Goal: Task Accomplishment & Management: Use online tool/utility

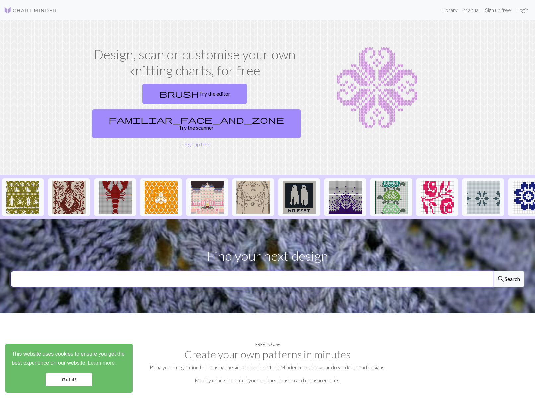
click at [221, 271] on input "text" at bounding box center [252, 279] width 482 height 16
type input "bunny rabblits"
click at [493, 271] on button "search Search" at bounding box center [509, 279] width 32 height 16
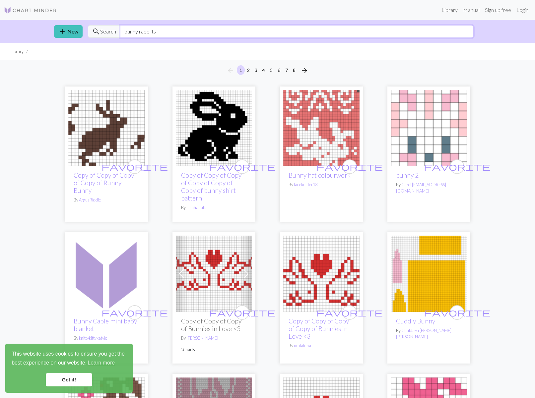
drag, startPoint x: 140, startPoint y: 33, endPoint x: 229, endPoint y: 31, distance: 89.3
click at [229, 31] on input "bunny rabblits" at bounding box center [296, 31] width 353 height 13
click at [108, 33] on span "Search" at bounding box center [108, 32] width 16 height 8
click at [150, 35] on input "bunny" at bounding box center [296, 31] width 353 height 13
drag, startPoint x: 155, startPoint y: 32, endPoint x: 113, endPoint y: 29, distance: 42.3
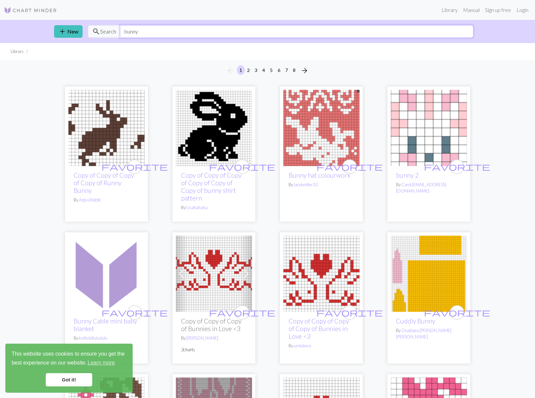
click at [113, 29] on div "search Search bunny" at bounding box center [281, 31] width 386 height 13
type input "fish"
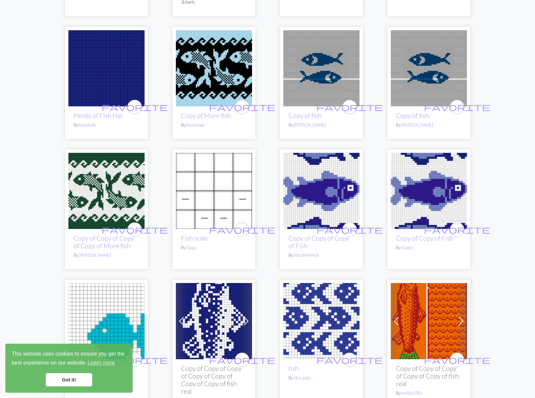
scroll to position [929, 0]
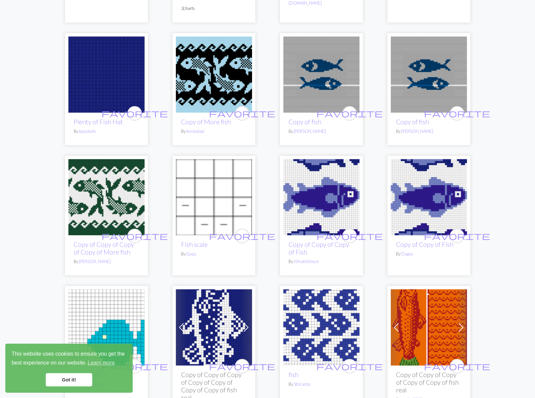
click at [321, 96] on img at bounding box center [321, 74] width 76 height 76
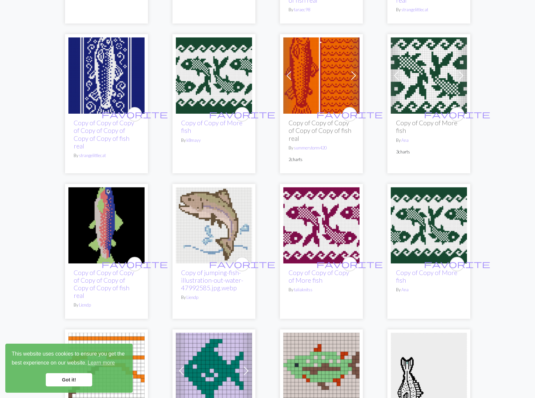
scroll to position [465, 0]
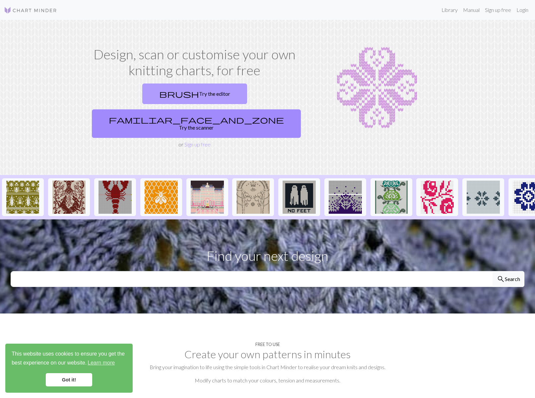
click at [142, 90] on link "brush Try the editor" at bounding box center [194, 94] width 105 height 21
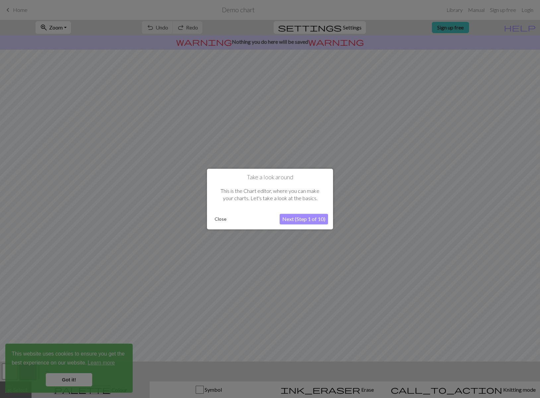
click at [308, 218] on button "Next (Step 1 of 10)" at bounding box center [304, 219] width 48 height 11
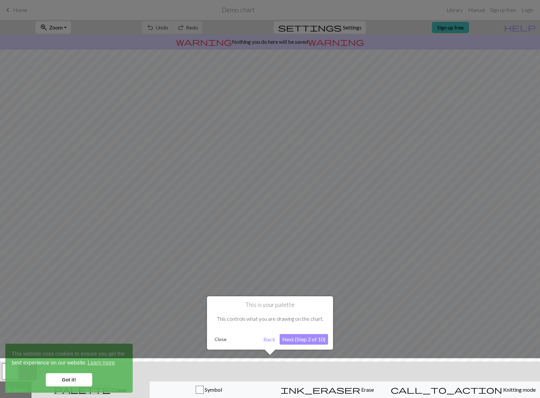
click at [302, 340] on button "Next (Step 2 of 10)" at bounding box center [304, 339] width 48 height 11
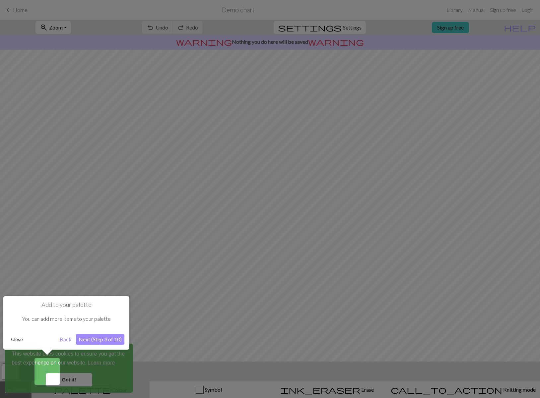
click at [72, 378] on div at bounding box center [270, 199] width 540 height 398
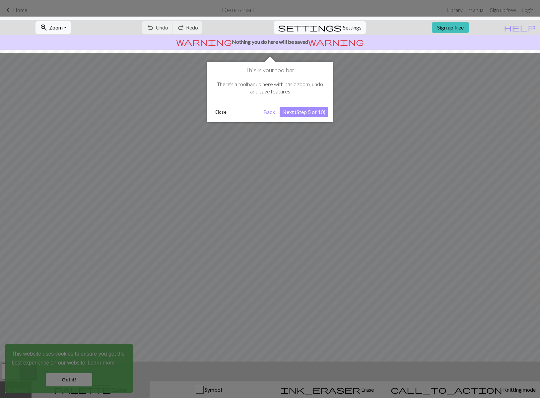
click at [73, 378] on div at bounding box center [270, 199] width 540 height 398
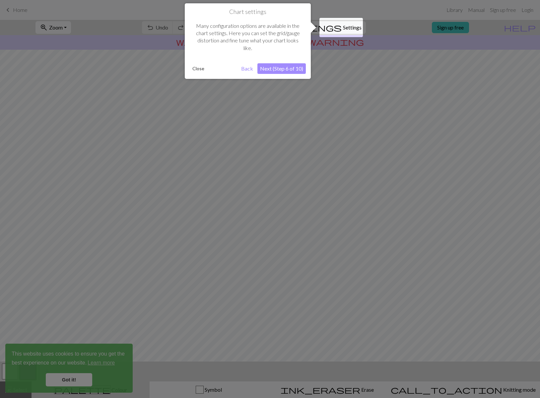
click at [293, 67] on button "Next (Step 6 of 10)" at bounding box center [281, 68] width 48 height 11
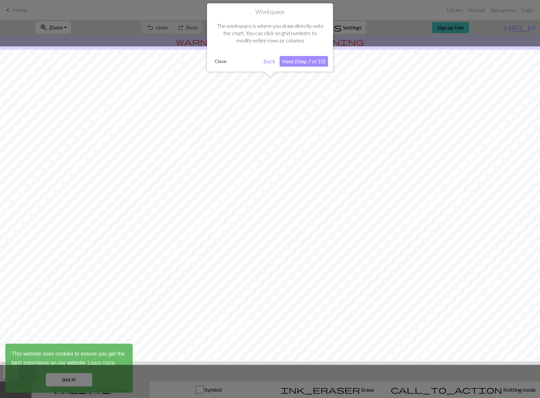
click at [293, 67] on div "Workspace The workspace is where you draw directly onto the chart. You can clic…" at bounding box center [270, 37] width 126 height 68
click at [295, 61] on button "Next (Step 7 of 10)" at bounding box center [304, 61] width 48 height 11
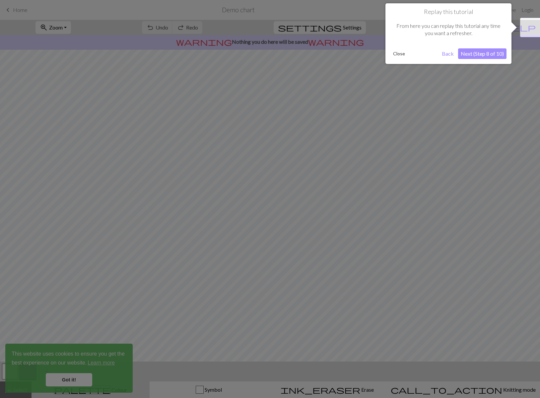
click at [497, 54] on button "Next (Step 8 of 10)" at bounding box center [482, 53] width 48 height 11
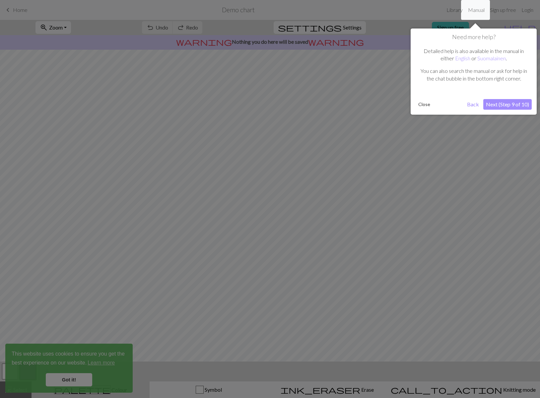
click at [512, 107] on button "Next (Step 9 of 10)" at bounding box center [507, 104] width 48 height 11
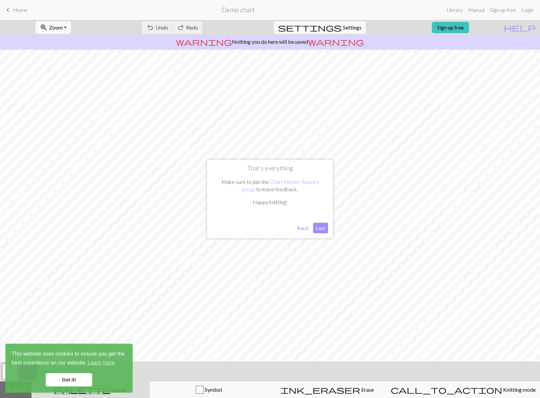
click at [321, 228] on button "Last" at bounding box center [320, 228] width 15 height 11
click at [58, 383] on link "Got it!" at bounding box center [69, 380] width 46 height 13
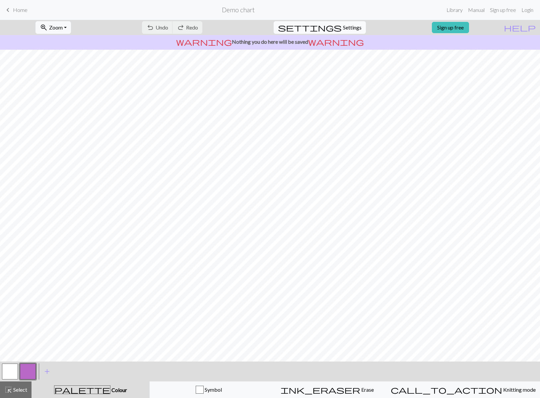
click at [343, 29] on span "Settings" at bounding box center [352, 28] width 19 height 8
select select "aran"
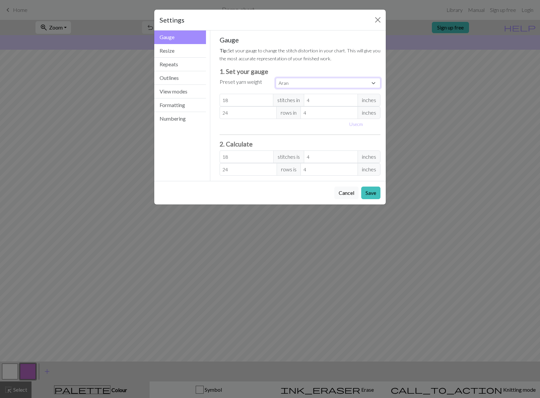
click at [316, 84] on select "Custom Square Lace Light Fingering Fingering Sport Double knit Worsted Aran Bul…" at bounding box center [328, 83] width 105 height 10
click at [276, 78] on select "Custom Square Lace Light Fingering Fingering Sport Double knit Worsted Aran Bul…" at bounding box center [328, 83] width 105 height 10
click at [380, 193] on button "Save" at bounding box center [370, 193] width 19 height 13
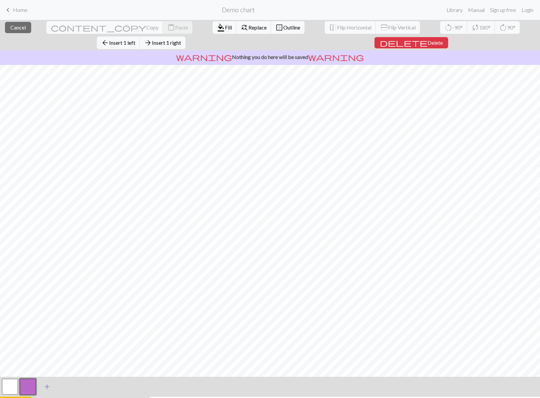
click at [45, 383] on span "add" at bounding box center [47, 387] width 8 height 9
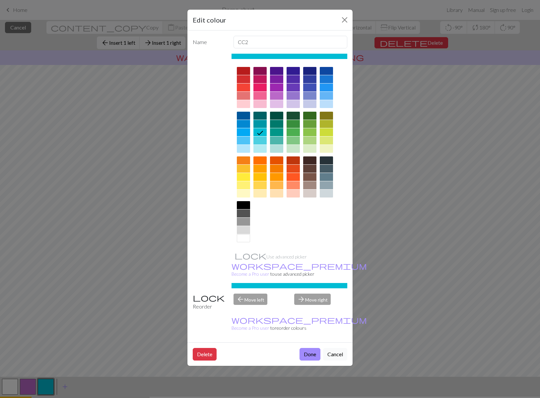
click at [339, 348] on button "Cancel" at bounding box center [335, 354] width 24 height 13
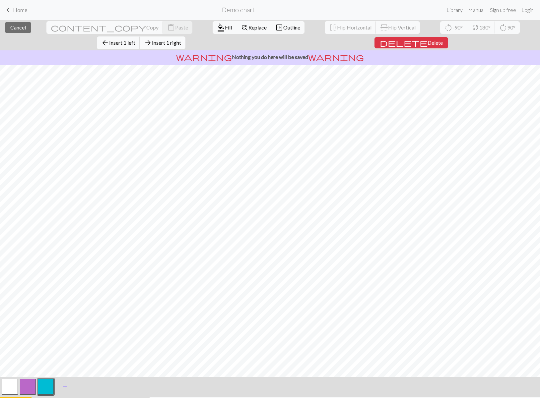
click at [181, 39] on span "Insert 1 right" at bounding box center [166, 42] width 29 height 6
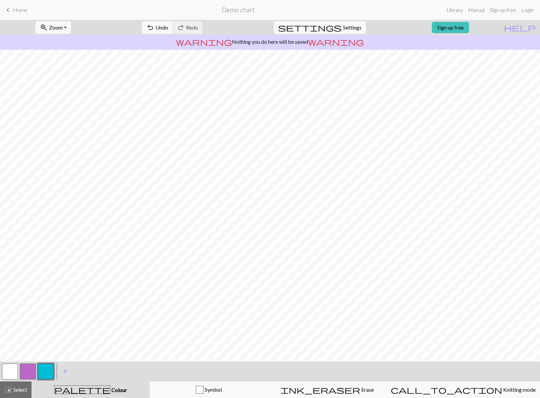
click at [485, 30] on div "zoom_in Zoom Zoom Fit all Fit width Fit height 50% 100% 150% 200% undo Undo Und…" at bounding box center [250, 27] width 500 height 15
click at [343, 24] on span "Settings" at bounding box center [352, 28] width 19 height 8
select select "aran"
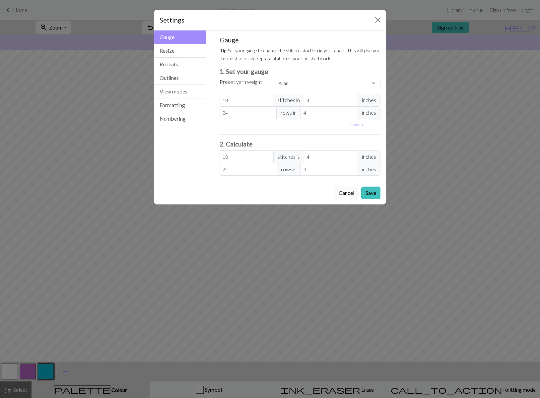
click at [352, 193] on button "Cancel" at bounding box center [346, 193] width 24 height 13
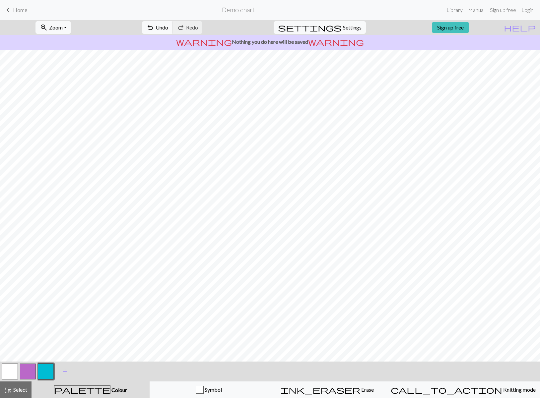
click at [455, 38] on p "warning Nothing you do here will be saved warning" at bounding box center [270, 42] width 535 height 8
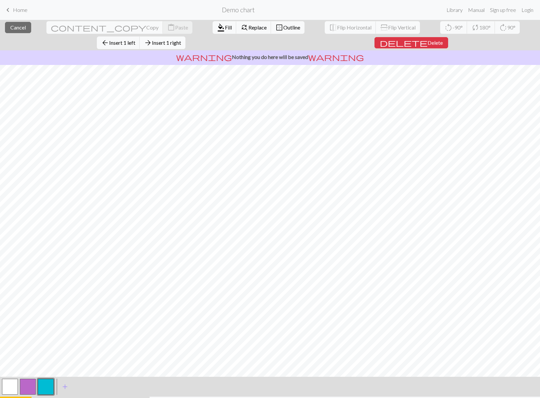
click at [181, 39] on span "Insert 1 right" at bounding box center [166, 42] width 29 height 6
click at [189, 36] on button "arrow_forward Insert 12 right" at bounding box center [164, 42] width 49 height 13
click at [184, 39] on span "Insert 16 right" at bounding box center [168, 42] width 32 height 6
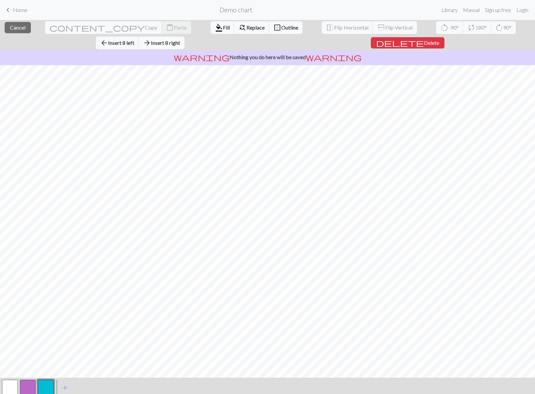
click at [180, 39] on span "Insert 8 right" at bounding box center [165, 42] width 29 height 6
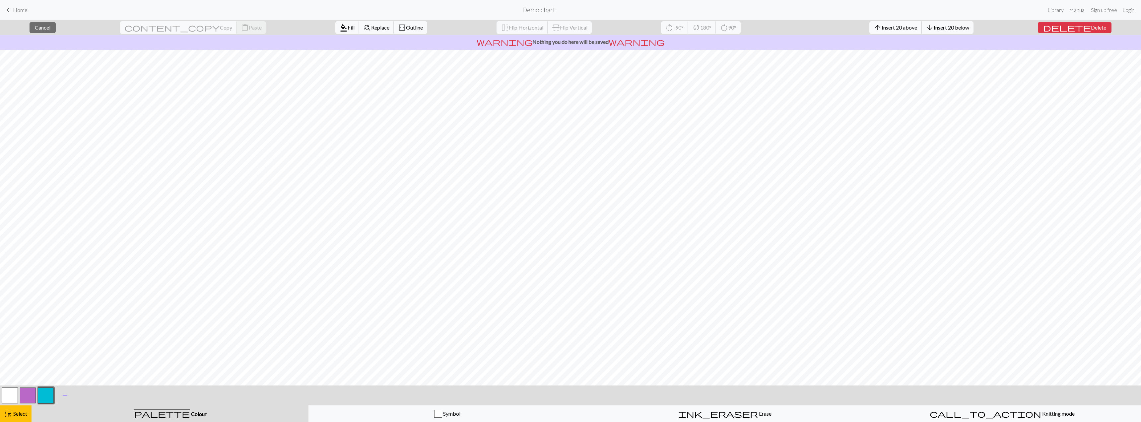
click at [535, 30] on span "Insert 20 above" at bounding box center [900, 27] width 36 height 6
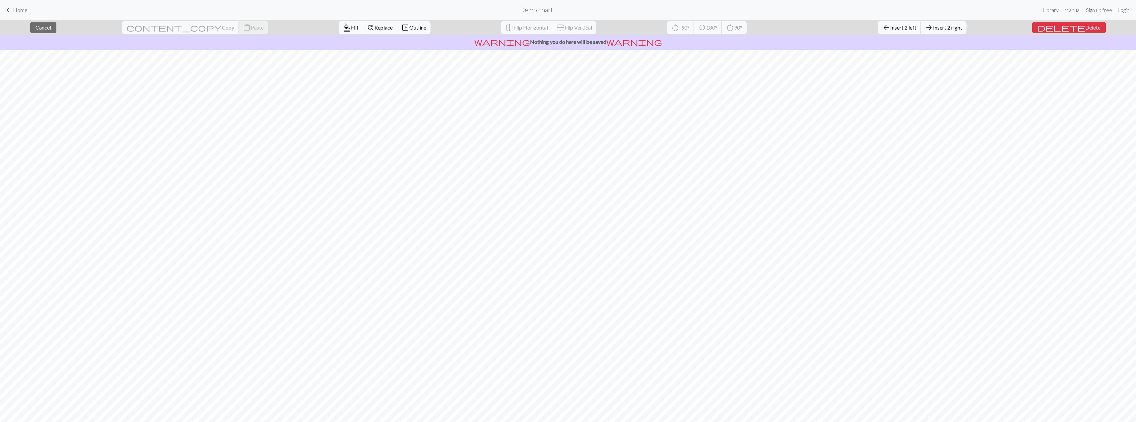
click at [535, 26] on span "Insert 2 left" at bounding box center [904, 27] width 26 height 6
click at [535, 26] on span "Insert 24 above" at bounding box center [896, 27] width 36 height 6
click at [535, 25] on span "Insert 19 above" at bounding box center [896, 27] width 36 height 6
click at [535, 28] on span "Insert 1 above" at bounding box center [899, 27] width 33 height 6
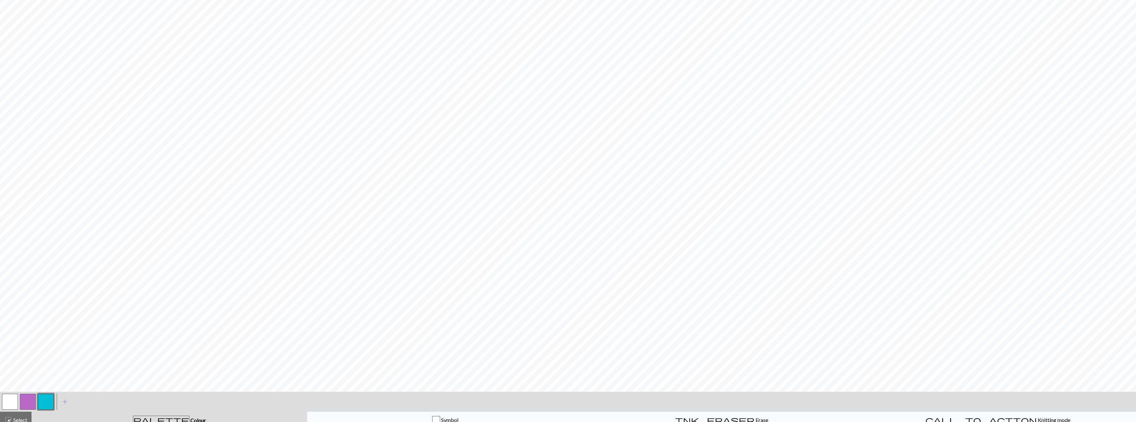
scroll to position [331, 0]
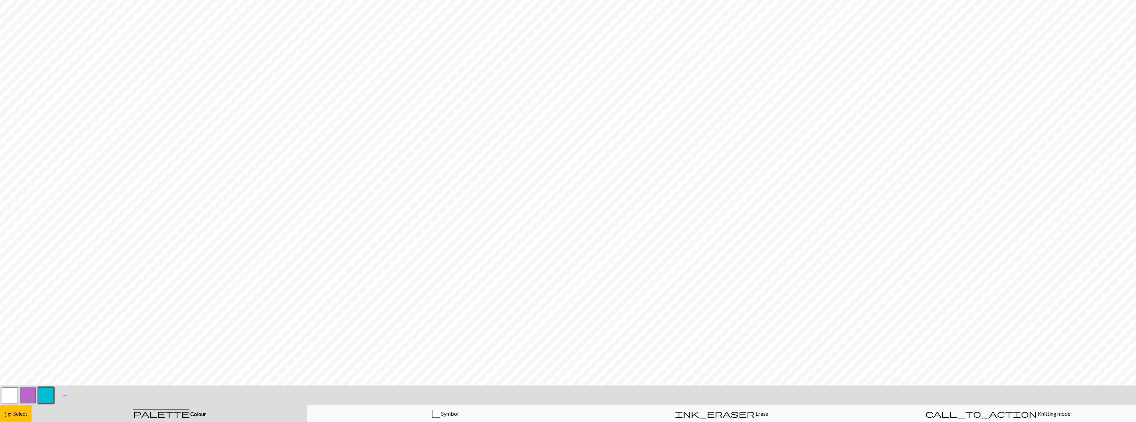
click at [5, 395] on button "button" at bounding box center [10, 395] width 16 height 16
click at [6, 395] on button "button" at bounding box center [10, 395] width 16 height 16
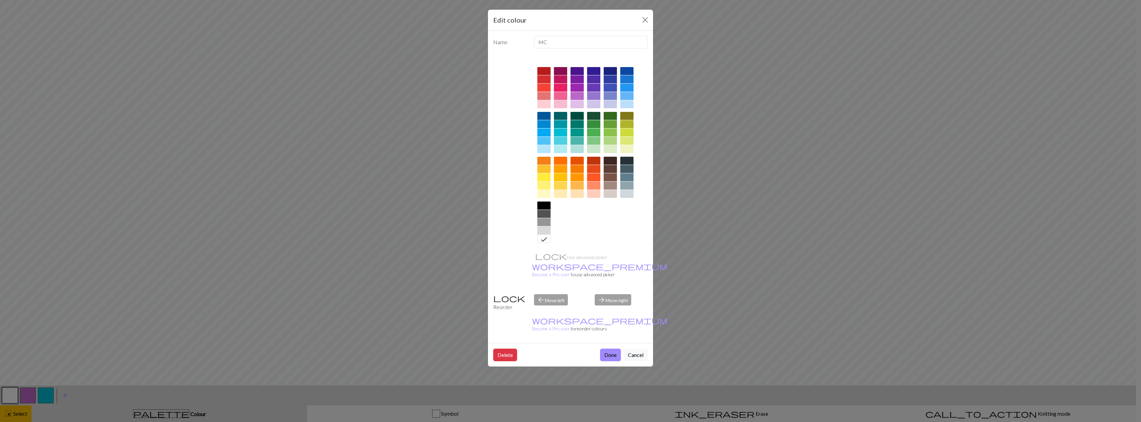
click at [535, 240] on icon at bounding box center [544, 239] width 8 height 8
click at [535, 348] on button "Done" at bounding box center [610, 354] width 21 height 13
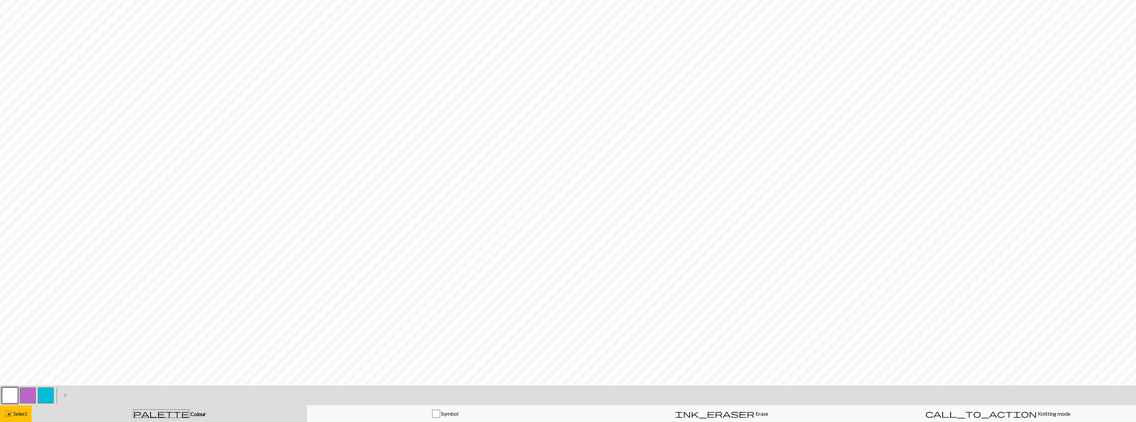
click at [16, 395] on button "button" at bounding box center [10, 395] width 16 height 16
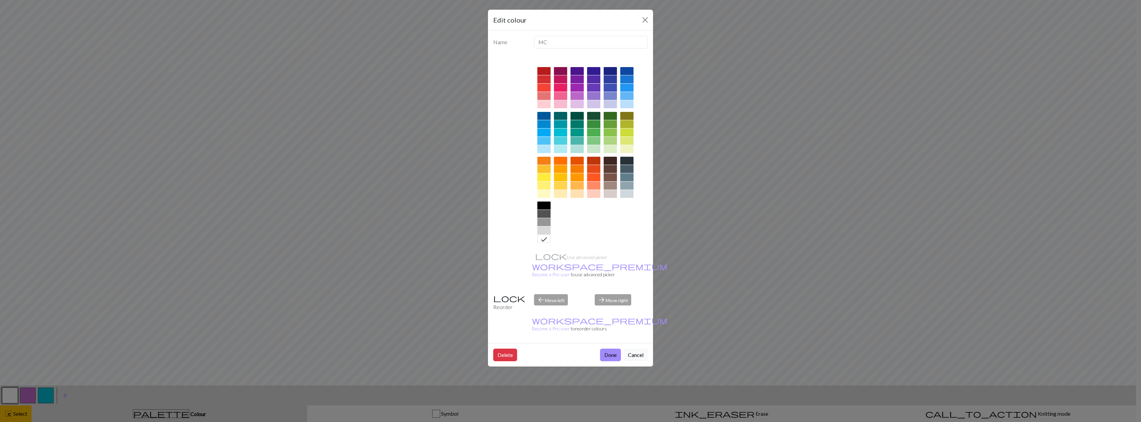
click at [535, 238] on icon at bounding box center [544, 239] width 8 height 8
click at [535, 242] on div at bounding box center [545, 239] width 11 height 9
click at [535, 238] on icon at bounding box center [544, 239] width 8 height 8
click at [535, 348] on button "Done" at bounding box center [610, 354] width 21 height 13
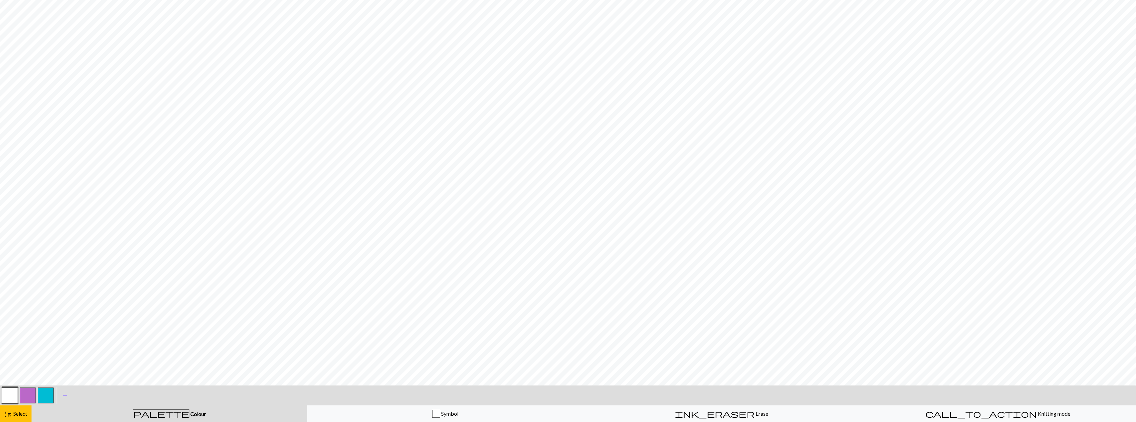
click at [7, 392] on button "button" at bounding box center [10, 395] width 16 height 16
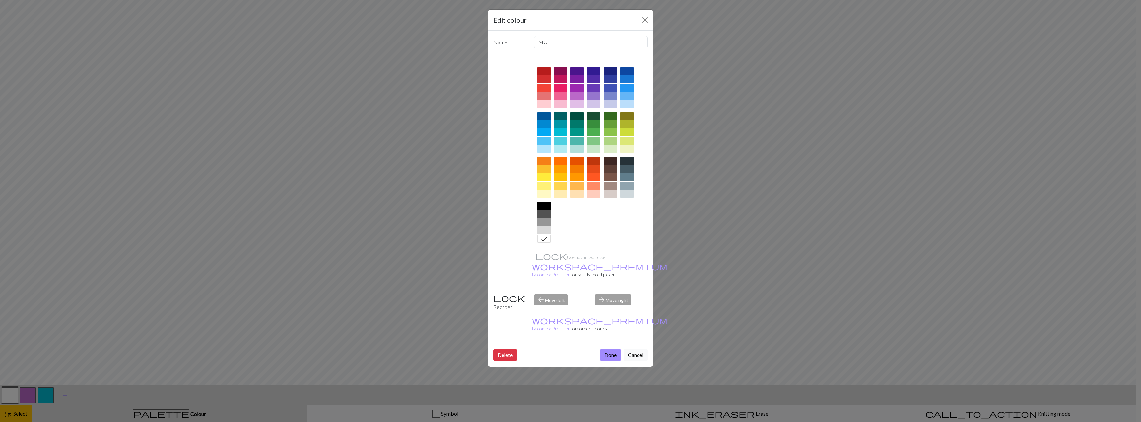
click at [535, 239] on icon at bounding box center [544, 239] width 6 height 4
click at [535, 348] on button "Done" at bounding box center [610, 354] width 21 height 13
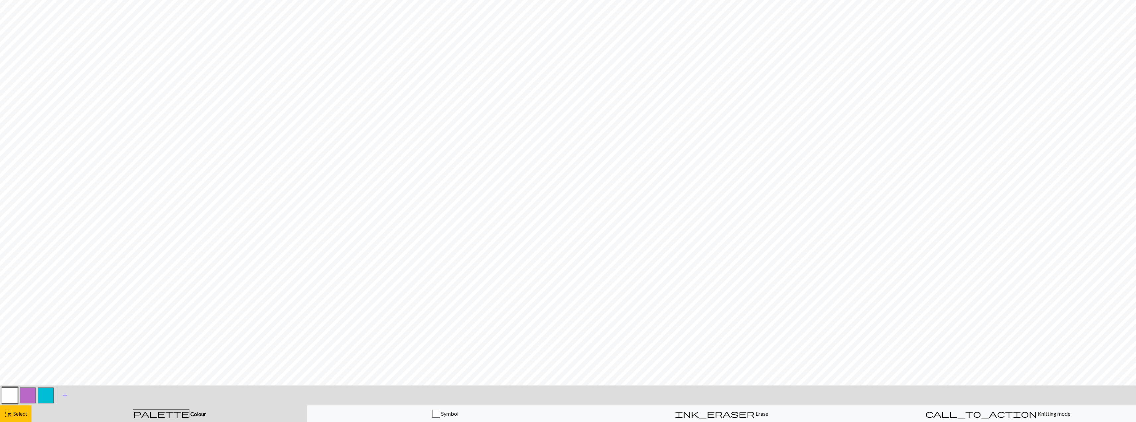
click at [11, 395] on button "button" at bounding box center [10, 395] width 16 height 16
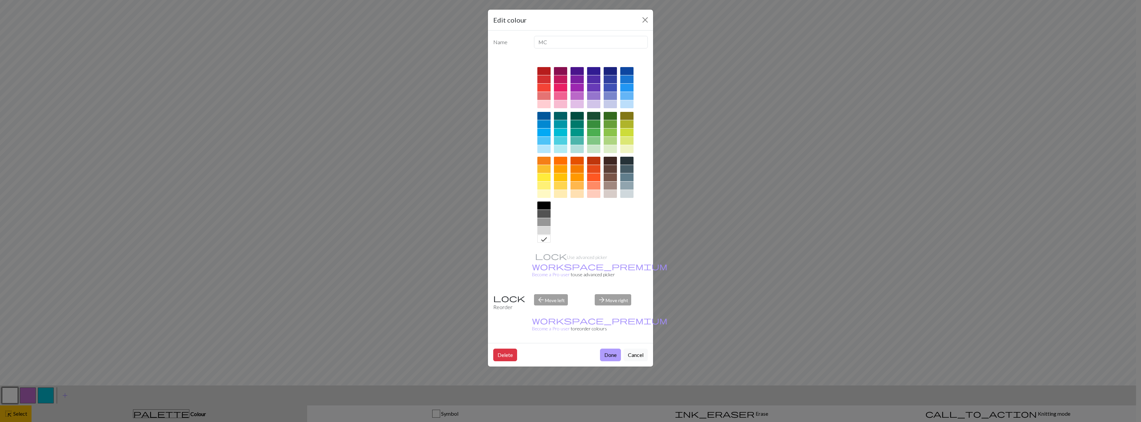
click at [535, 348] on button "Done" at bounding box center [610, 354] width 21 height 13
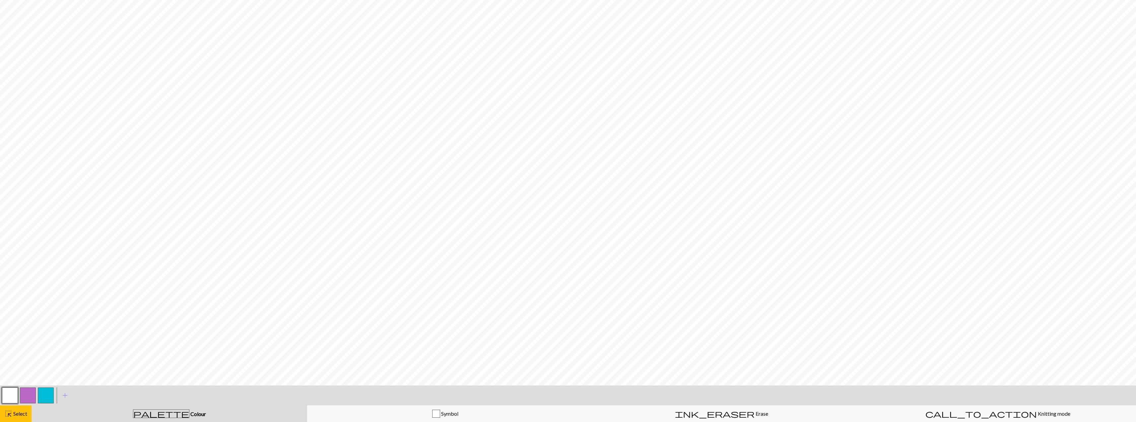
click at [46, 392] on button "button" at bounding box center [46, 395] width 16 height 16
click at [52, 393] on button "button" at bounding box center [46, 395] width 16 height 16
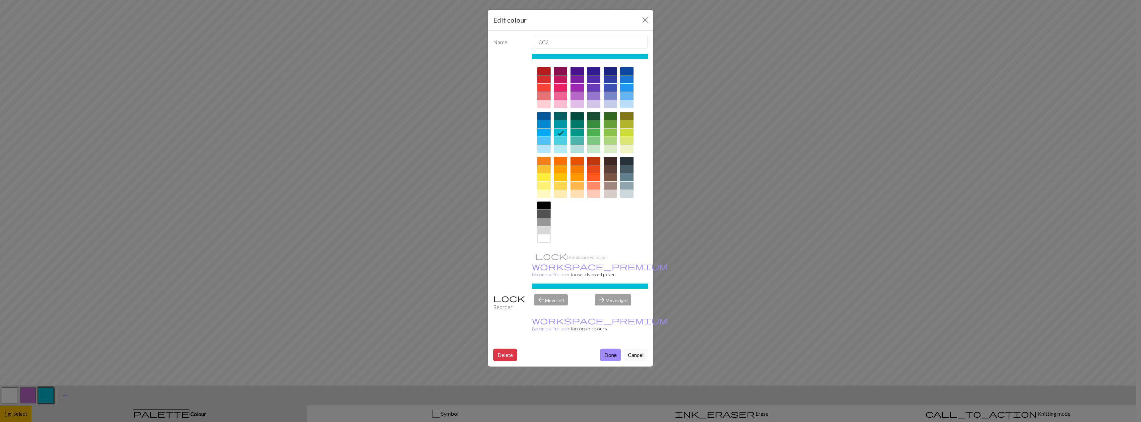
click at [535, 88] on div at bounding box center [626, 88] width 13 height 8
click at [535, 348] on button "Done" at bounding box center [610, 354] width 21 height 13
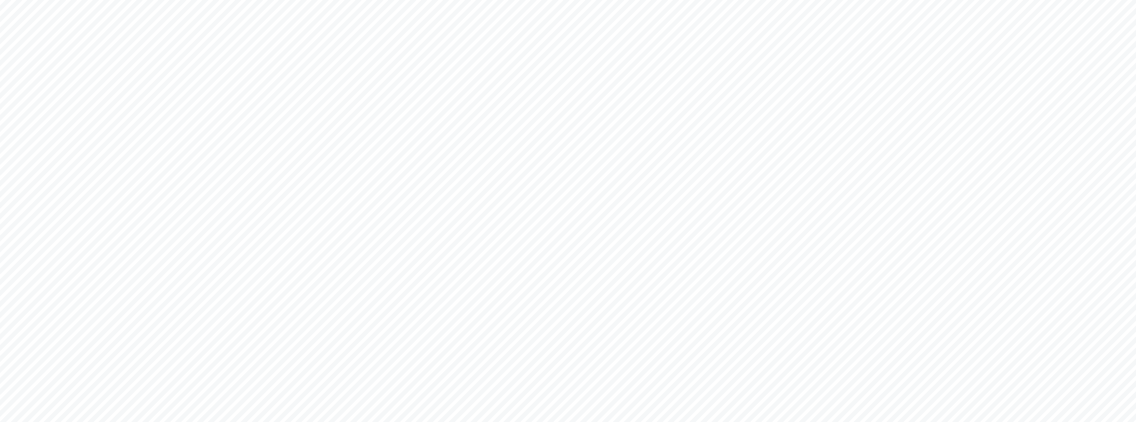
scroll to position [0, 0]
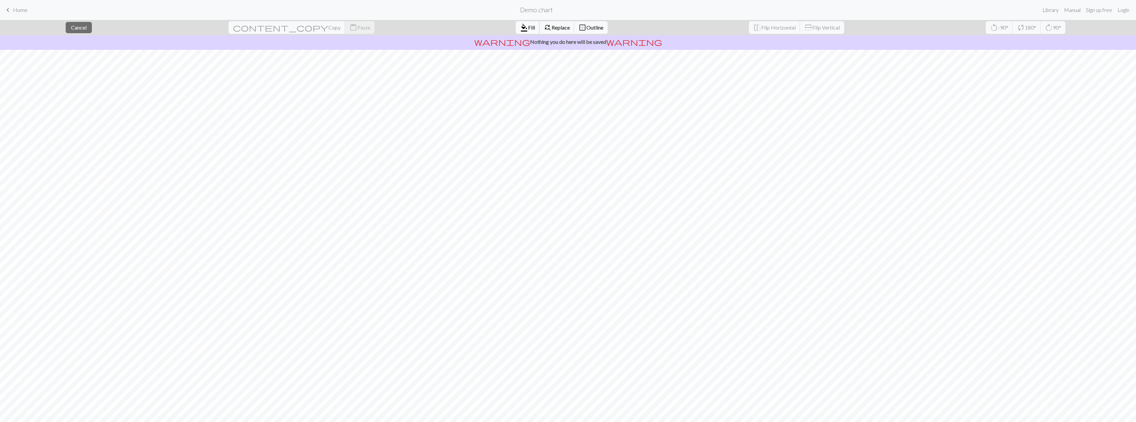
click at [520, 26] on span "format_color_fill" at bounding box center [524, 27] width 8 height 9
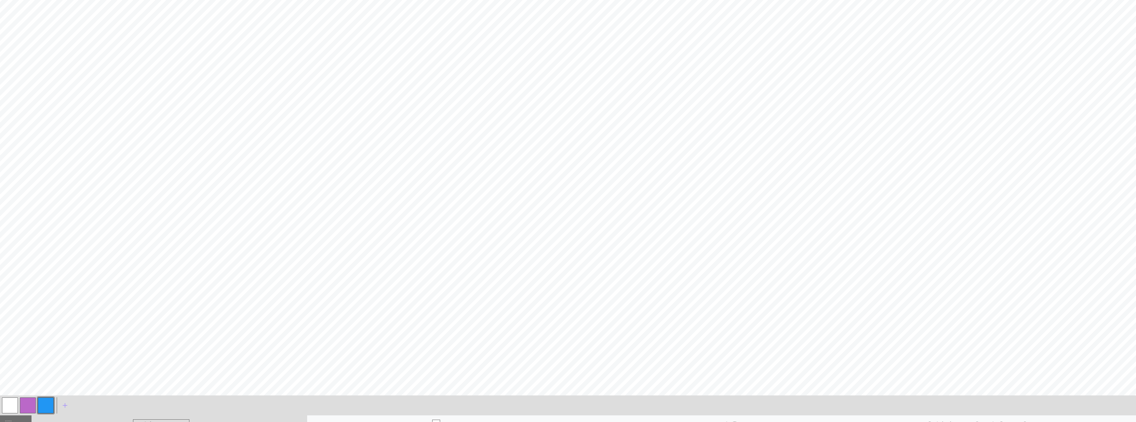
scroll to position [331, 0]
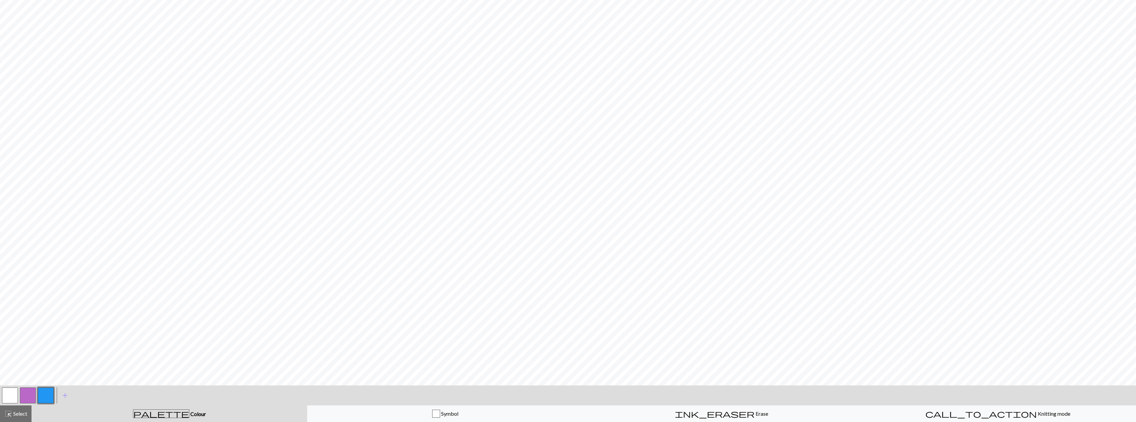
click at [6, 393] on button "button" at bounding box center [10, 395] width 16 height 16
click at [11, 398] on span "highlight_alt" at bounding box center [8, 413] width 8 height 9
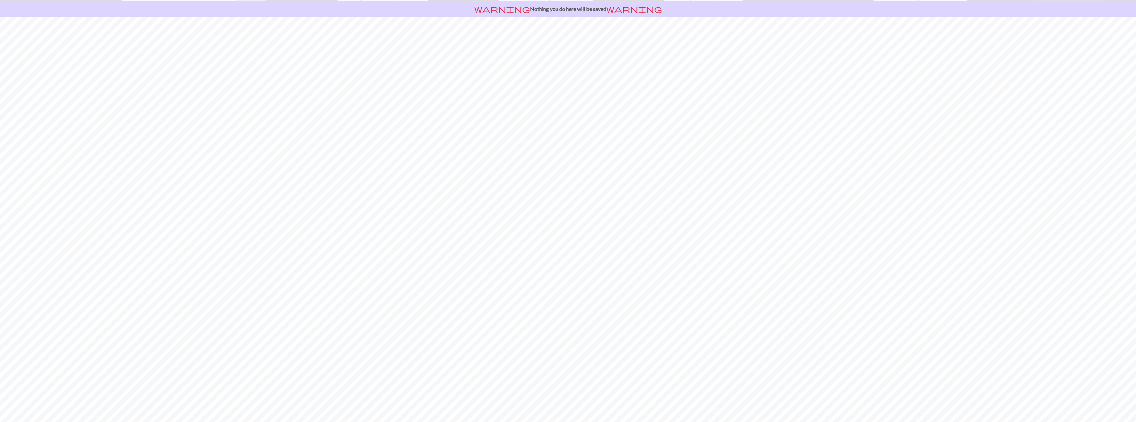
scroll to position [0, 0]
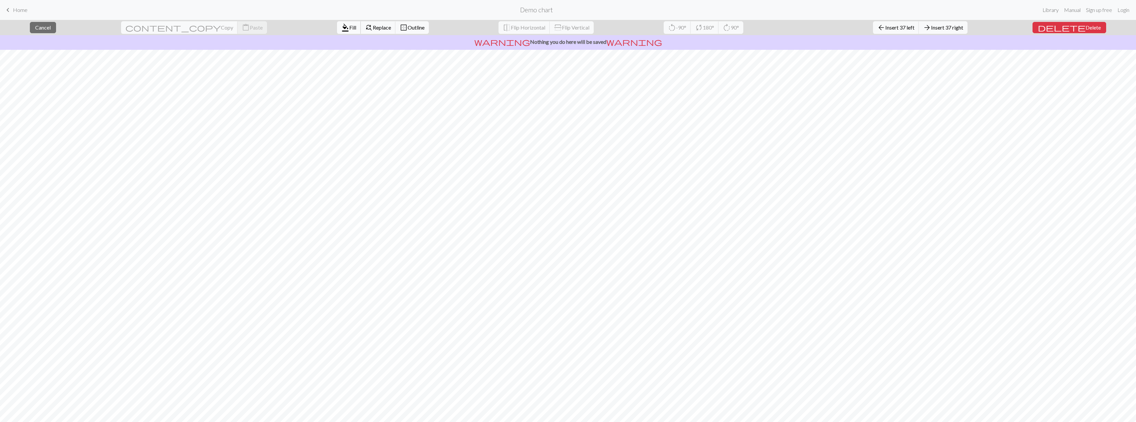
click at [349, 30] on span "Fill" at bounding box center [352, 27] width 7 height 6
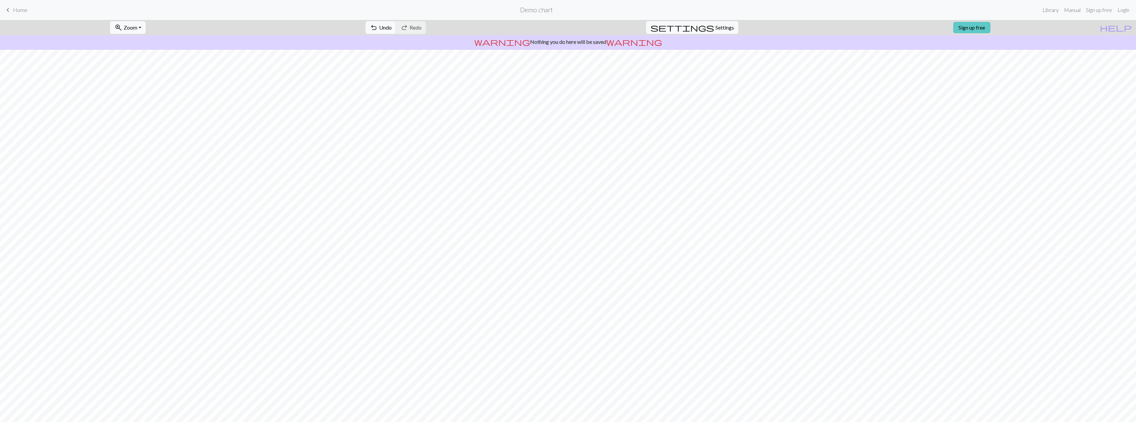
click at [535, 26] on link "Sign up free" at bounding box center [972, 27] width 37 height 11
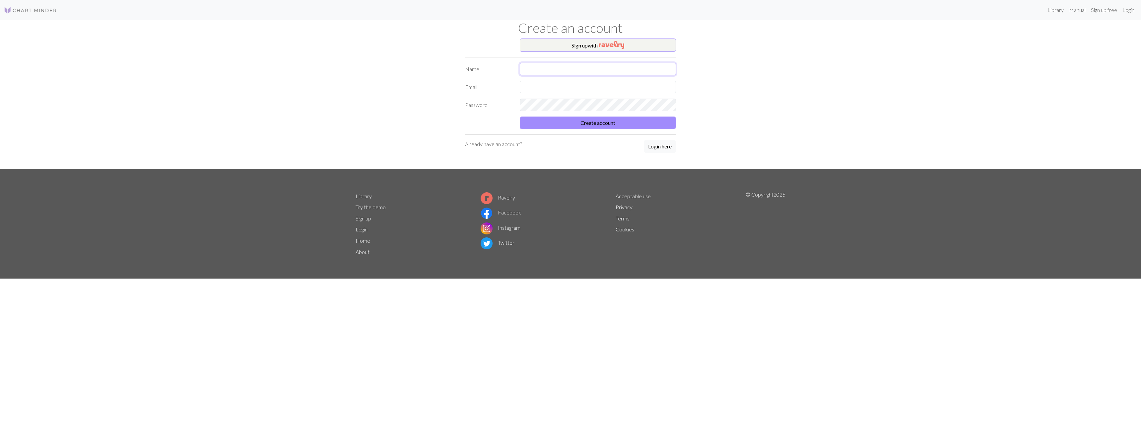
click at [535, 71] on input "text" at bounding box center [598, 69] width 156 height 13
type input "[PERSON_NAME]"
click at [535, 90] on input "text" at bounding box center [598, 87] width 156 height 13
type input "santiyabell@gmail.com"
click at [535, 122] on button "Create account" at bounding box center [598, 122] width 156 height 13
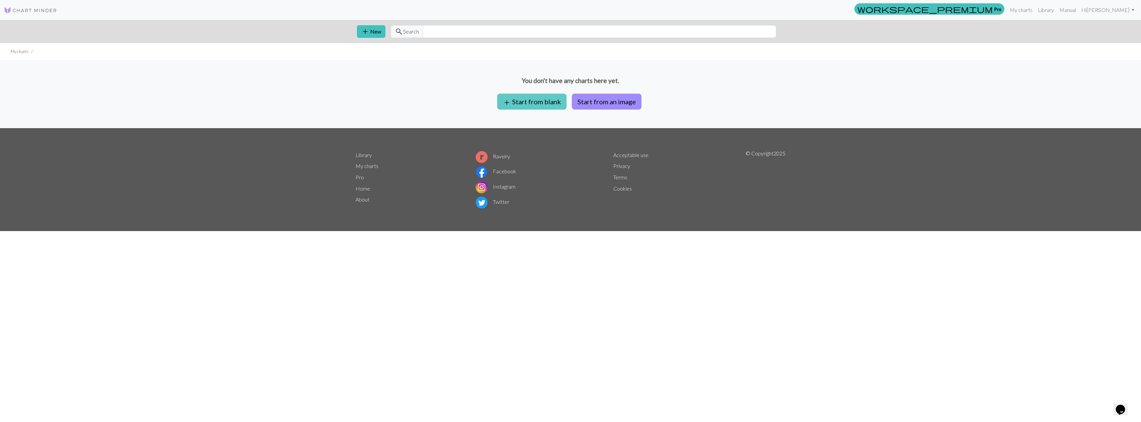
click at [535, 102] on button "add Start from blank" at bounding box center [531, 102] width 69 height 16
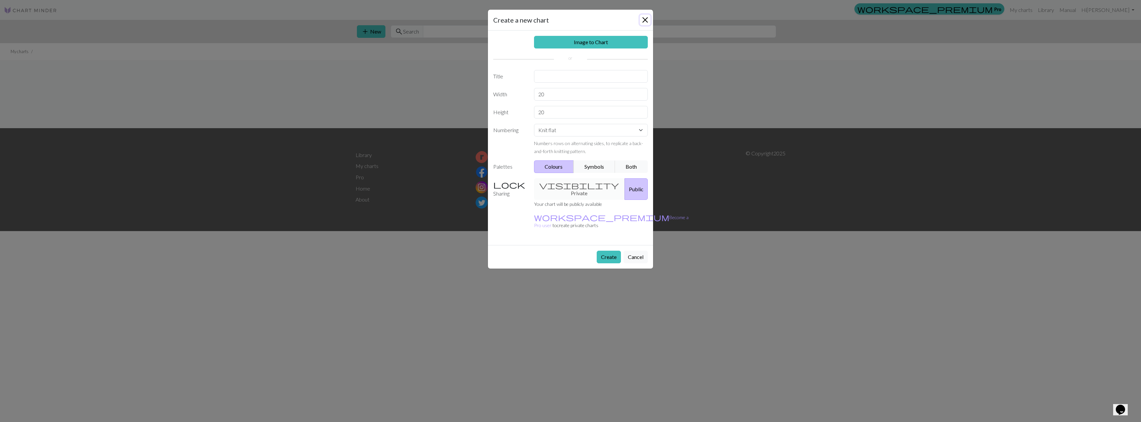
click at [535, 19] on button "Close" at bounding box center [645, 20] width 11 height 11
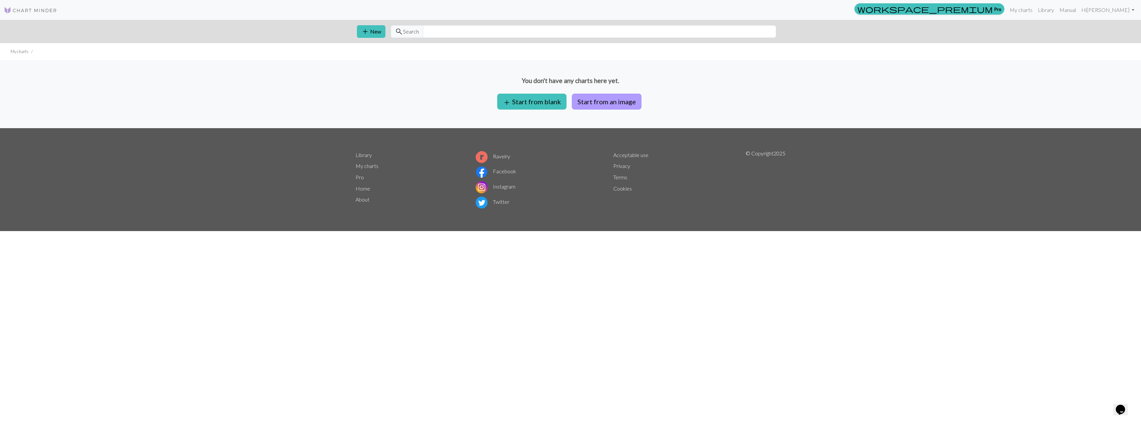
click at [535, 104] on button "Start from an image" at bounding box center [607, 102] width 70 height 16
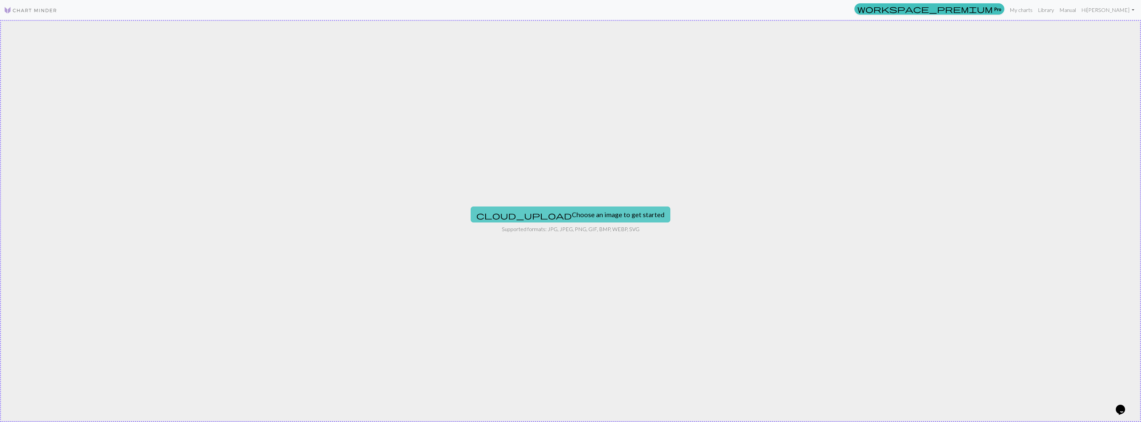
click at [535, 207] on button "cloud_upload Choose an image to get started" at bounding box center [571, 214] width 200 height 16
click at [535, 212] on button "cloud_upload Choose an image to get started" at bounding box center [571, 214] width 200 height 16
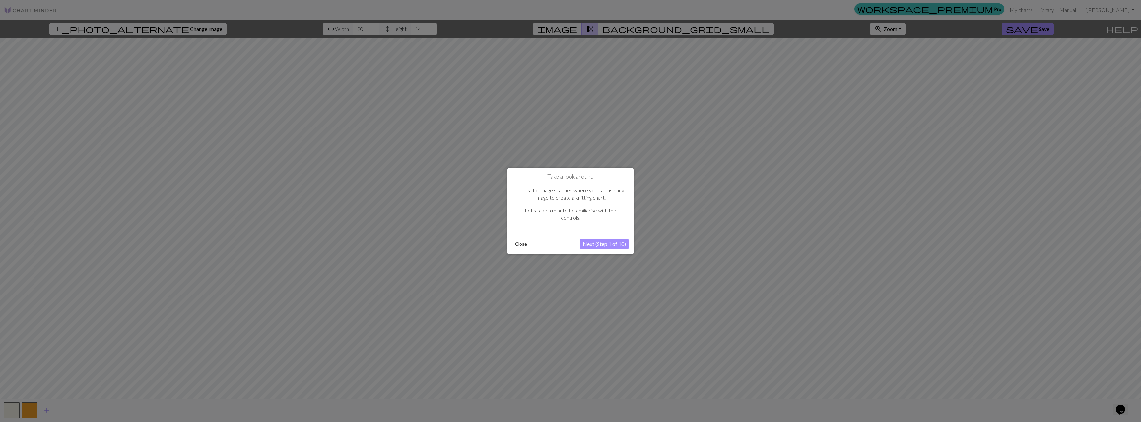
click at [535, 246] on button "Next (Step 1 of 10)" at bounding box center [604, 244] width 48 height 11
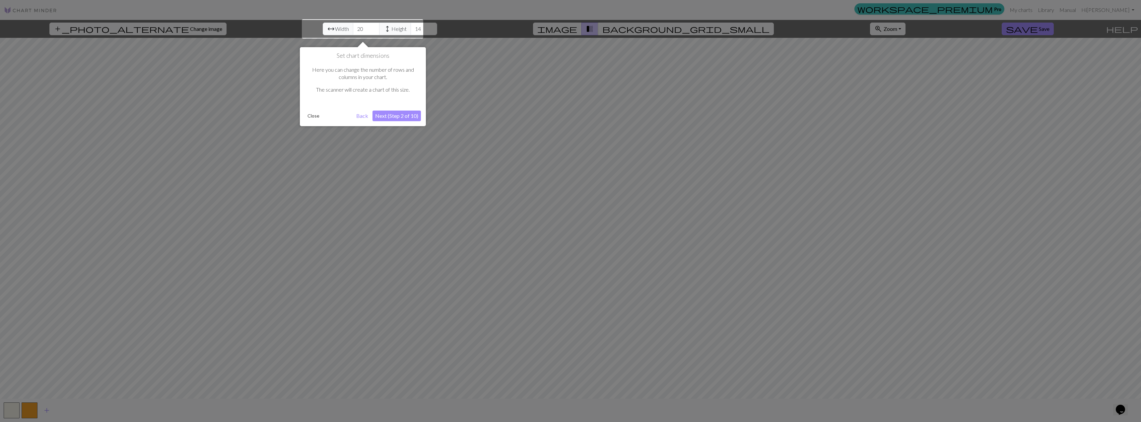
click at [356, 28] on div at bounding box center [362, 28] width 121 height 19
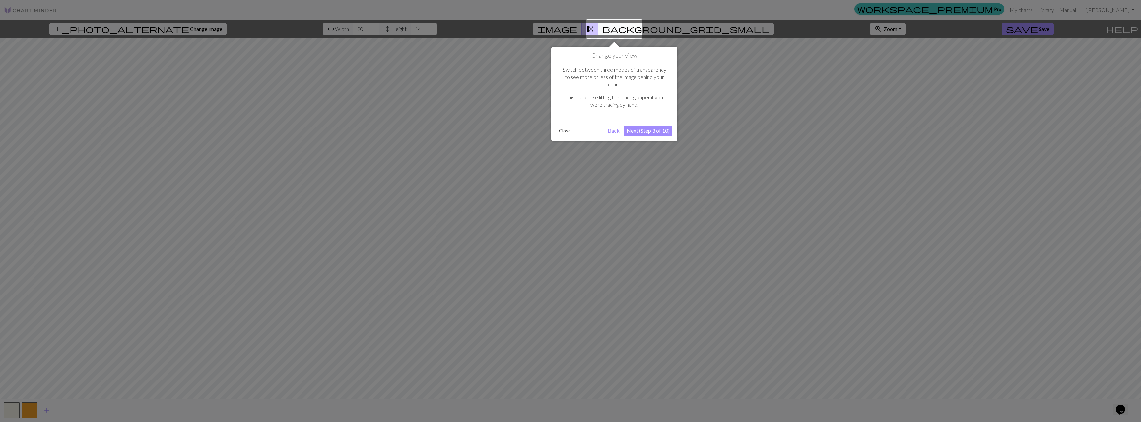
click at [535, 125] on button "Next (Step 3 of 10)" at bounding box center [648, 130] width 48 height 11
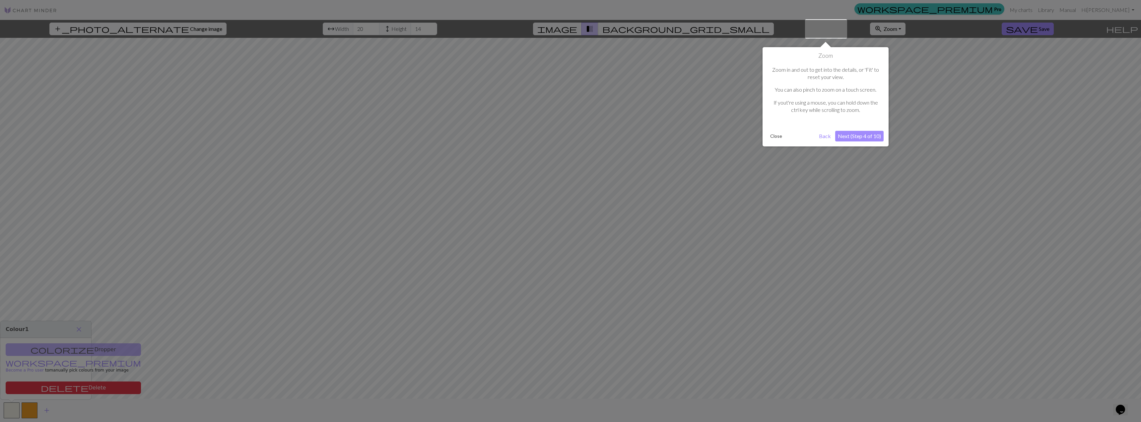
click at [535, 129] on div "Zoom Zoom in and out to get into the details, or 'Fit' to reset your view. You …" at bounding box center [826, 96] width 126 height 99
click at [535, 134] on button "Next (Step 4 of 10)" at bounding box center [859, 136] width 48 height 11
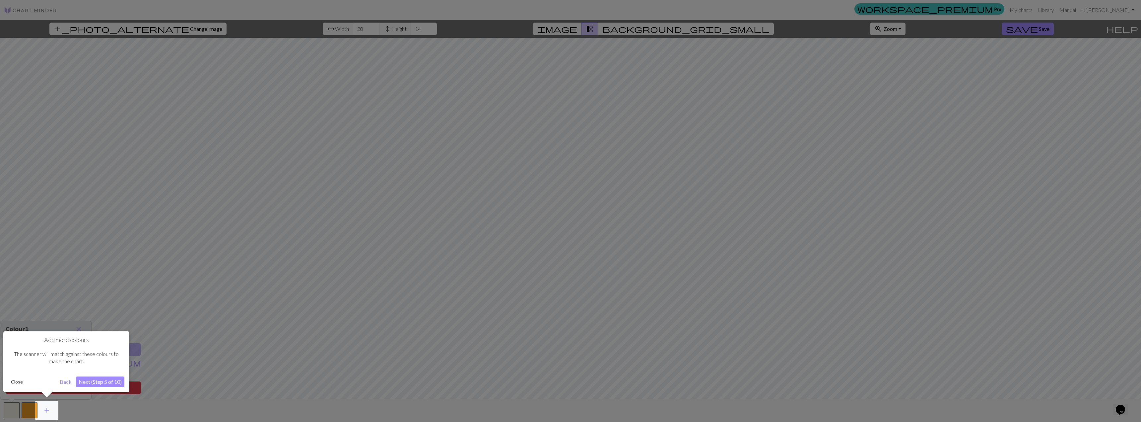
click at [111, 382] on button "Next (Step 5 of 10)" at bounding box center [100, 381] width 48 height 11
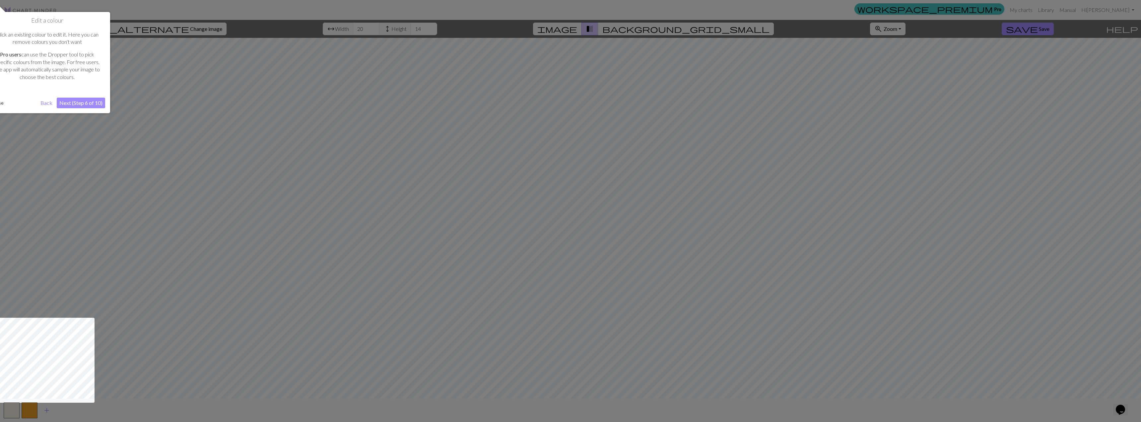
click at [78, 103] on button "Next (Step 6 of 10)" at bounding box center [81, 103] width 48 height 11
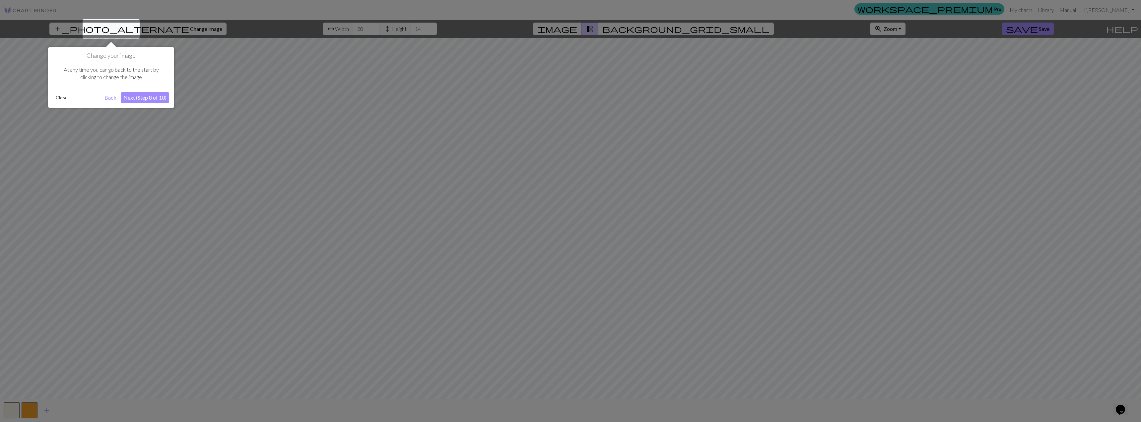
click at [148, 97] on button "Next (Step 8 of 10)" at bounding box center [145, 97] width 48 height 11
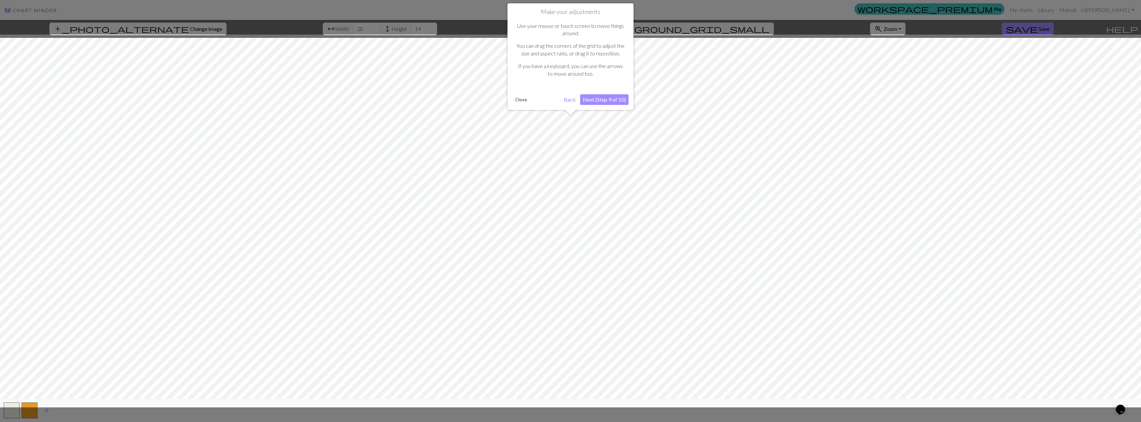
click at [535, 100] on button "Next (Step 9 of 10)" at bounding box center [604, 99] width 48 height 11
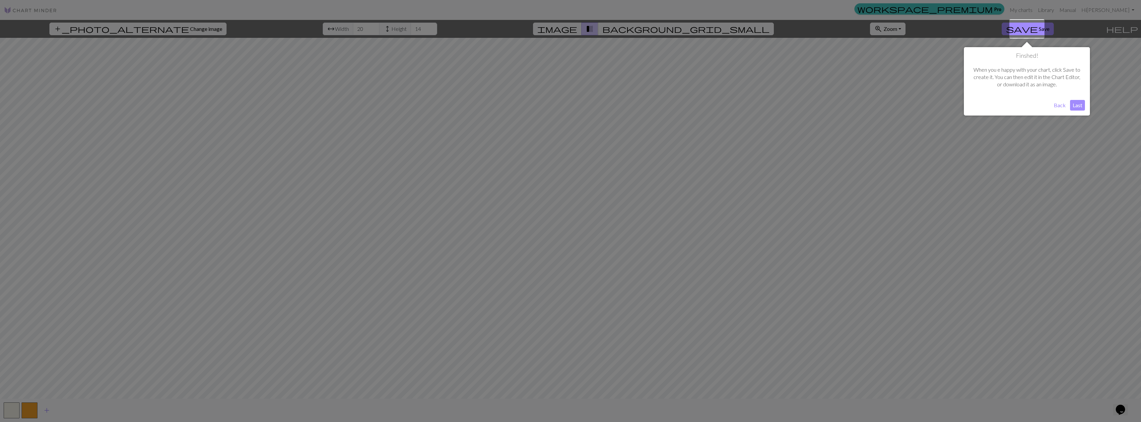
click at [535, 108] on button "Last" at bounding box center [1077, 105] width 15 height 11
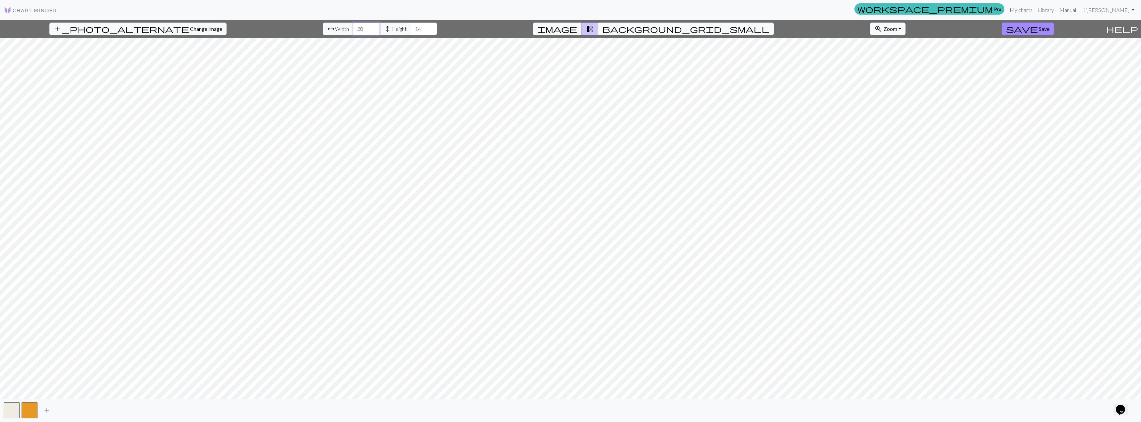
drag, startPoint x: 350, startPoint y: 30, endPoint x: 335, endPoint y: 30, distance: 14.9
click at [335, 30] on div "arrow_range Width 20 height Height 14" at bounding box center [380, 29] width 114 height 13
type input "72"
drag, startPoint x: 408, startPoint y: 29, endPoint x: 393, endPoint y: 28, distance: 16.0
click at [393, 28] on div "arrow_range Width 72 height Height 14" at bounding box center [380, 29] width 114 height 13
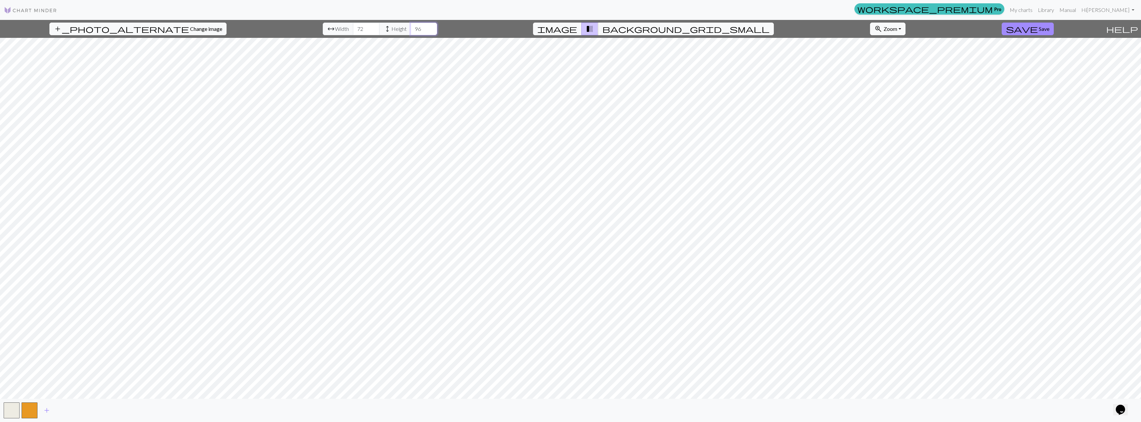
type input "96"
click at [535, 29] on span "zoom_in" at bounding box center [879, 28] width 8 height 9
click at [535, 45] on button "Fit all" at bounding box center [897, 43] width 52 height 11
click at [535, 30] on button "zoom_in Zoom Zoom" at bounding box center [888, 29] width 36 height 13
click at [535, 89] on button "100%" at bounding box center [897, 91] width 52 height 11
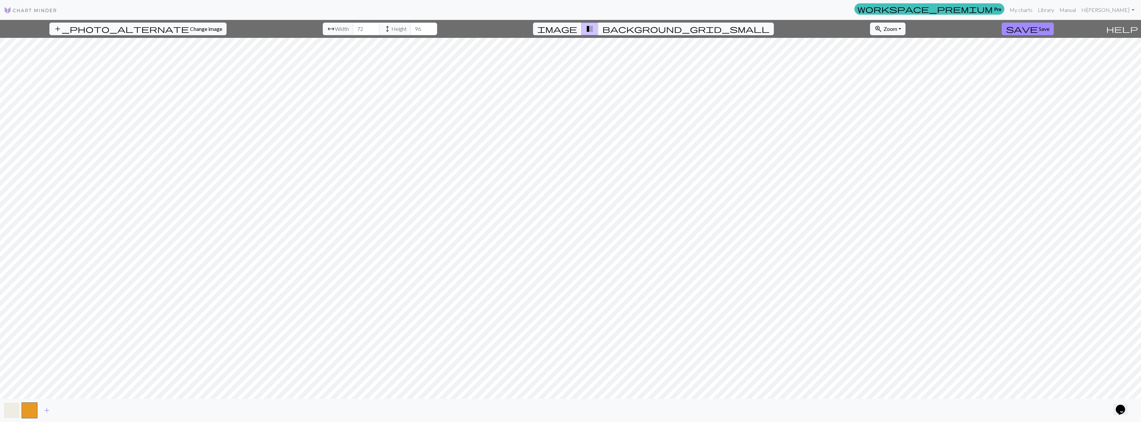
click at [10, 398] on button "button" at bounding box center [12, 410] width 16 height 16
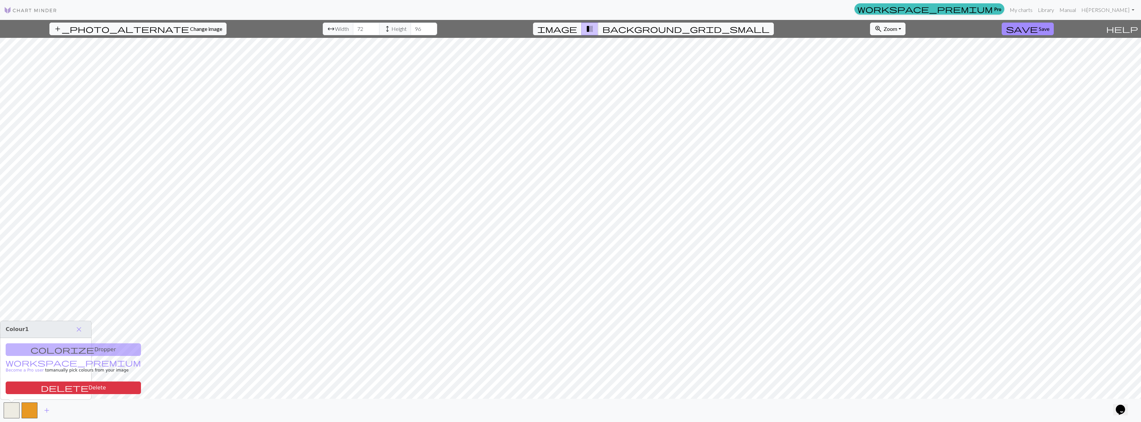
click at [53, 350] on div "colorize Dropper workspace_premium Become a Pro user to manually pick colours f…" at bounding box center [45, 368] width 91 height 61
click at [48, 398] on span "add" at bounding box center [47, 409] width 8 height 9
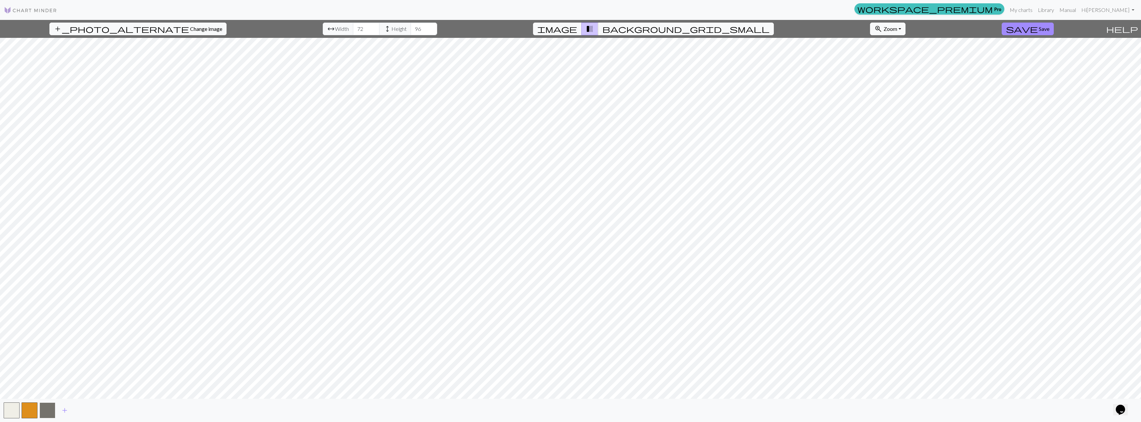
click at [48, 398] on button "button" at bounding box center [47, 410] width 16 height 16
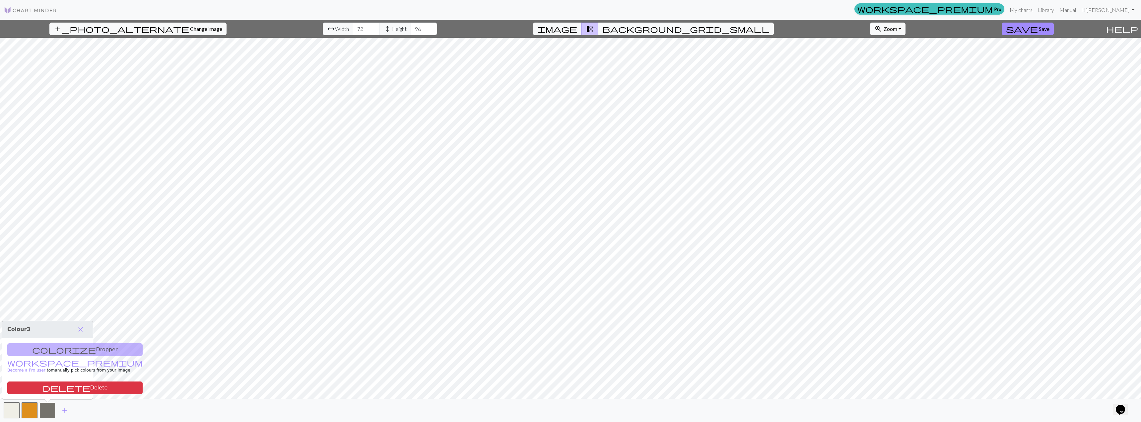
click at [48, 398] on button "button" at bounding box center [47, 410] width 16 height 16
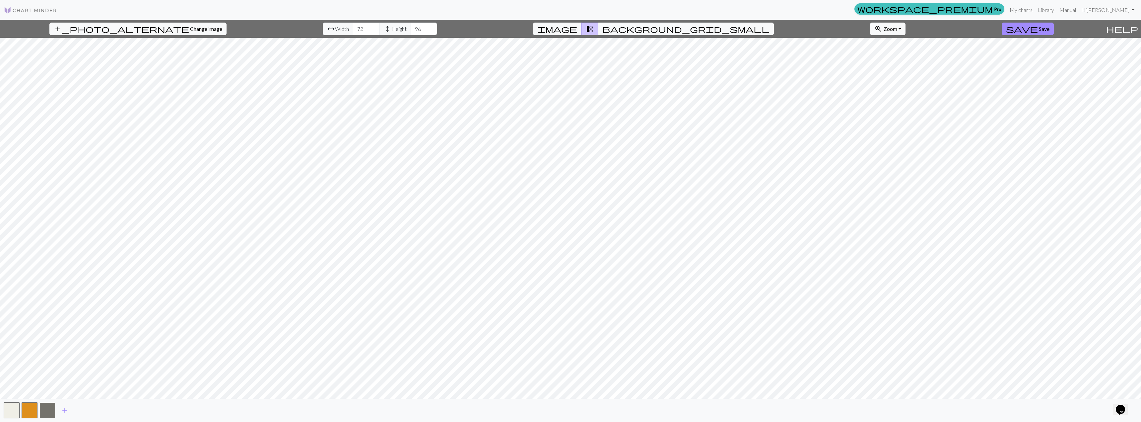
click at [48, 398] on button "button" at bounding box center [47, 410] width 16 height 16
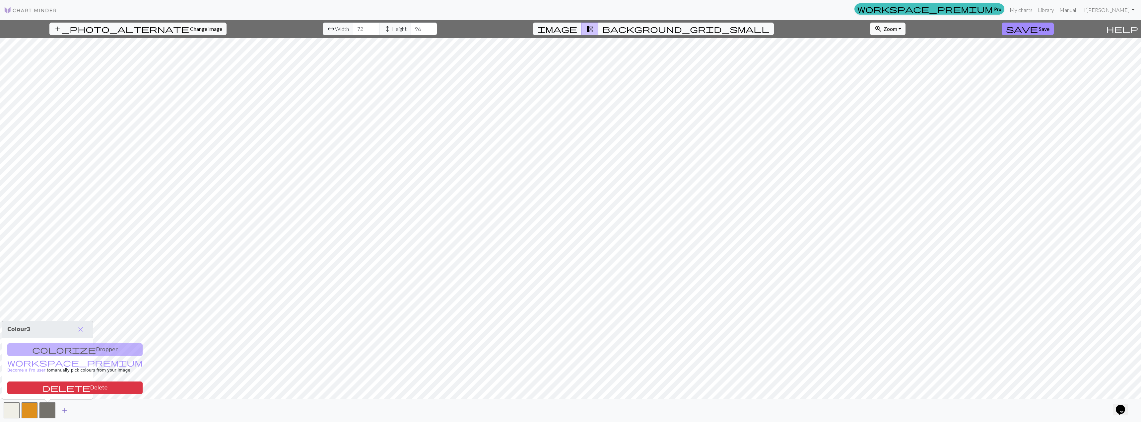
click at [65, 398] on span "add" at bounding box center [65, 409] width 8 height 9
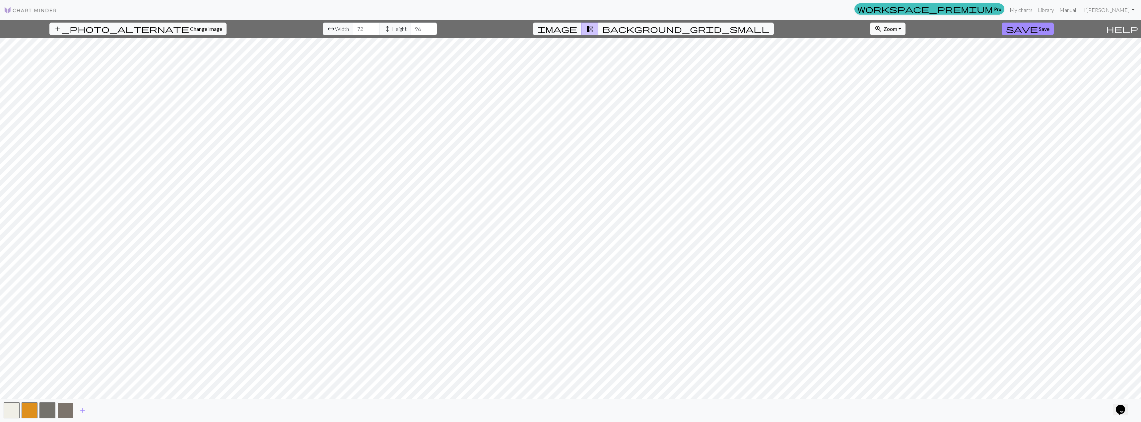
drag, startPoint x: 61, startPoint y: 410, endPoint x: 69, endPoint y: 415, distance: 9.1
click at [69, 398] on button "button" at bounding box center [65, 410] width 16 height 16
click at [68, 398] on button "button" at bounding box center [65, 410] width 16 height 16
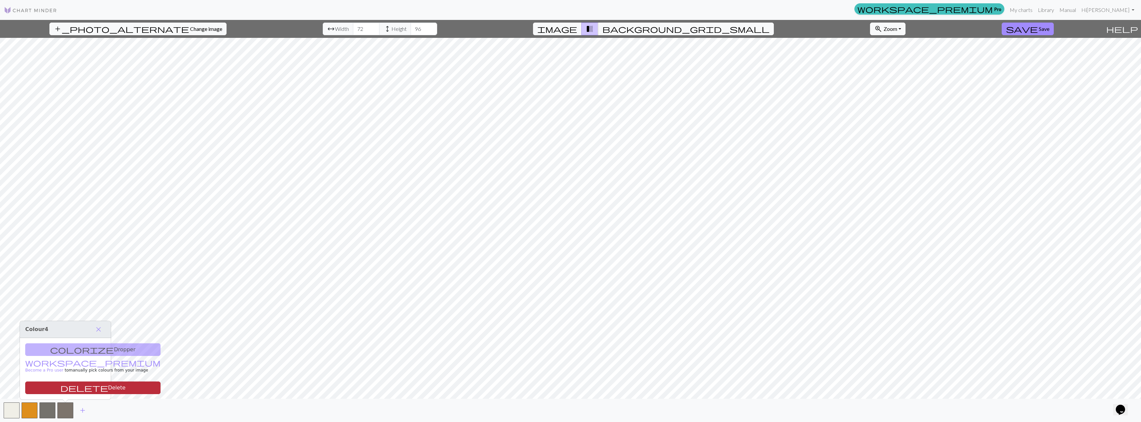
click at [70, 393] on button "delete Delete" at bounding box center [92, 387] width 135 height 13
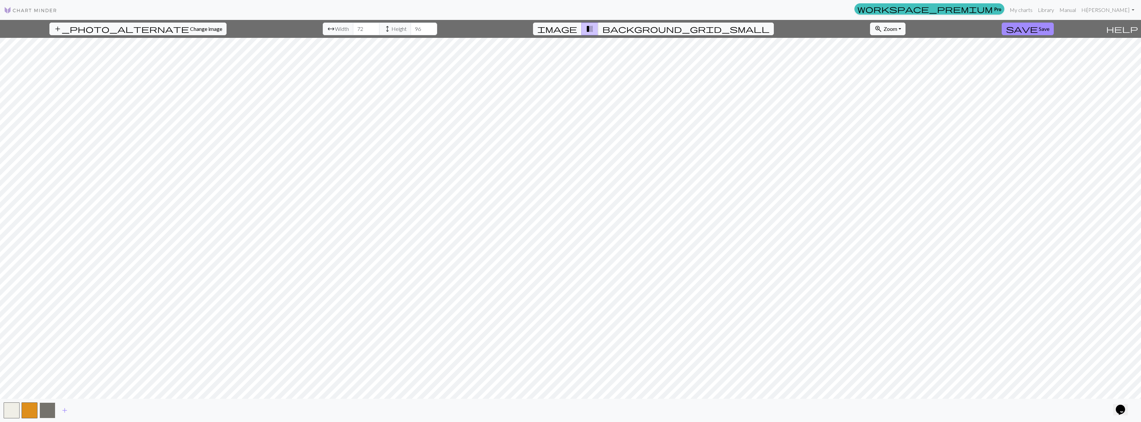
click at [52, 398] on button "button" at bounding box center [47, 410] width 16 height 16
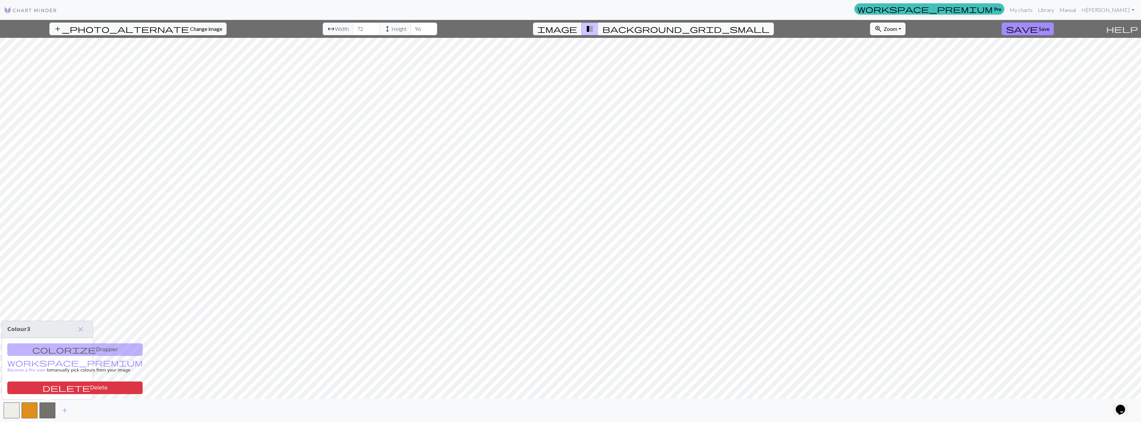
click at [61, 349] on div "colorize Dropper workspace_premium Become a Pro user to manually pick colours f…" at bounding box center [47, 368] width 91 height 61
click at [62, 352] on div "colorize Dropper workspace_premium Become a Pro user to manually pick colours f…" at bounding box center [47, 368] width 91 height 61
click at [81, 329] on span "close" at bounding box center [81, 328] width 8 height 9
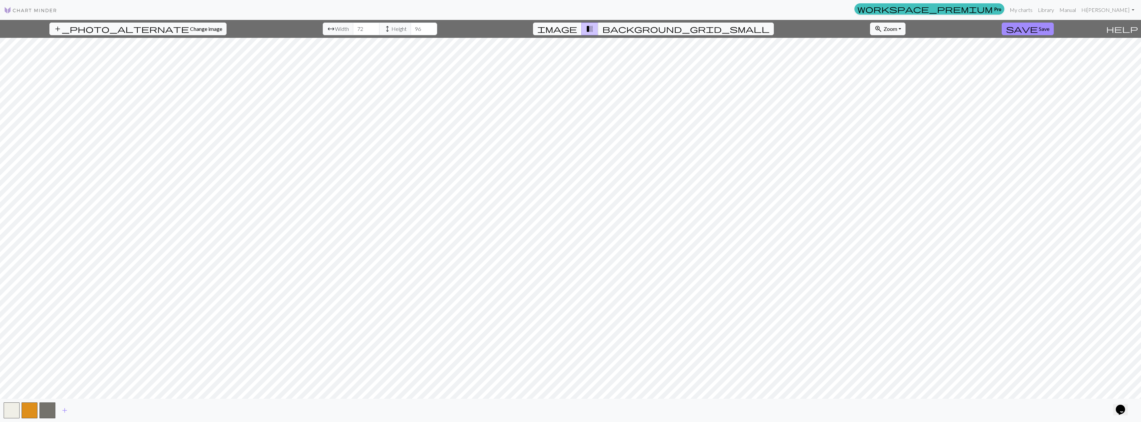
click at [535, 28] on span "image" at bounding box center [558, 28] width 40 height 9
click at [535, 29] on span "transition_fade" at bounding box center [590, 28] width 8 height 9
click at [535, 30] on span "background_grid_small" at bounding box center [686, 28] width 167 height 9
click at [535, 31] on span "background_grid_small" at bounding box center [686, 28] width 167 height 9
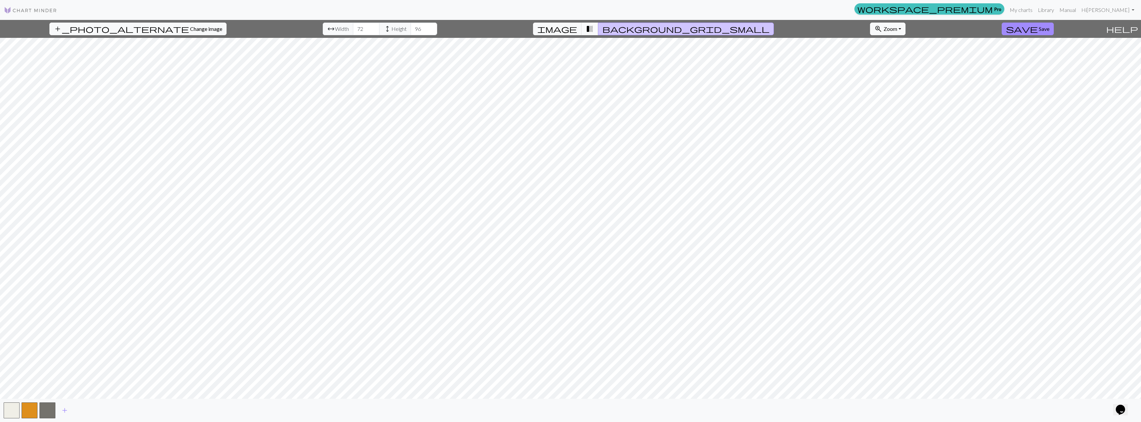
click at [535, 32] on span "transition_fade" at bounding box center [590, 28] width 8 height 9
click at [535, 31] on span "background_grid_small" at bounding box center [686, 28] width 167 height 9
click at [535, 32] on span "image" at bounding box center [558, 28] width 40 height 9
click at [535, 32] on span "background_grid_small" at bounding box center [686, 28] width 167 height 9
click at [535, 34] on button "transition_fade" at bounding box center [590, 29] width 17 height 13
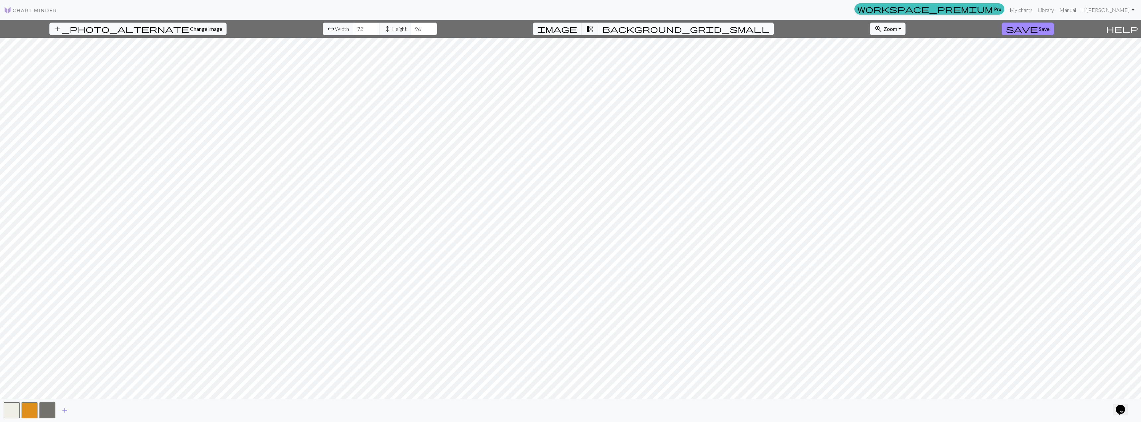
click at [535, 32] on span "background_grid_small" at bounding box center [686, 28] width 167 height 9
click at [49, 398] on button "button" at bounding box center [47, 410] width 16 height 16
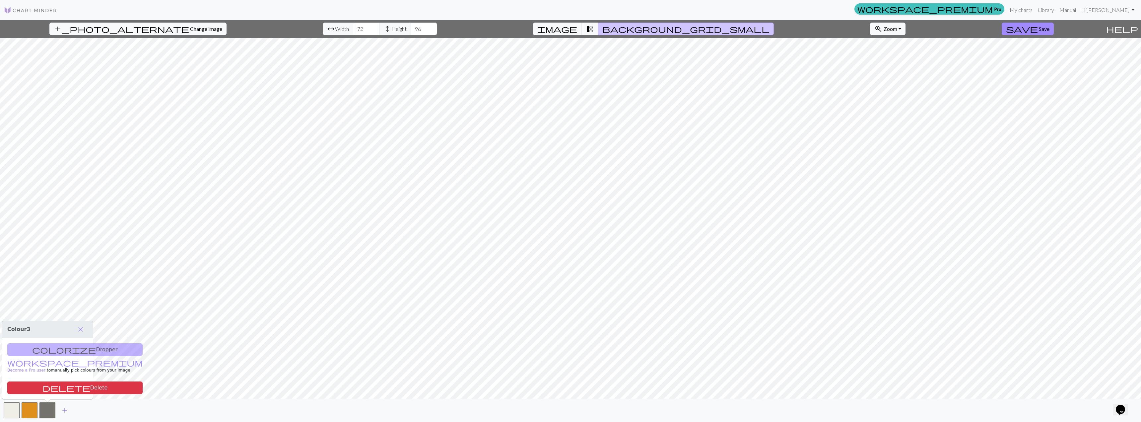
click at [48, 349] on div "colorize Dropper workspace_premium Become a Pro user to manually pick colours f…" at bounding box center [47, 368] width 91 height 61
click at [535, 27] on span "Save" at bounding box center [1044, 29] width 11 height 6
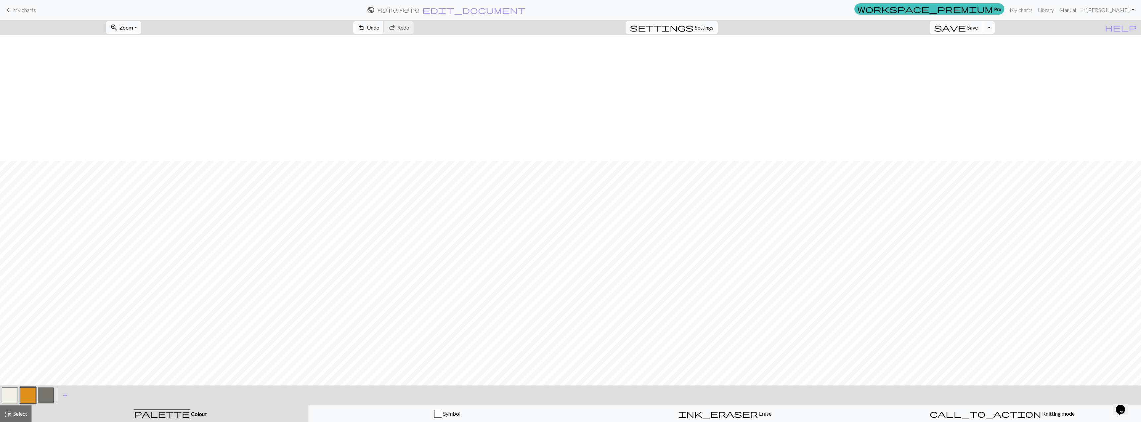
scroll to position [232, 0]
click at [40, 396] on button "button" at bounding box center [46, 395] width 16 height 16
drag, startPoint x: 26, startPoint y: 397, endPoint x: 29, endPoint y: 395, distance: 3.5
click at [27, 397] on button "button" at bounding box center [28, 395] width 16 height 16
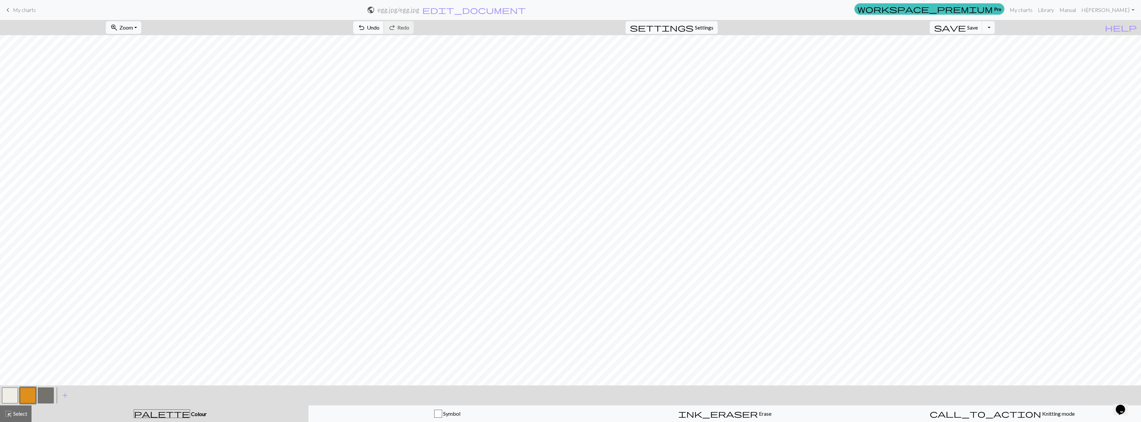
click at [380, 26] on span "Undo" at bounding box center [373, 27] width 13 height 6
click at [25, 398] on button "button" at bounding box center [28, 395] width 16 height 16
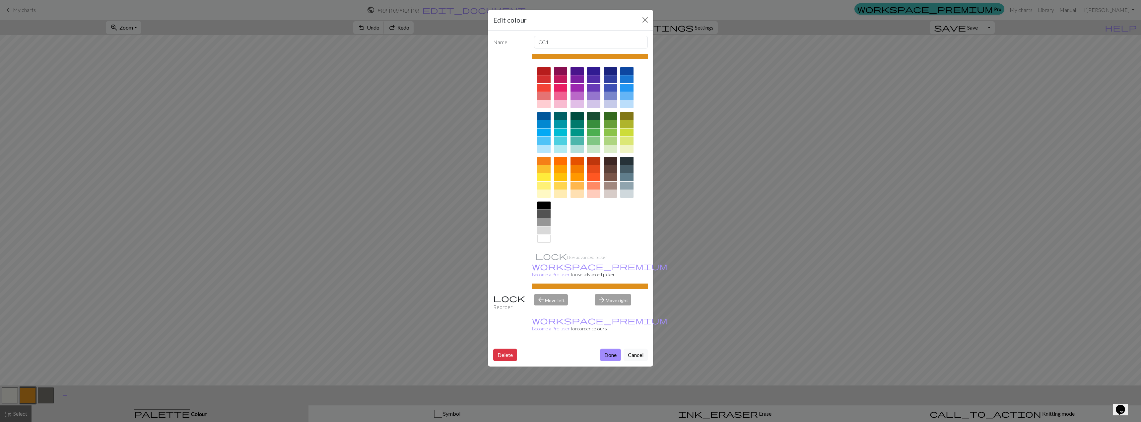
click at [33, 394] on div "Edit colour Name CC1 Use advanced picker workspace_premium Become a Pro user to…" at bounding box center [570, 211] width 1141 height 422
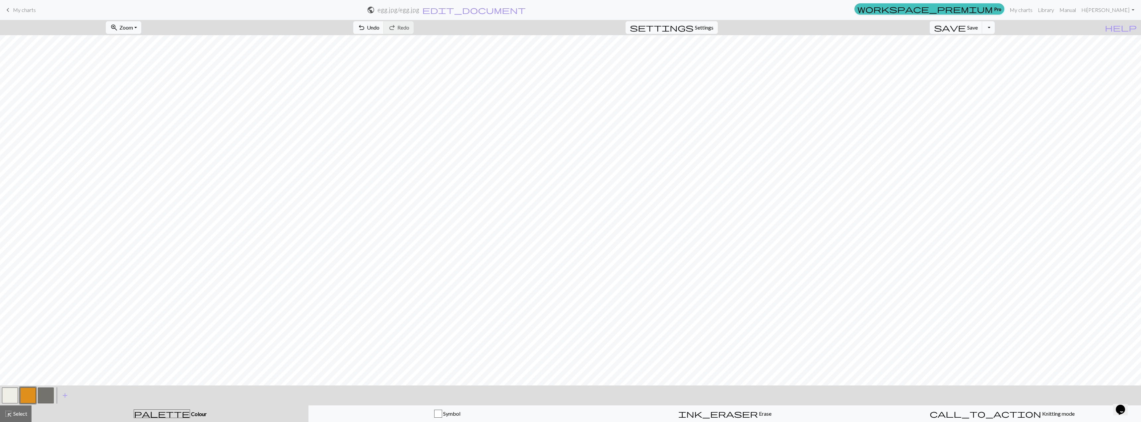
click at [16, 397] on button "button" at bounding box center [10, 395] width 16 height 16
click at [29, 395] on button "button" at bounding box center [28, 395] width 16 height 16
click at [118, 27] on span "zoom_in" at bounding box center [114, 27] width 8 height 9
click at [131, 88] on button "100%" at bounding box center [132, 90] width 52 height 11
click at [133, 29] on span "Zoom" at bounding box center [126, 27] width 14 height 6
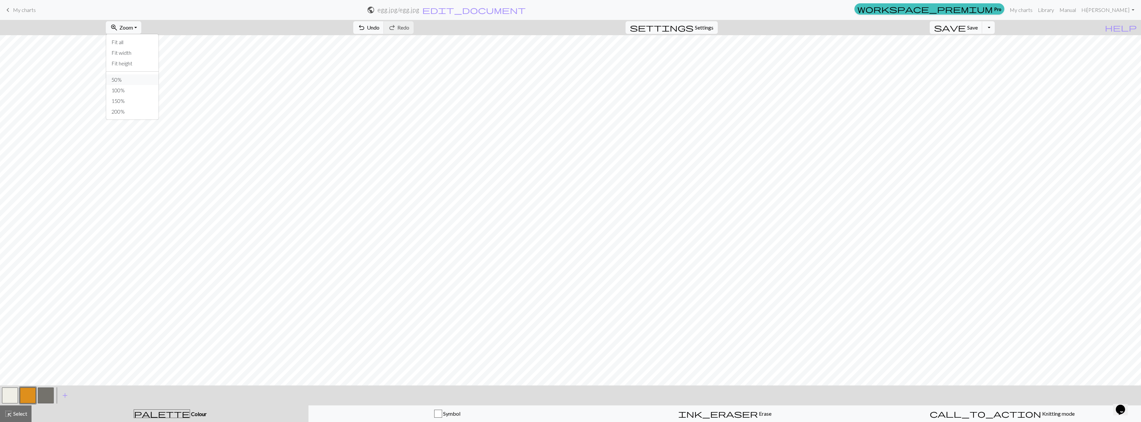
click at [123, 82] on button "50%" at bounding box center [132, 79] width 52 height 11
click at [133, 30] on span "Zoom" at bounding box center [126, 27] width 14 height 6
click at [137, 91] on button "100%" at bounding box center [132, 90] width 52 height 11
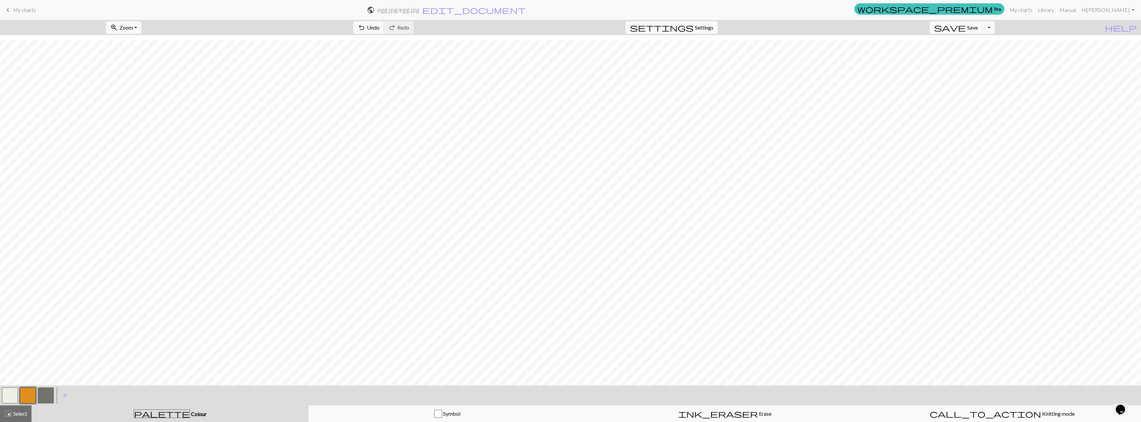
click at [40, 395] on button "button" at bounding box center [46, 395] width 16 height 16
click at [133, 28] on span "Zoom" at bounding box center [126, 27] width 14 height 6
click at [131, 44] on button "Fit all" at bounding box center [132, 42] width 52 height 11
click at [48, 394] on button "button" at bounding box center [46, 395] width 16 height 16
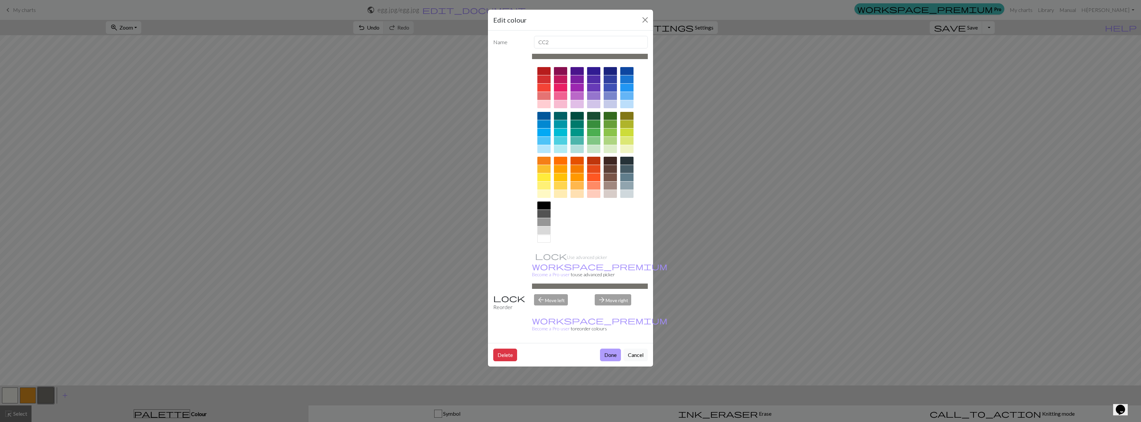
click at [535, 348] on button "Done" at bounding box center [610, 354] width 21 height 13
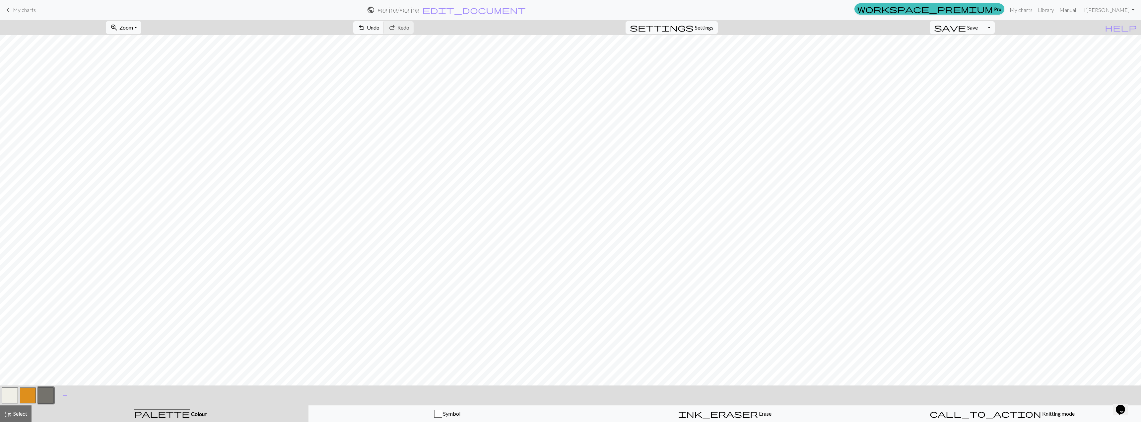
click at [535, 29] on div "zoom_in Zoom Zoom Fit all Fit width Fit height 50% 100% 150% 200% undo Undo Und…" at bounding box center [550, 27] width 1101 height 15
click at [535, 29] on span "Settings" at bounding box center [704, 28] width 19 height 8
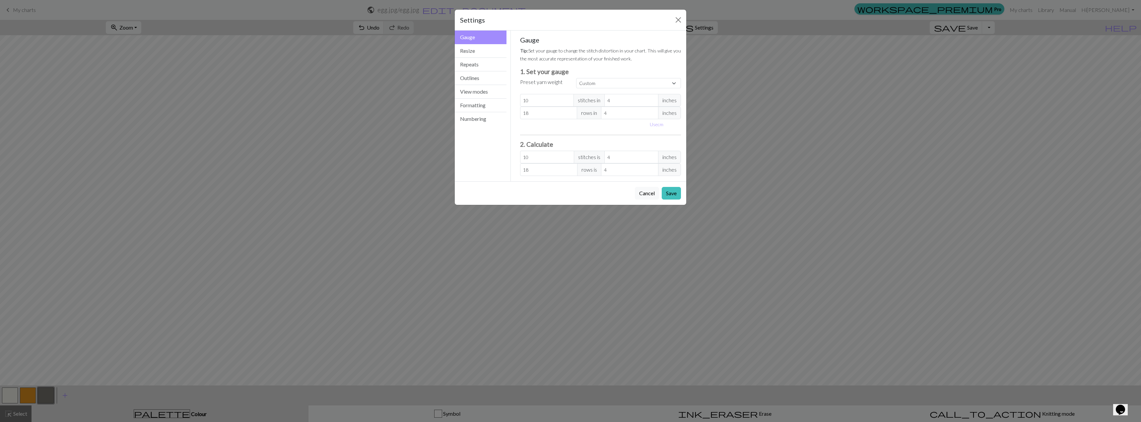
click at [535, 27] on div "Settings Gauge Gauge Resize Repeats Outlines View modes Formatting Numbering Ga…" at bounding box center [570, 211] width 1141 height 422
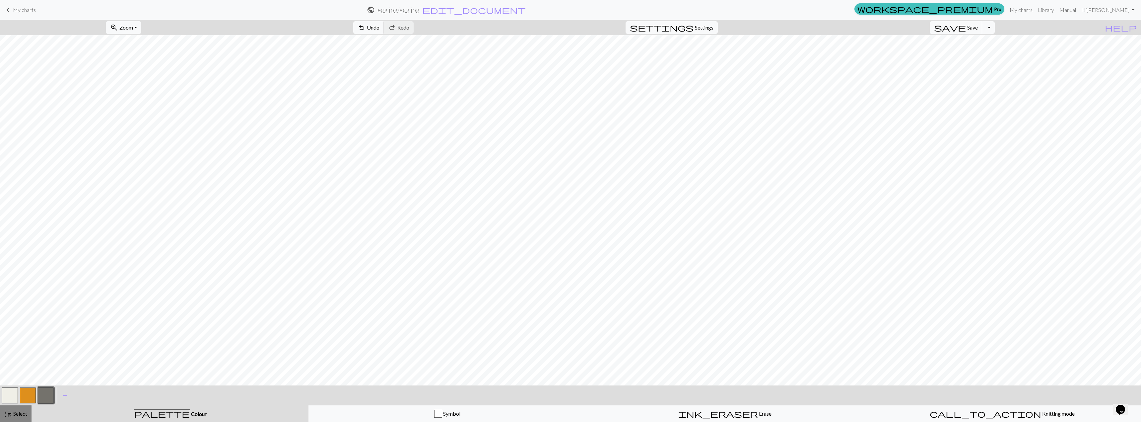
click at [14, 398] on span "Select" at bounding box center [19, 413] width 15 height 6
click at [47, 398] on button "button" at bounding box center [46, 395] width 16 height 16
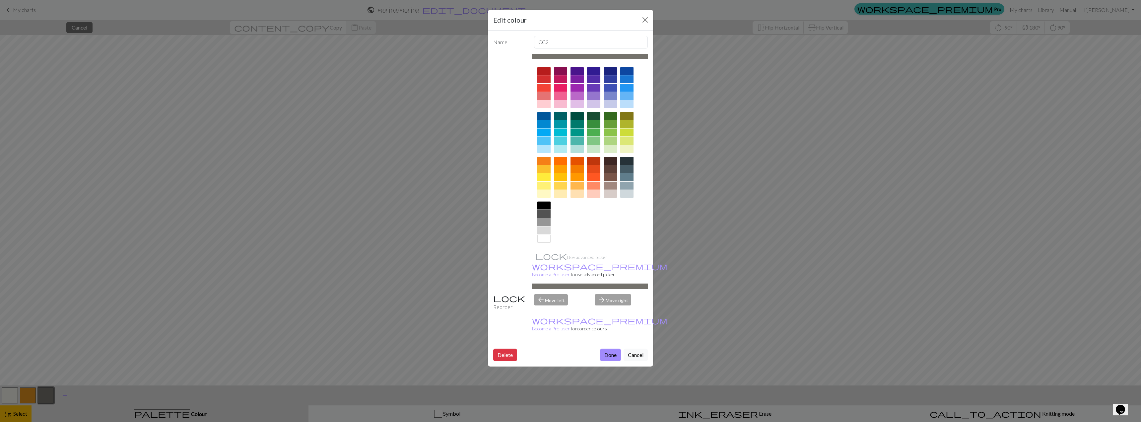
click at [46, 396] on div "Edit colour Name CC2 Use advanced picker workspace_premium Become a Pro user to…" at bounding box center [570, 211] width 1141 height 422
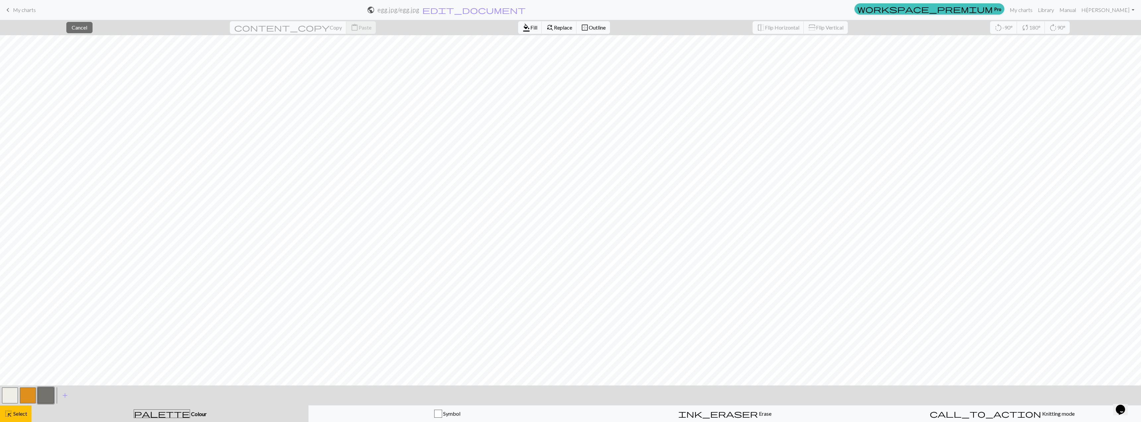
click at [46, 396] on button "button" at bounding box center [46, 395] width 16 height 16
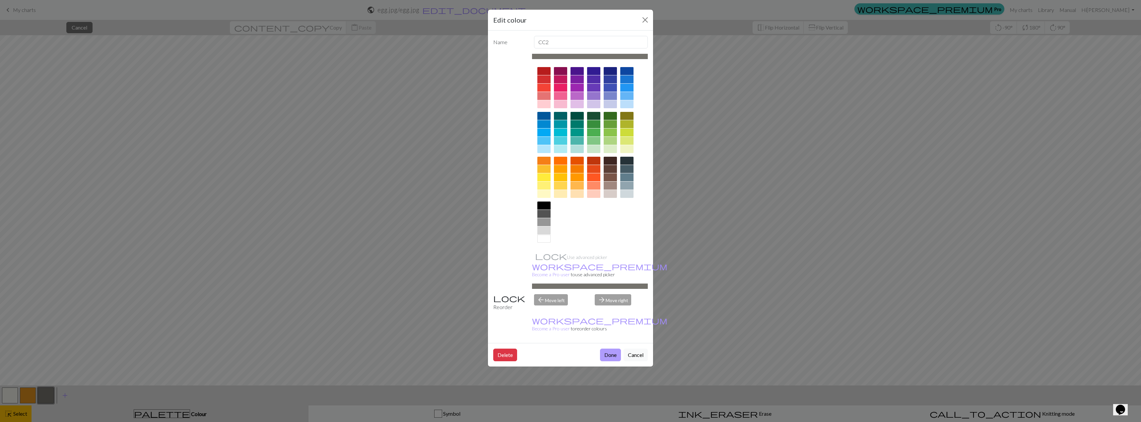
click at [535, 348] on button "Done" at bounding box center [610, 354] width 21 height 13
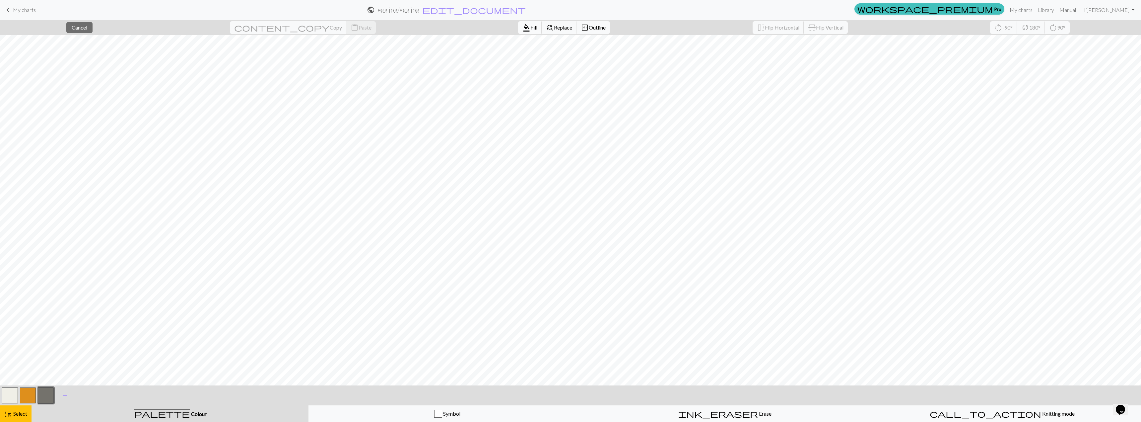
click at [531, 27] on span "Fill" at bounding box center [534, 27] width 7 height 6
click at [20, 398] on button "highlight_alt Select Select" at bounding box center [16, 413] width 32 height 17
click at [531, 28] on span "Fill" at bounding box center [534, 27] width 7 height 6
click at [20, 398] on span "Select" at bounding box center [19, 413] width 15 height 6
click at [523, 31] on span "format_color_fill" at bounding box center [527, 27] width 8 height 9
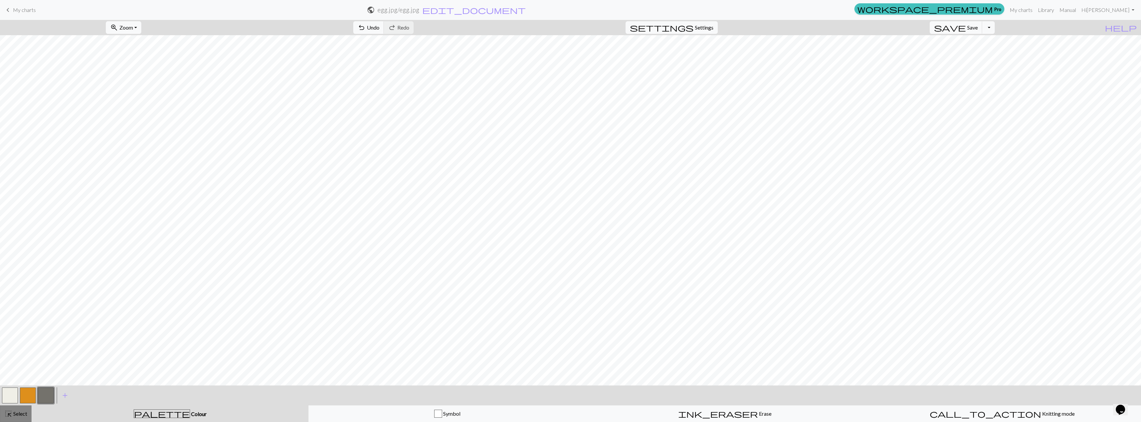
click at [18, 398] on div "highlight_alt Select Select" at bounding box center [15, 413] width 23 height 8
click at [531, 30] on span "Fill" at bounding box center [534, 27] width 7 height 6
click at [21, 398] on div "highlight_alt Select Select" at bounding box center [15, 413] width 23 height 8
click at [531, 27] on span "Fill" at bounding box center [534, 27] width 7 height 6
click at [18, 398] on span "Select" at bounding box center [19, 413] width 15 height 6
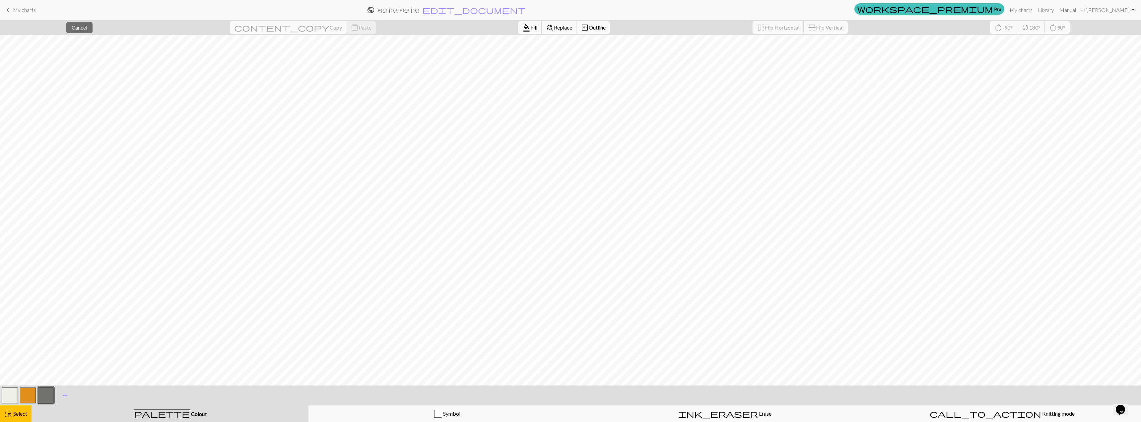
click at [518, 33] on button "format_color_fill Fill" at bounding box center [530, 27] width 24 height 13
click at [19, 398] on span "Select" at bounding box center [19, 413] width 15 height 6
click at [518, 32] on button "format_color_fill Fill" at bounding box center [530, 27] width 24 height 13
drag, startPoint x: 25, startPoint y: 410, endPoint x: 53, endPoint y: 387, distance: 37.5
click at [25, 398] on span "Select" at bounding box center [19, 413] width 15 height 6
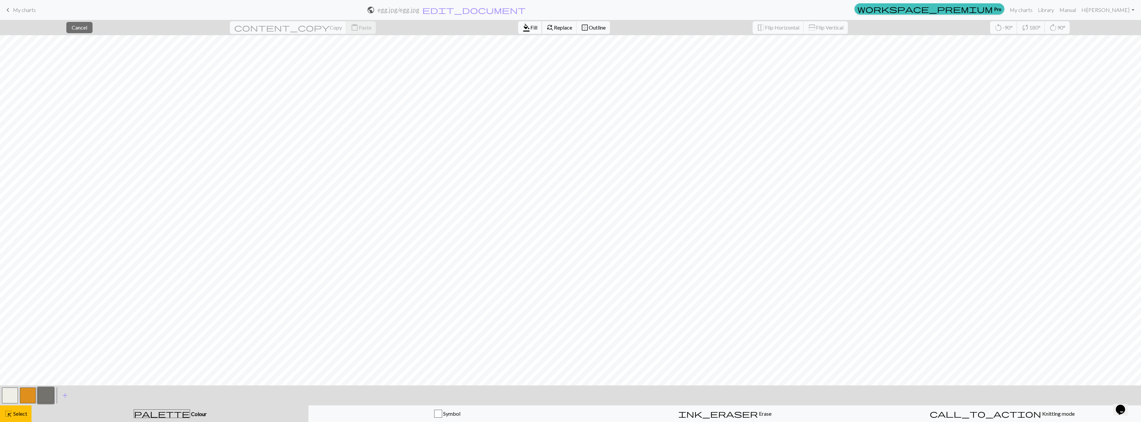
click at [531, 29] on span "Fill" at bounding box center [534, 27] width 7 height 6
drag, startPoint x: 34, startPoint y: 408, endPoint x: 33, endPoint y: 411, distance: 3.4
click at [33, 398] on button "palette Colour Colour" at bounding box center [170, 413] width 277 height 17
click at [24, 398] on span "Select" at bounding box center [19, 413] width 15 height 6
click at [531, 26] on span "Fill" at bounding box center [534, 27] width 7 height 6
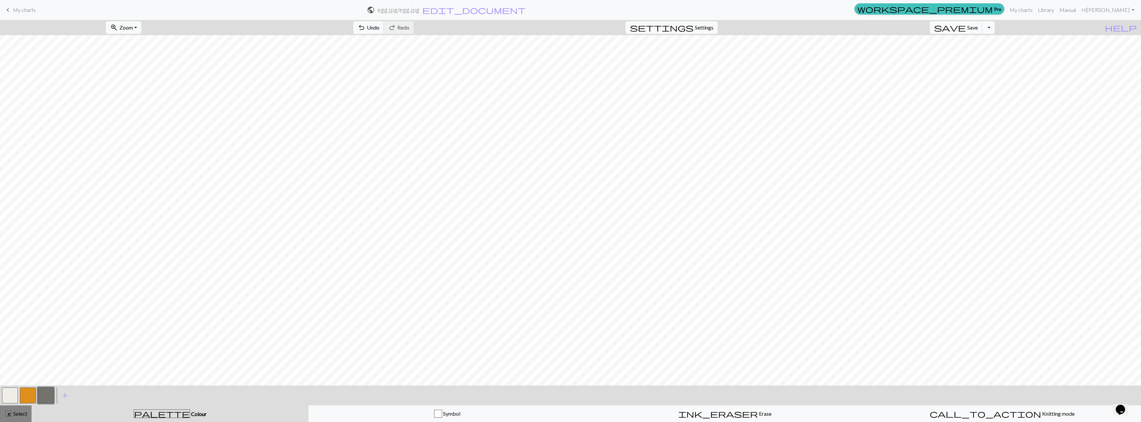
click at [21, 398] on span "Select" at bounding box center [19, 413] width 15 height 6
click at [531, 26] on span "Fill" at bounding box center [534, 27] width 7 height 6
click at [47, 396] on button "button" at bounding box center [46, 395] width 16 height 16
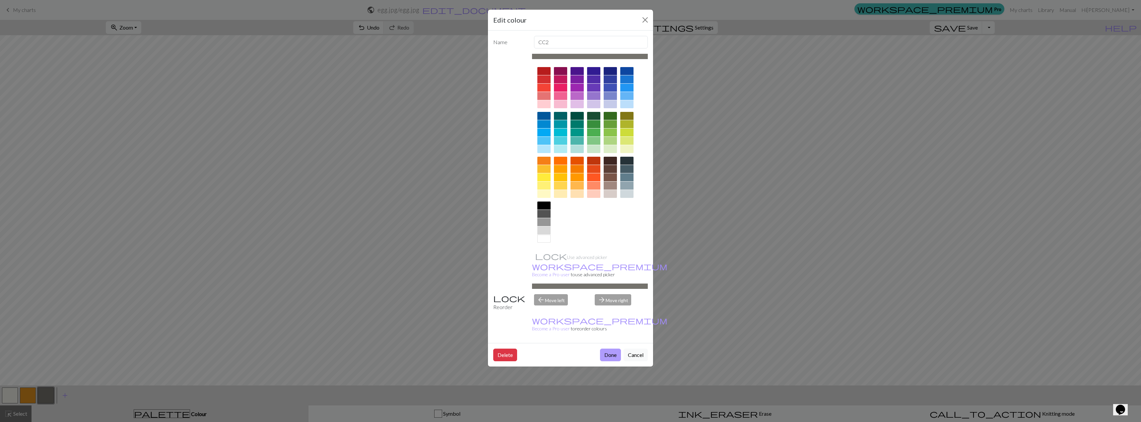
click at [535, 348] on button "Done" at bounding box center [610, 354] width 21 height 13
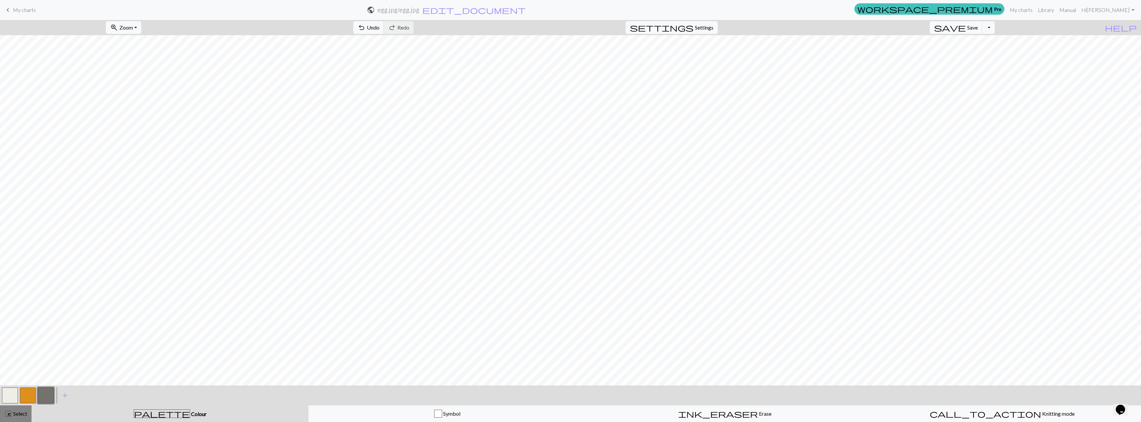
click at [22, 398] on span "Select" at bounding box center [19, 413] width 15 height 6
click at [531, 28] on span "Fill" at bounding box center [534, 27] width 7 height 6
click at [28, 398] on button "highlight_alt Select Select" at bounding box center [16, 413] width 32 height 17
click at [11, 398] on span "highlight_alt" at bounding box center [8, 413] width 8 height 9
click at [49, 398] on button "button" at bounding box center [46, 395] width 16 height 16
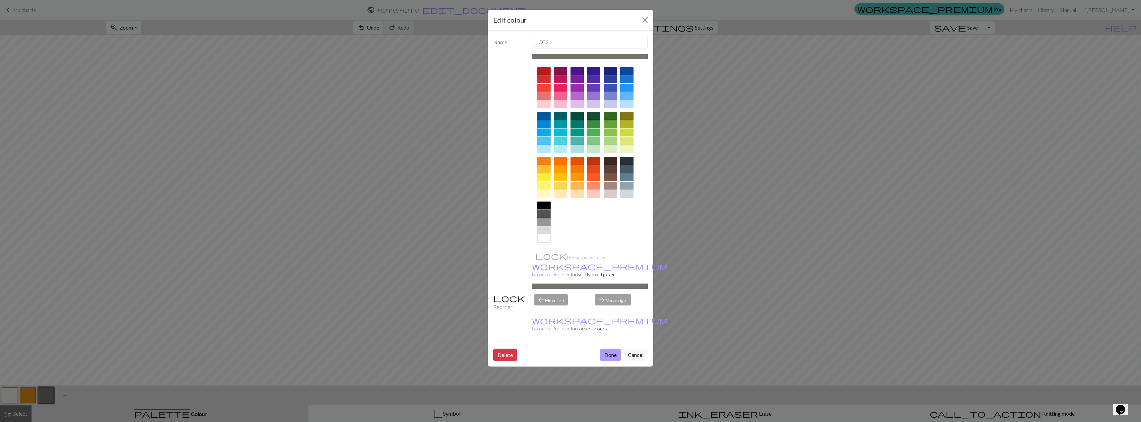
click at [535, 348] on button "Done" at bounding box center [610, 354] width 21 height 13
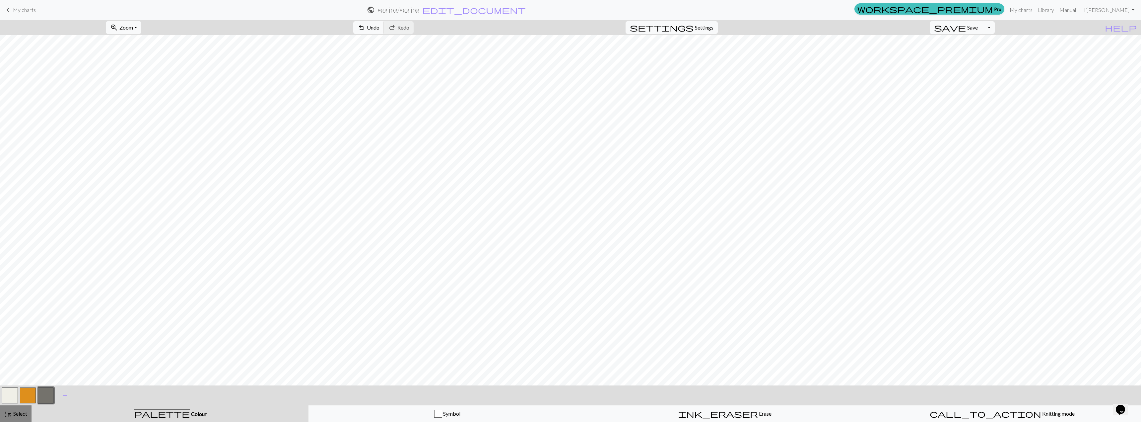
click at [21, 398] on div "highlight_alt Select Select" at bounding box center [15, 413] width 23 height 8
click at [531, 29] on span "Fill" at bounding box center [534, 27] width 7 height 6
drag, startPoint x: 17, startPoint y: 414, endPoint x: 181, endPoint y: 391, distance: 165.9
click at [17, 398] on span "Select" at bounding box center [19, 413] width 15 height 6
click at [531, 26] on span "Fill" at bounding box center [534, 27] width 7 height 6
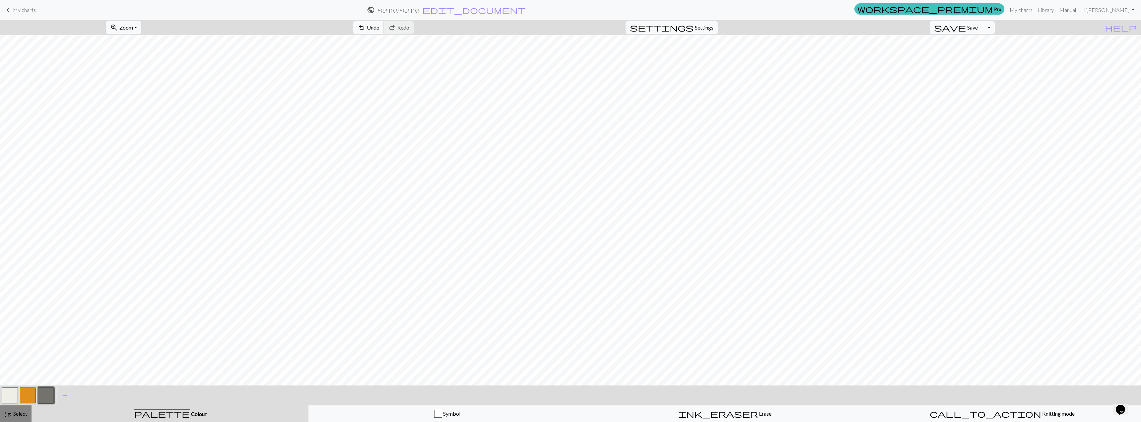
click at [21, 398] on span "Select" at bounding box center [19, 413] width 15 height 6
click at [518, 31] on button "format_color_fill Fill" at bounding box center [530, 27] width 24 height 13
drag, startPoint x: 7, startPoint y: 413, endPoint x: 47, endPoint y: 397, distance: 43.5
click at [7, 398] on span "highlight_alt" at bounding box center [8, 413] width 8 height 9
click at [531, 29] on span "Fill" at bounding box center [534, 27] width 7 height 6
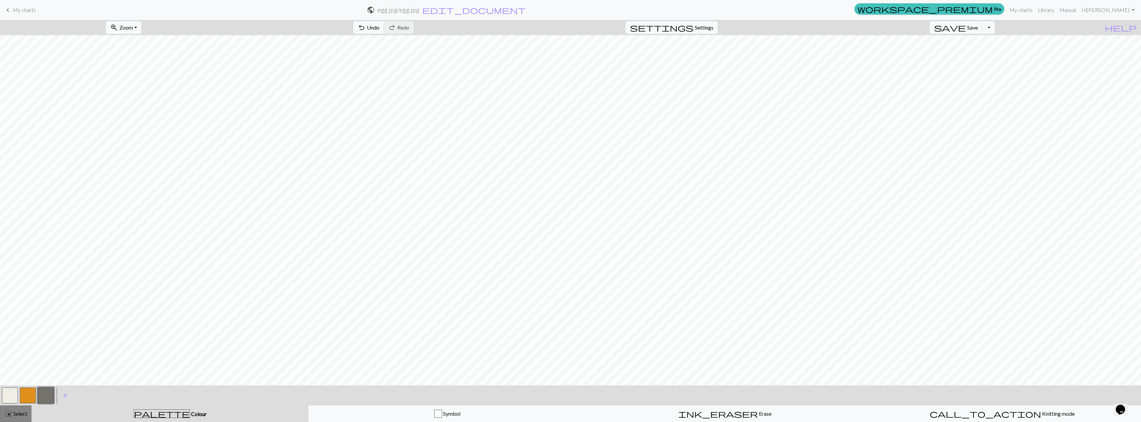
click at [18, 398] on span "Select" at bounding box center [19, 413] width 15 height 6
click at [518, 32] on button "format_color_fill Fill" at bounding box center [530, 27] width 24 height 13
click at [24, 398] on span "Select" at bounding box center [19, 413] width 15 height 6
click at [518, 33] on button "format_color_fill Fill" at bounding box center [530, 27] width 24 height 13
click at [13, 398] on div "highlight_alt Select Select" at bounding box center [15, 413] width 23 height 8
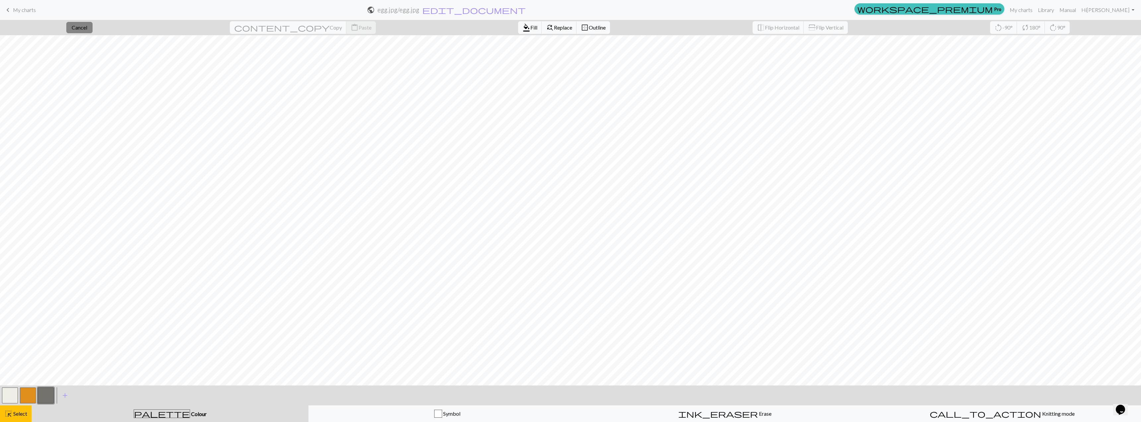
click at [87, 27] on span "Cancel" at bounding box center [80, 27] width 16 height 6
click at [20, 398] on div "highlight_alt Select Select" at bounding box center [15, 413] width 23 height 8
click at [523, 27] on span "format_color_fill" at bounding box center [527, 27] width 8 height 9
click at [14, 398] on span "Select" at bounding box center [19, 413] width 15 height 6
click at [523, 29] on span "format_color_fill" at bounding box center [527, 27] width 8 height 9
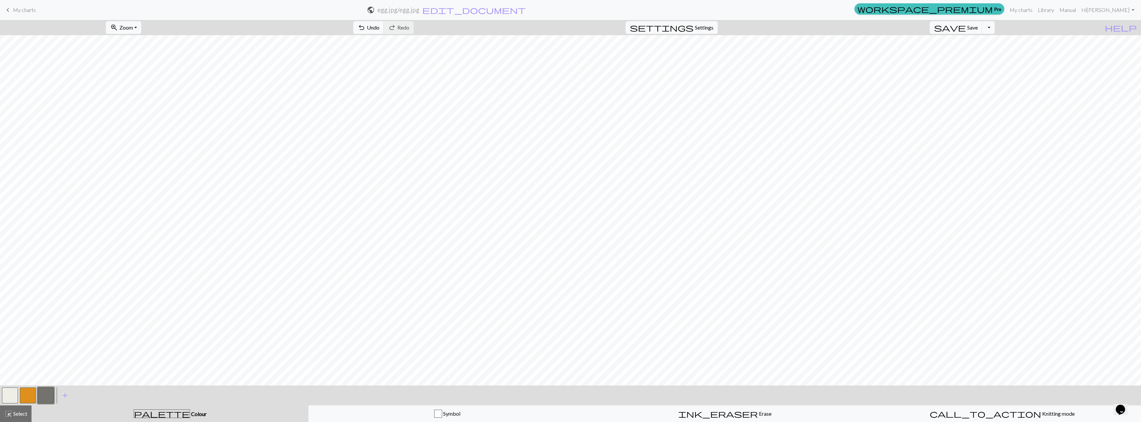
click at [52, 398] on button "button" at bounding box center [46, 395] width 16 height 16
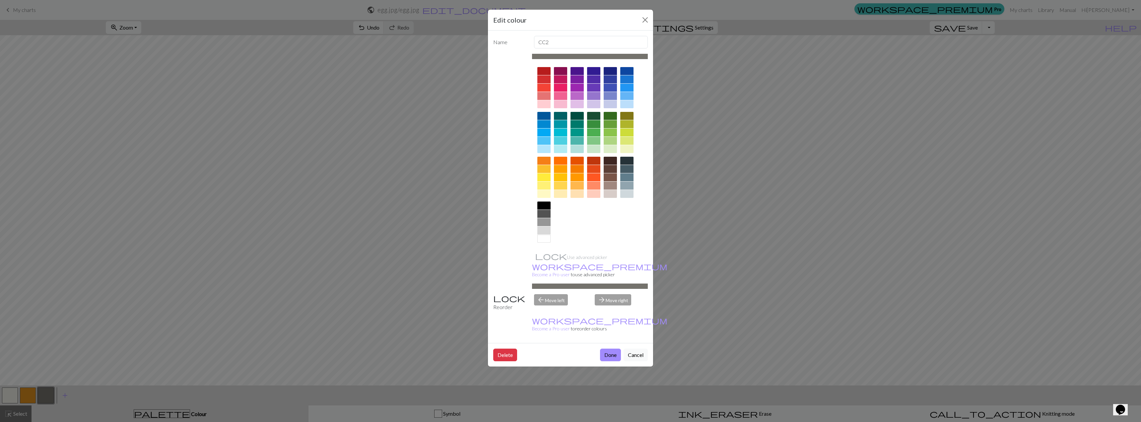
click at [535, 231] on div at bounding box center [544, 230] width 13 height 8
click at [535, 348] on button "Done" at bounding box center [610, 354] width 21 height 13
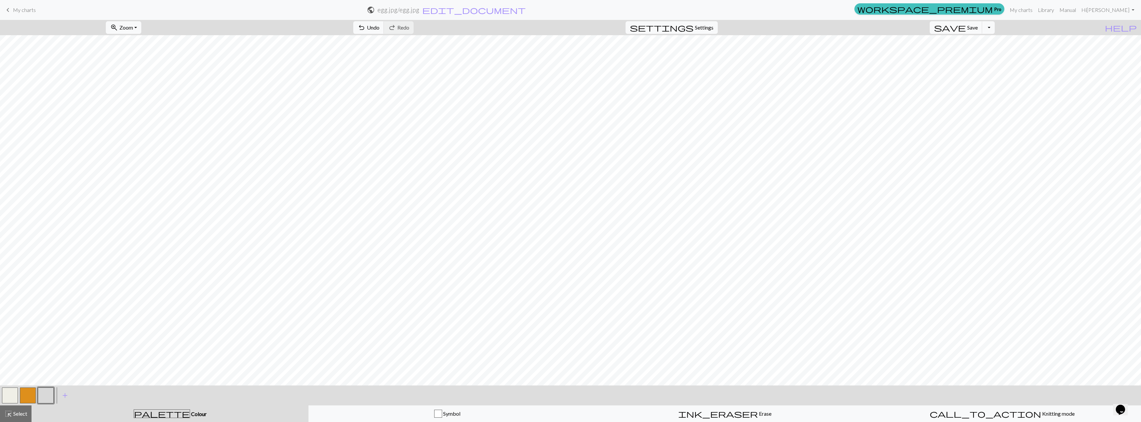
click at [10, 398] on button "button" at bounding box center [10, 395] width 16 height 16
click at [11, 396] on button "button" at bounding box center [10, 395] width 16 height 16
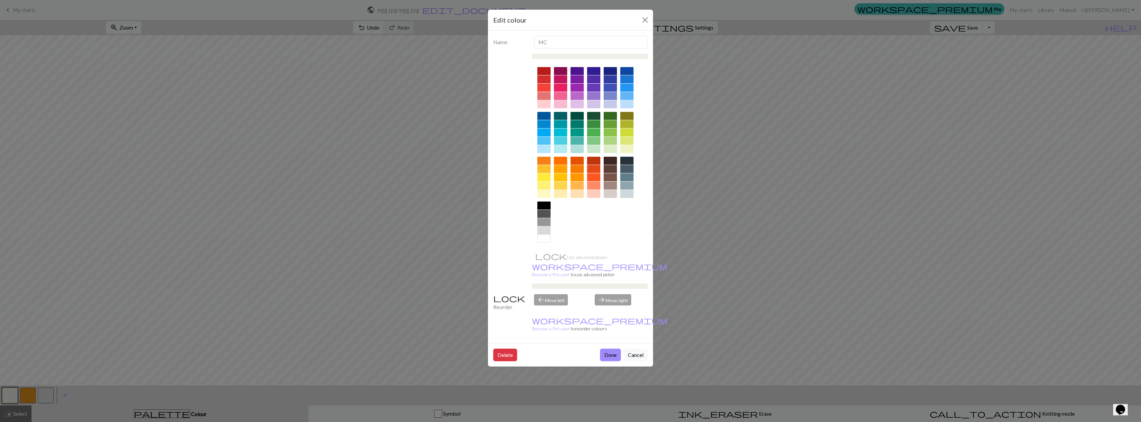
click at [535, 148] on div at bounding box center [610, 149] width 13 height 8
click at [535, 348] on button "Done" at bounding box center [610, 354] width 21 height 13
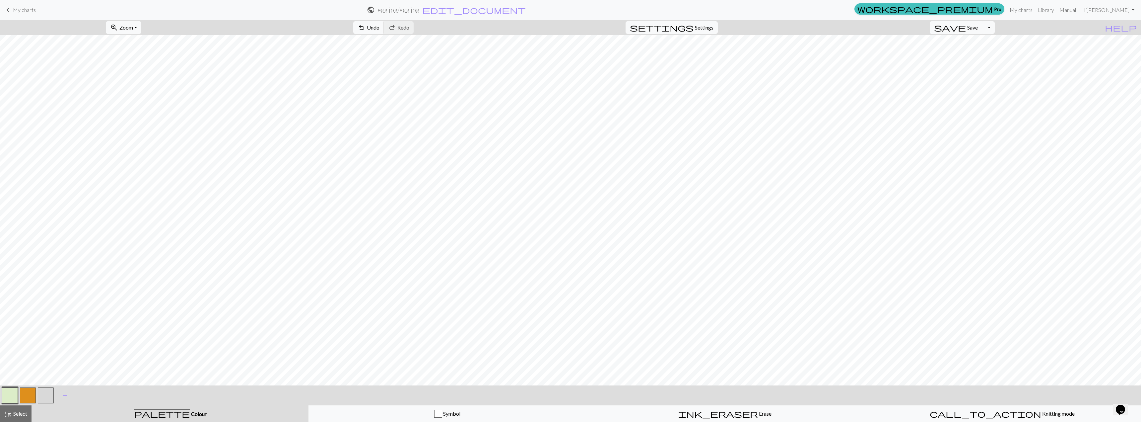
click at [40, 397] on button "button" at bounding box center [46, 395] width 16 height 16
click at [49, 398] on button "button" at bounding box center [46, 395] width 16 height 16
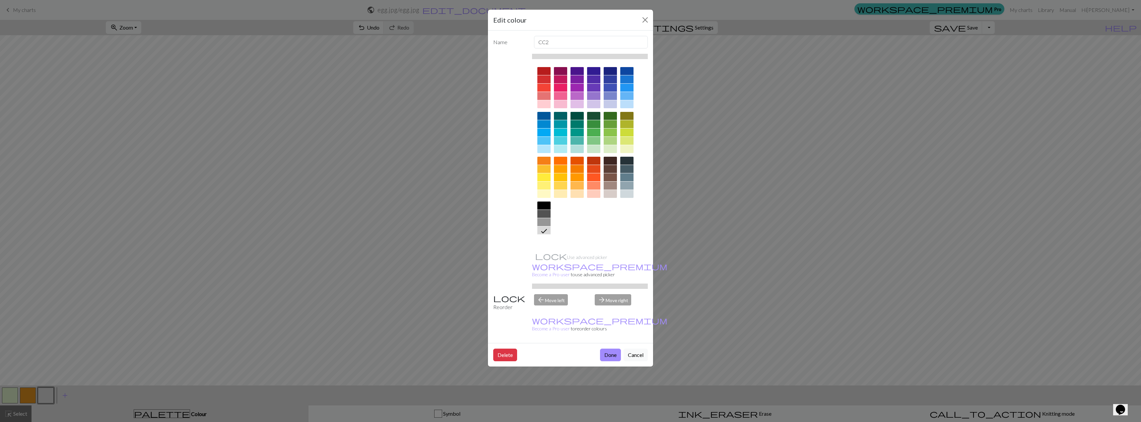
click at [535, 240] on div at bounding box center [544, 239] width 13 height 8
click at [535, 348] on button "Done" at bounding box center [610, 354] width 21 height 13
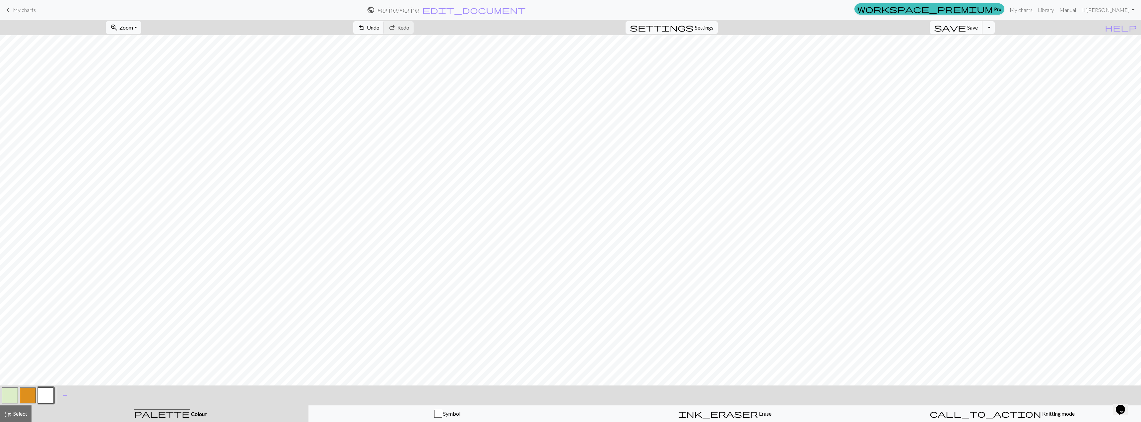
click at [535, 30] on span "Save" at bounding box center [973, 27] width 11 height 6
click at [535, 398] on span "Knitting mode" at bounding box center [1059, 413] width 34 height 6
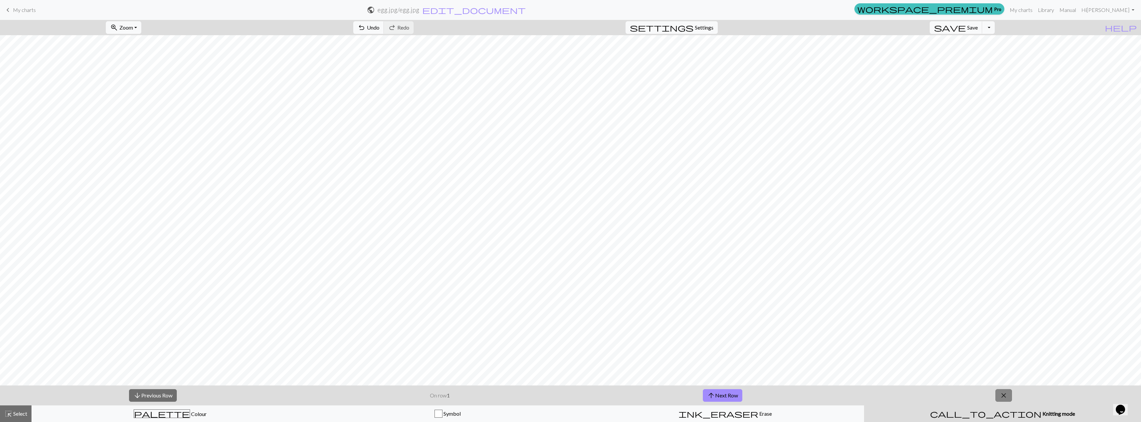
click at [535, 394] on span "close" at bounding box center [1004, 395] width 8 height 9
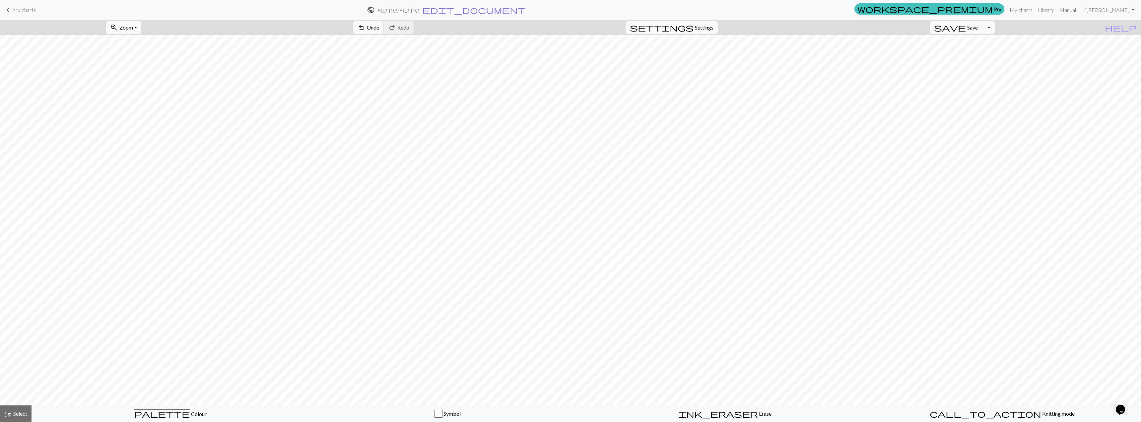
click at [526, 12] on span "edit_document" at bounding box center [474, 9] width 104 height 9
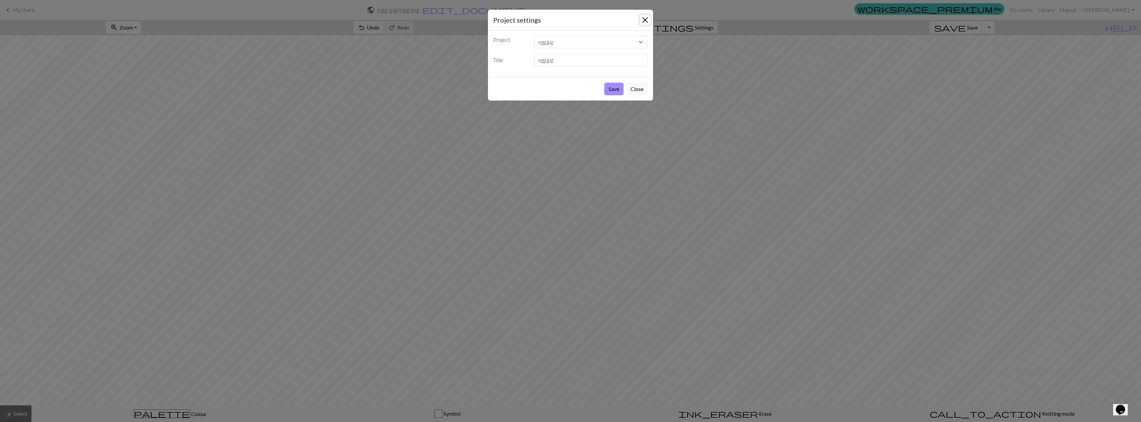
click at [535, 18] on button "Close" at bounding box center [645, 20] width 11 height 11
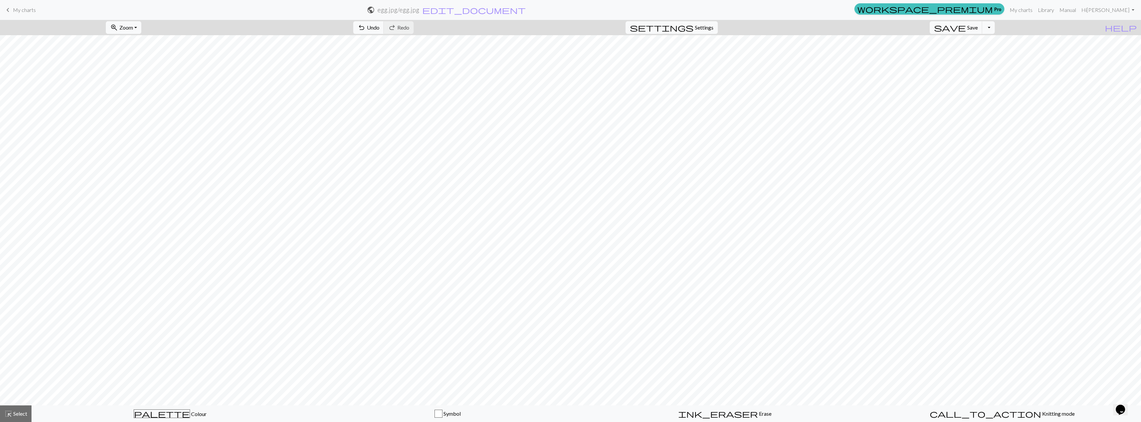
click at [535, 31] on span "Settings" at bounding box center [704, 28] width 19 height 8
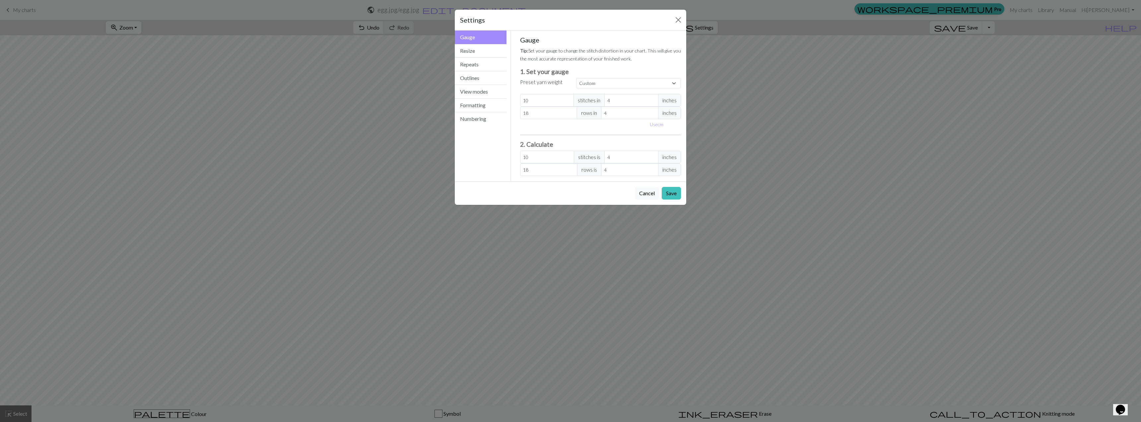
click at [535, 89] on div "Settings Gauge Gauge Resize Repeats Outlines View modes Formatting Numbering Ga…" at bounding box center [570, 211] width 1141 height 422
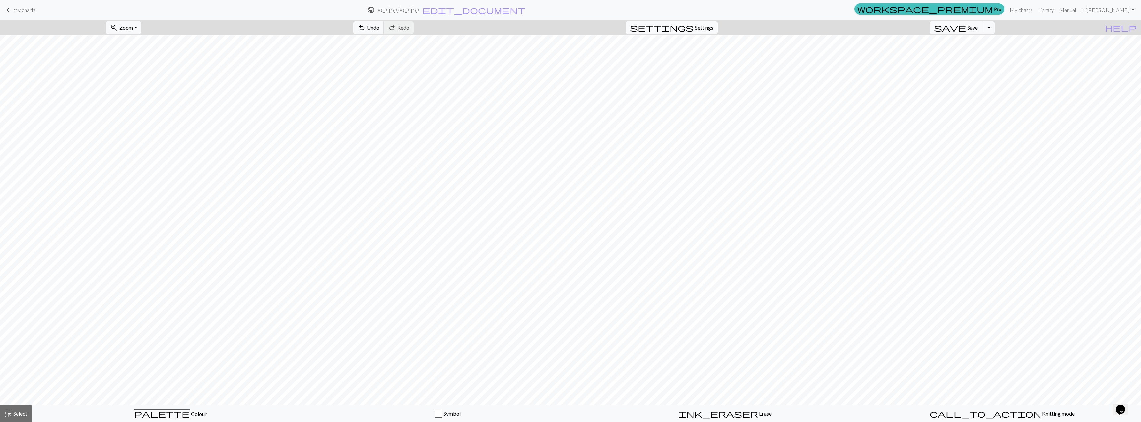
click at [535, 27] on span "Settings" at bounding box center [704, 28] width 19 height 8
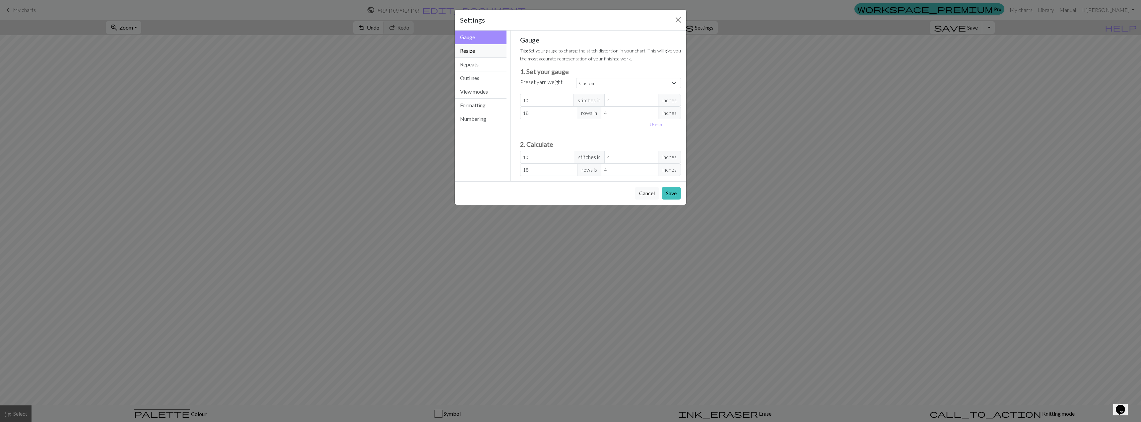
click at [476, 52] on button "Resize" at bounding box center [481, 51] width 52 height 14
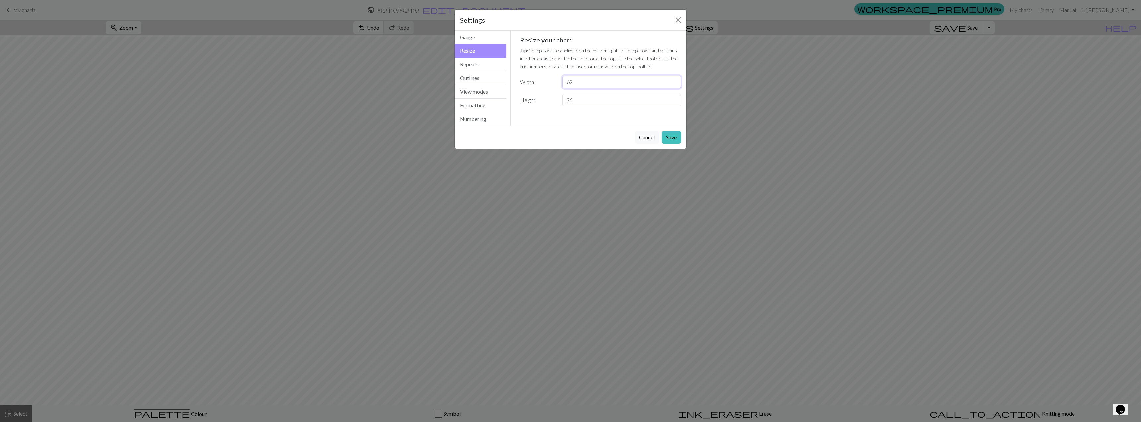
click at [535, 85] on input "69" at bounding box center [621, 82] width 119 height 13
click at [535, 85] on input "67" at bounding box center [621, 82] width 119 height 13
click at [535, 85] on input "66" at bounding box center [621, 82] width 119 height 13
click at [535, 80] on input "67" at bounding box center [621, 82] width 119 height 13
type input "68"
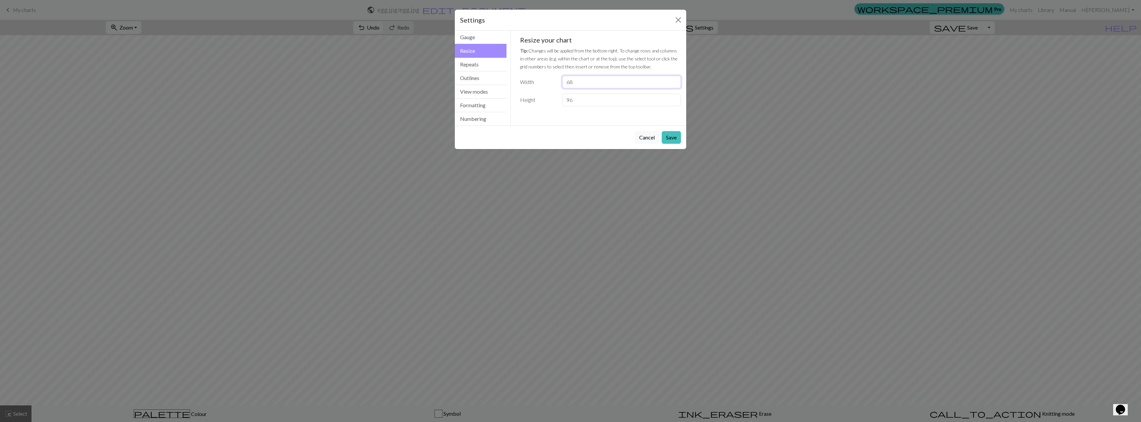
click at [535, 80] on input "68" at bounding box center [621, 82] width 119 height 13
click at [535, 138] on button "Cancel" at bounding box center [647, 137] width 24 height 13
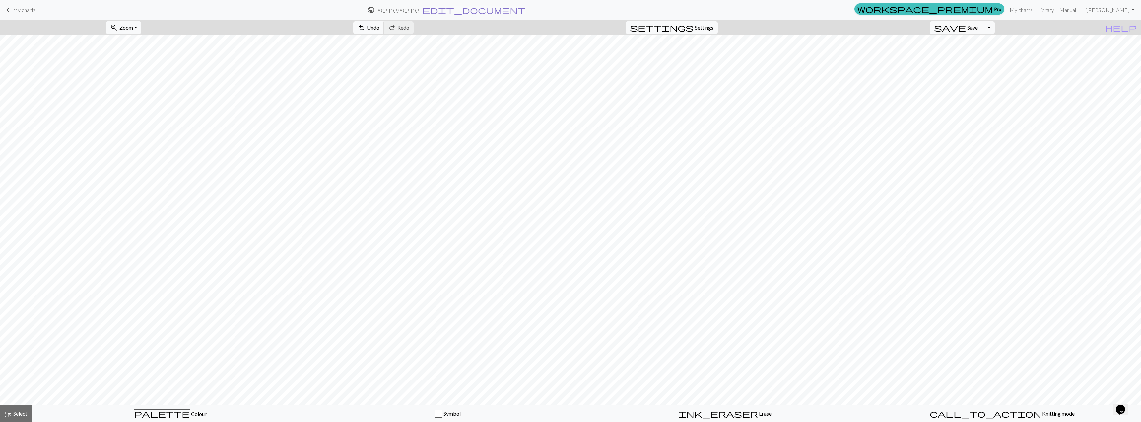
click at [526, 12] on span "edit_document" at bounding box center [474, 9] width 104 height 9
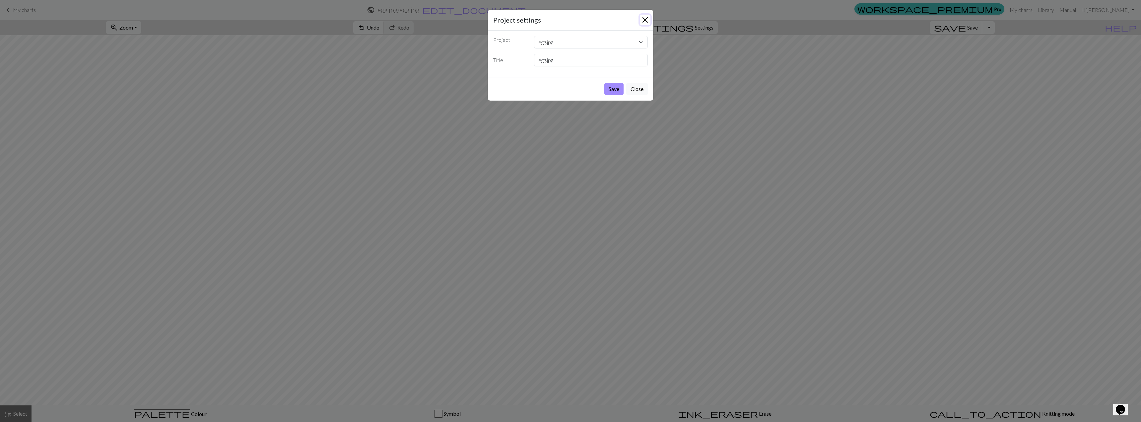
click at [535, 22] on button "Close" at bounding box center [645, 20] width 11 height 11
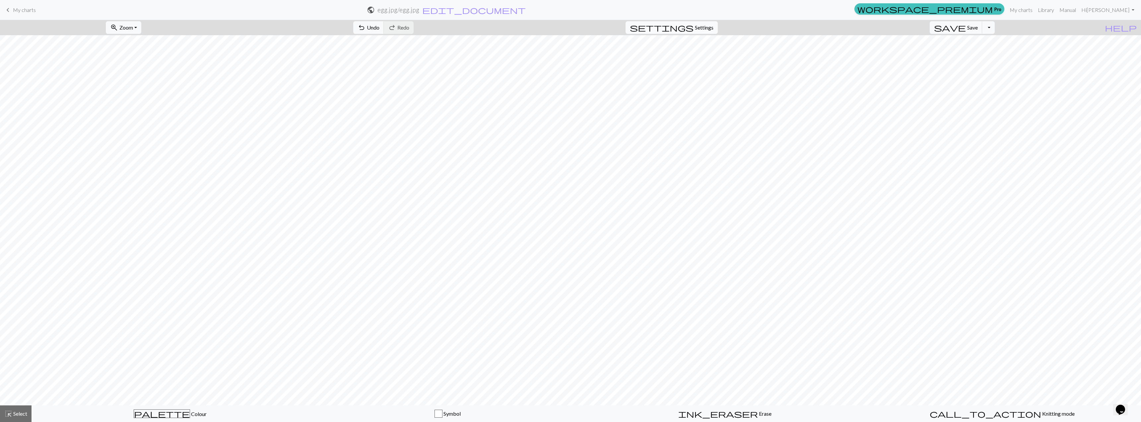
click at [535, 29] on span "Settings" at bounding box center [704, 28] width 19 height 8
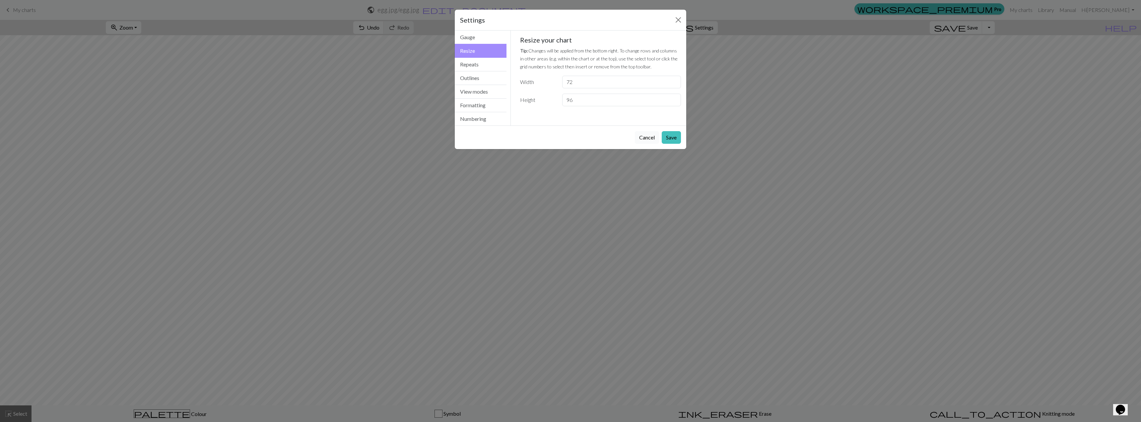
click at [535, 139] on button "Cancel" at bounding box center [647, 137] width 24 height 13
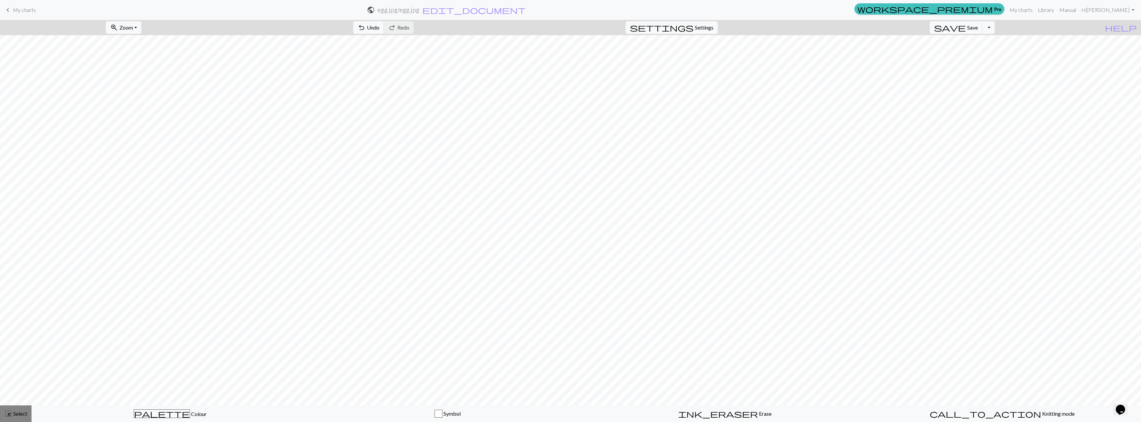
click at [16, 398] on span "Select" at bounding box center [19, 413] width 15 height 6
click at [523, 28] on span "format_color_fill" at bounding box center [527, 27] width 8 height 9
click at [184, 398] on div "palette Colour Colour" at bounding box center [170, 413] width 269 height 9
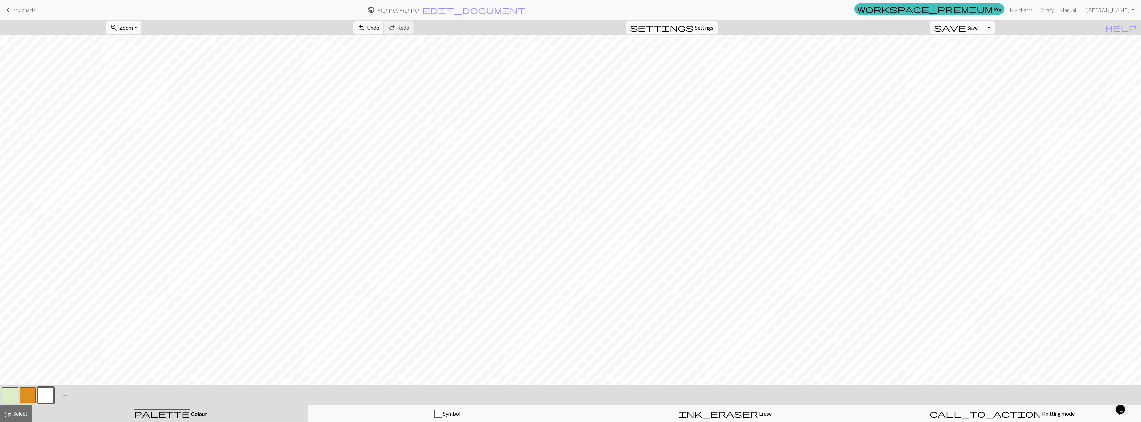
click at [13, 394] on button "button" at bounding box center [10, 395] width 16 height 16
click at [535, 32] on button "Toggle Dropdown" at bounding box center [988, 27] width 13 height 13
click at [535, 55] on button "save_alt Download" at bounding box center [939, 52] width 109 height 11
click at [535, 29] on button "Toggle Dropdown" at bounding box center [988, 27] width 13 height 13
click at [535, 54] on button "save_alt Download" at bounding box center [939, 52] width 109 height 11
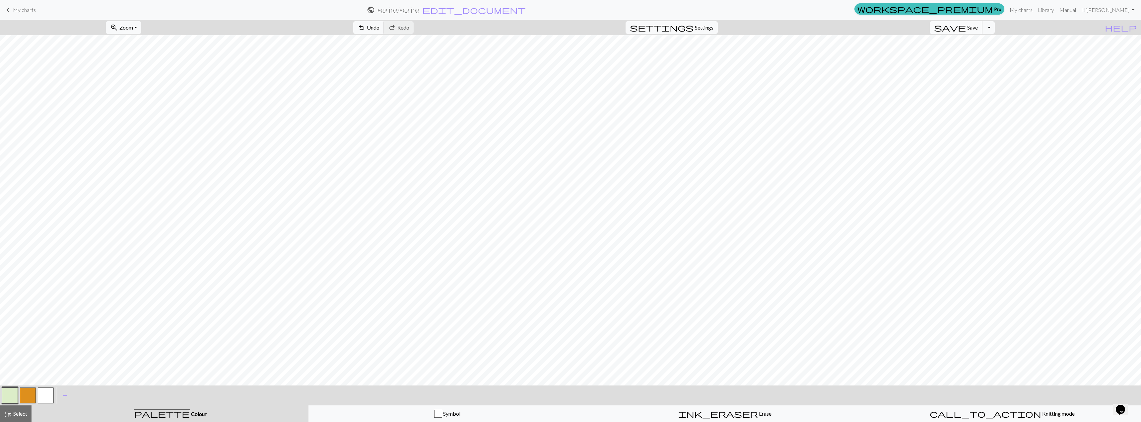
click at [535, 31] on button "save Save Save" at bounding box center [956, 27] width 53 height 13
click at [535, 28] on button "Toggle Dropdown" at bounding box center [988, 27] width 13 height 13
click at [535, 55] on span "save_alt" at bounding box center [895, 52] width 8 height 9
click at [535, 11] on link "My charts" at bounding box center [1021, 9] width 28 height 13
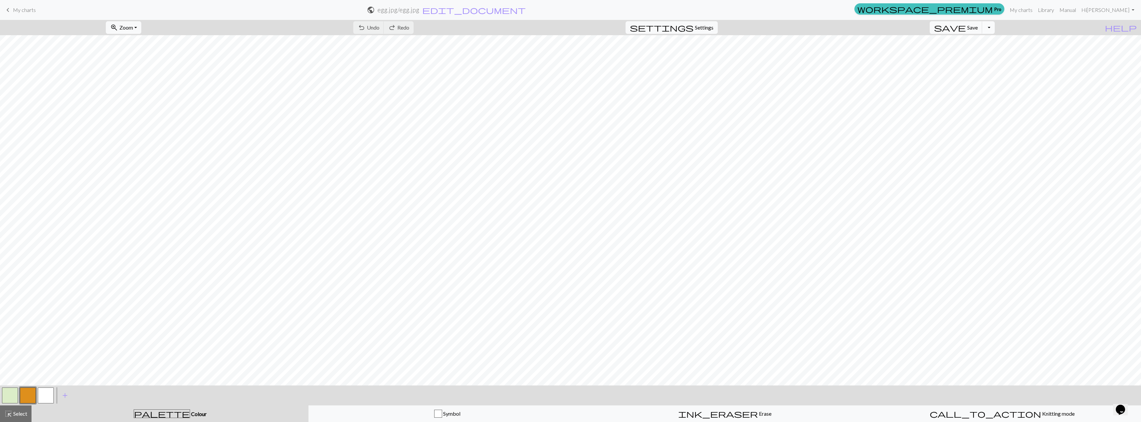
click at [535, 24] on button "Toggle Dropdown" at bounding box center [988, 27] width 13 height 13
click at [535, 11] on link "Hi [PERSON_NAME]" at bounding box center [1108, 9] width 58 height 13
click at [535, 30] on button "Toggle Dropdown" at bounding box center [988, 27] width 13 height 13
click at [535, 51] on button "save_alt Download" at bounding box center [939, 52] width 109 height 11
click at [133, 24] on span "Zoom" at bounding box center [126, 27] width 14 height 6
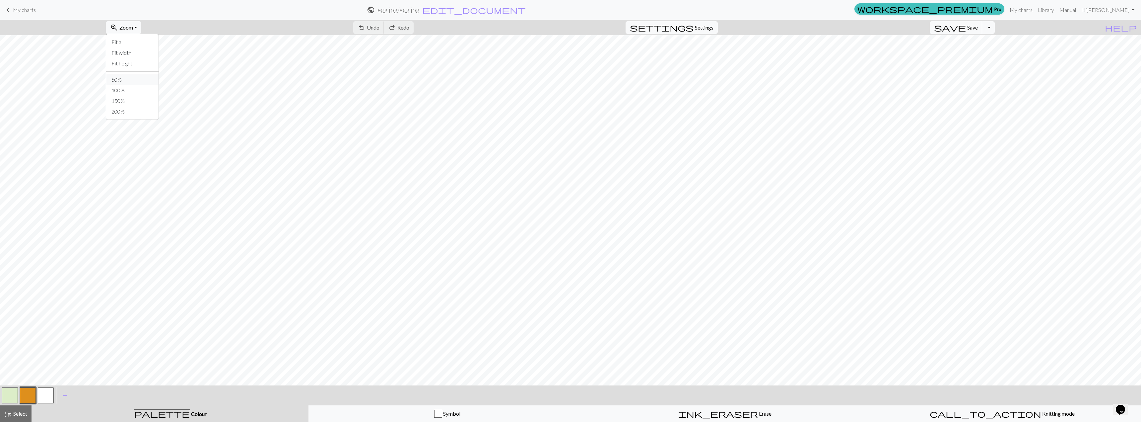
click at [132, 78] on button "50%" at bounding box center [132, 79] width 52 height 11
click at [535, 28] on button "Toggle Dropdown" at bounding box center [988, 27] width 13 height 13
click at [535, 53] on button "save_alt Download" at bounding box center [939, 52] width 109 height 11
click at [535, 31] on div "Your download is being prepared..." at bounding box center [570, 16] width 1141 height 32
click at [535, 13] on link "My charts" at bounding box center [1021, 9] width 28 height 13
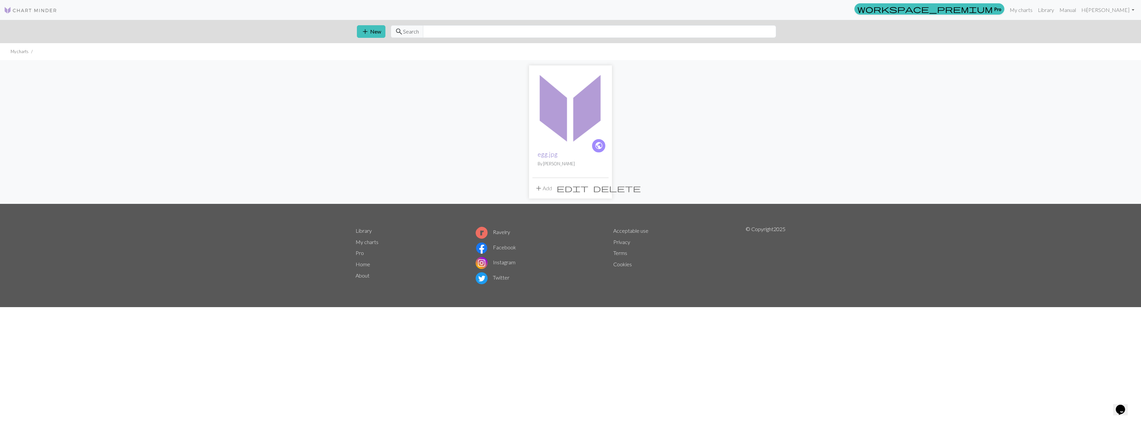
click at [535, 156] on link "egg.jpg" at bounding box center [548, 154] width 20 height 8
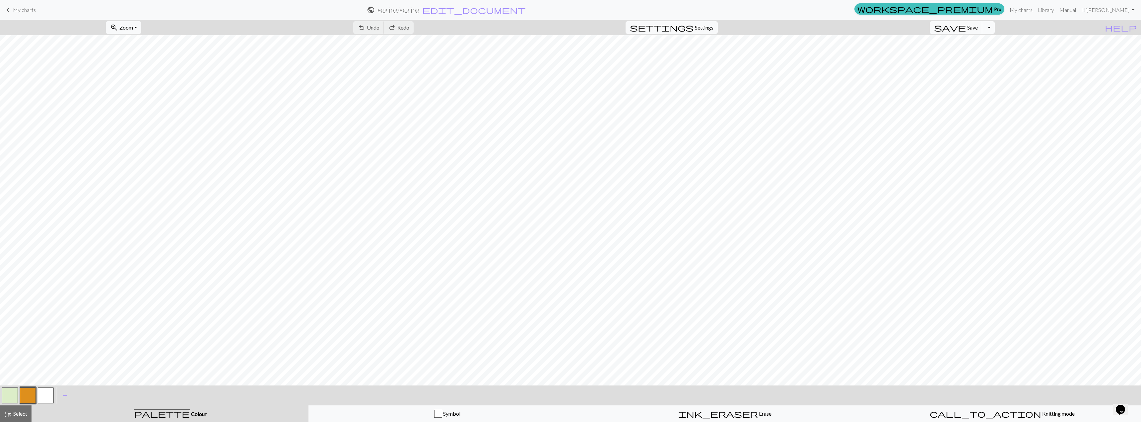
click at [535, 30] on button "Toggle Dropdown" at bounding box center [988, 27] width 13 height 13
click at [535, 11] on link "My charts" at bounding box center [1021, 9] width 28 height 13
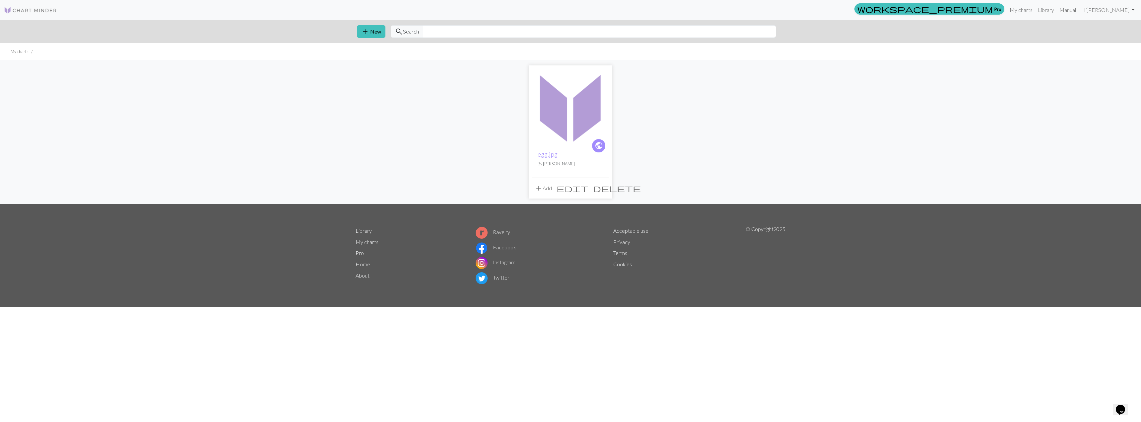
click at [535, 117] on img at bounding box center [571, 107] width 76 height 76
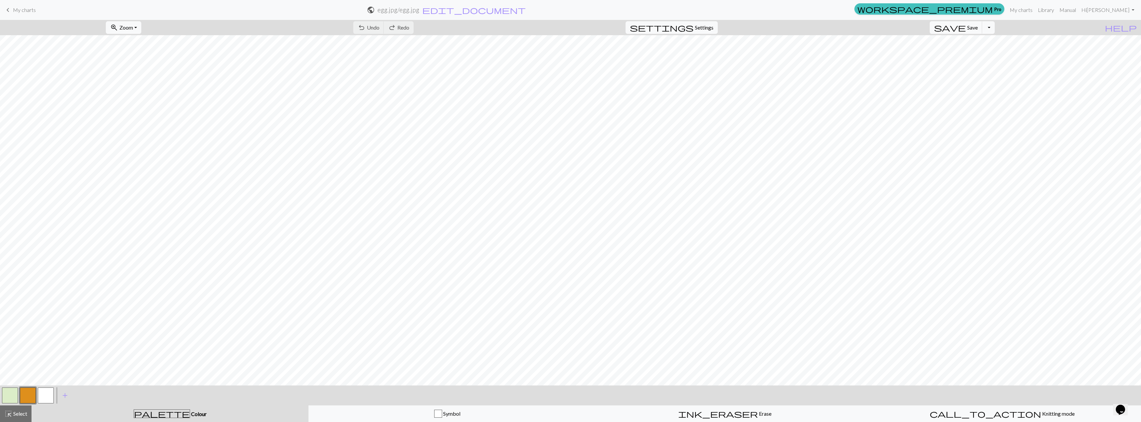
click at [47, 396] on button "button" at bounding box center [46, 395] width 16 height 16
click at [535, 29] on button "Toggle Dropdown" at bounding box center [988, 27] width 13 height 13
click at [535, 53] on span "save_alt" at bounding box center [895, 52] width 8 height 9
click at [118, 29] on span "zoom_in" at bounding box center [114, 27] width 8 height 9
click at [132, 78] on button "50%" at bounding box center [132, 79] width 52 height 11
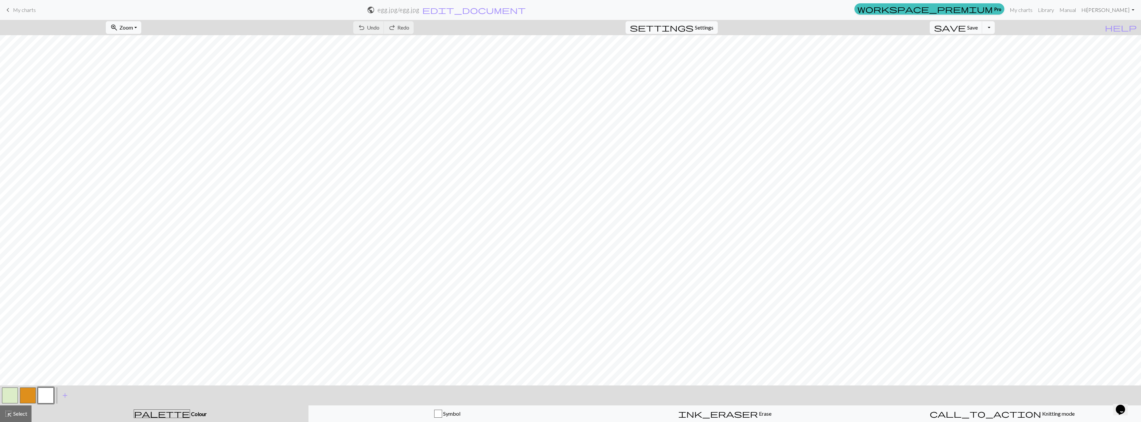
click at [535, 12] on link "Hi [PERSON_NAME]" at bounding box center [1108, 9] width 58 height 13
click at [535, 15] on link "My charts" at bounding box center [1021, 9] width 28 height 13
click at [535, 10] on link "My charts" at bounding box center [1021, 9] width 28 height 13
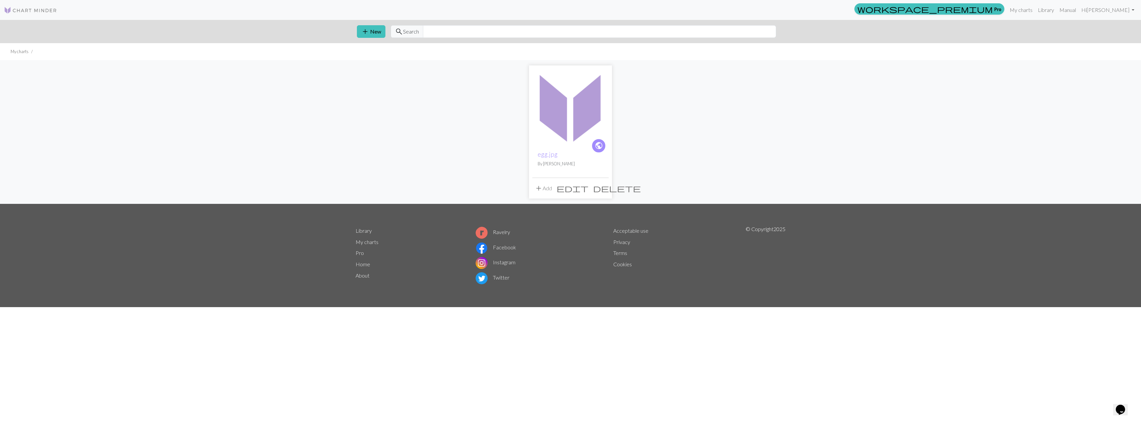
drag, startPoint x: 577, startPoint y: 126, endPoint x: 407, endPoint y: 113, distance: 170.3
click at [407, 113] on div "public egg.jpg By Santiya Bell add Add edit delete" at bounding box center [571, 132] width 438 height 144
click at [535, 107] on img at bounding box center [571, 107] width 76 height 76
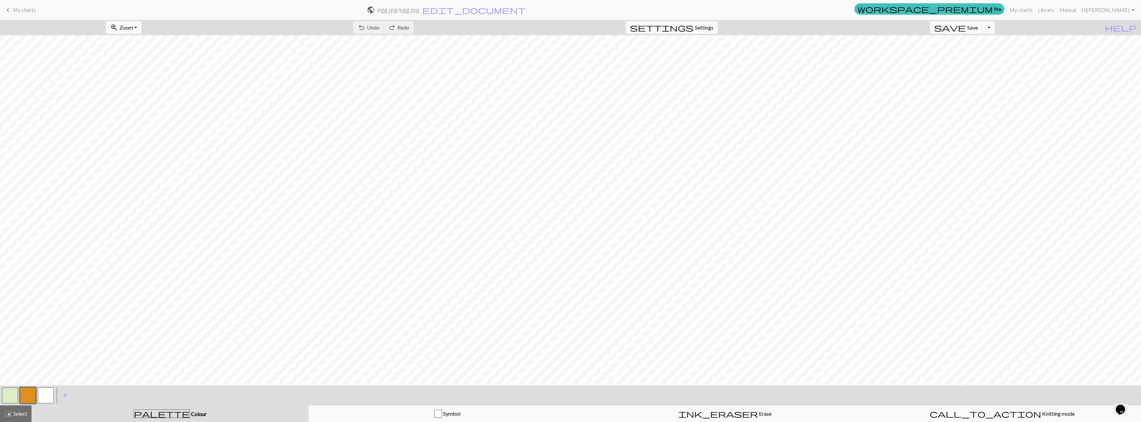
click at [133, 27] on span "Zoom" at bounding box center [126, 27] width 14 height 6
click at [135, 82] on button "50%" at bounding box center [132, 79] width 52 height 11
click at [535, 31] on button "Toggle Dropdown" at bounding box center [988, 27] width 13 height 13
click at [535, 54] on span "save_alt" at bounding box center [895, 52] width 8 height 9
click at [535, 9] on p "Your download is being prepared..." at bounding box center [571, 11] width 76 height 8
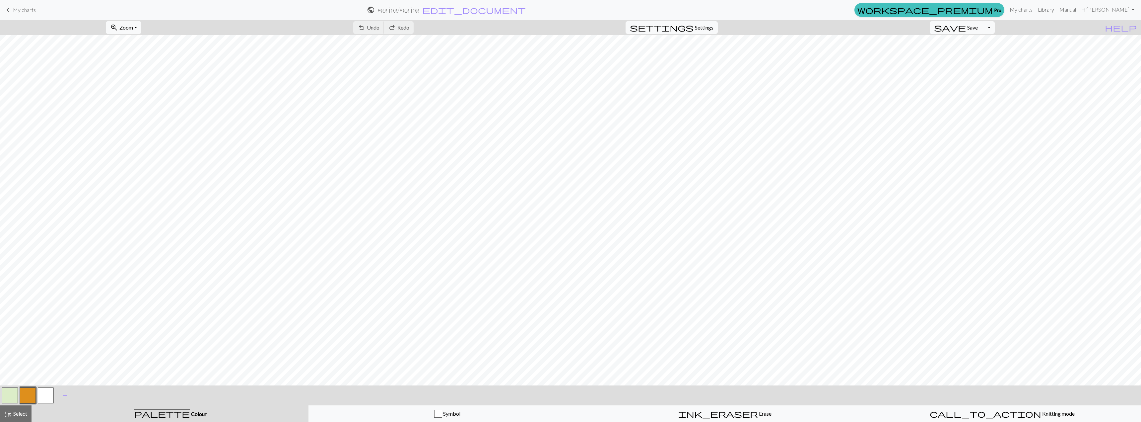
click at [1057, 14] on link "Library" at bounding box center [1047, 9] width 22 height 13
click at [1057, 11] on link "Library" at bounding box center [1047, 9] width 22 height 13
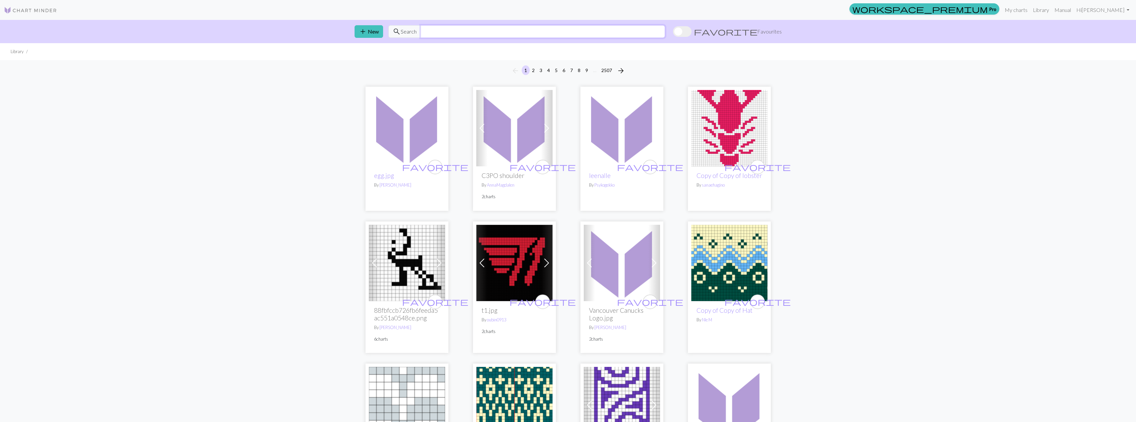
click at [450, 31] on input "text" at bounding box center [543, 31] width 245 height 13
type input "egg"
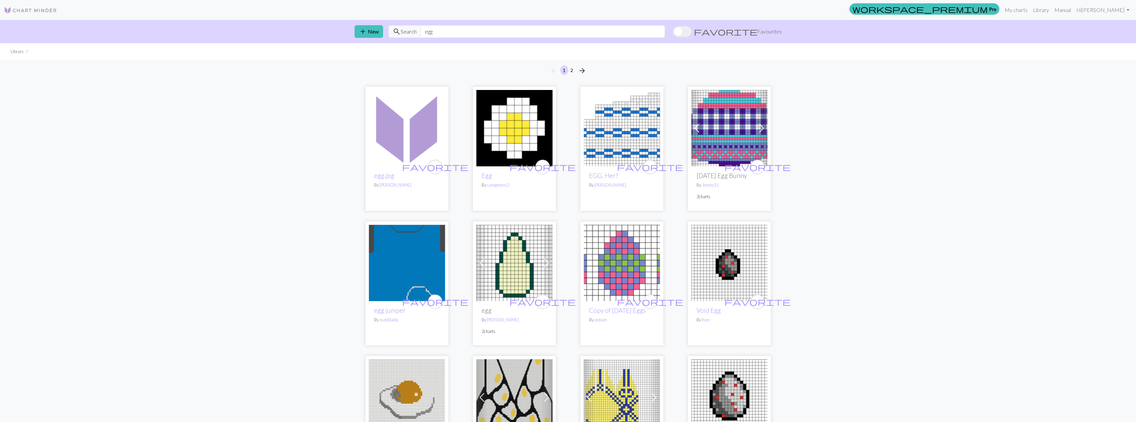
click at [400, 127] on img at bounding box center [407, 128] width 76 height 76
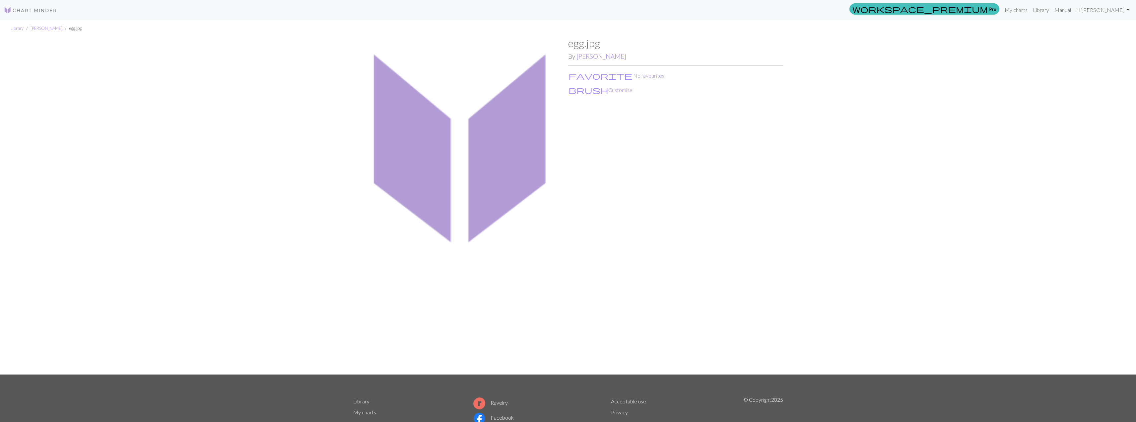
click at [497, 100] on img at bounding box center [460, 205] width 215 height 337
click at [515, 103] on img at bounding box center [460, 205] width 215 height 337
click at [1052, 13] on link "Library" at bounding box center [1042, 9] width 22 height 13
click at [1052, 10] on link "Library" at bounding box center [1042, 9] width 22 height 13
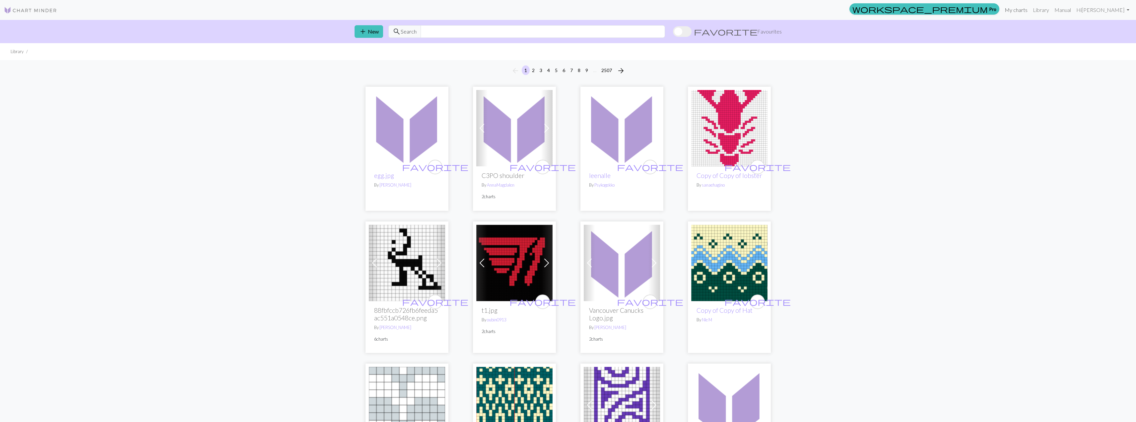
click at [1031, 12] on link "My charts" at bounding box center [1016, 9] width 28 height 13
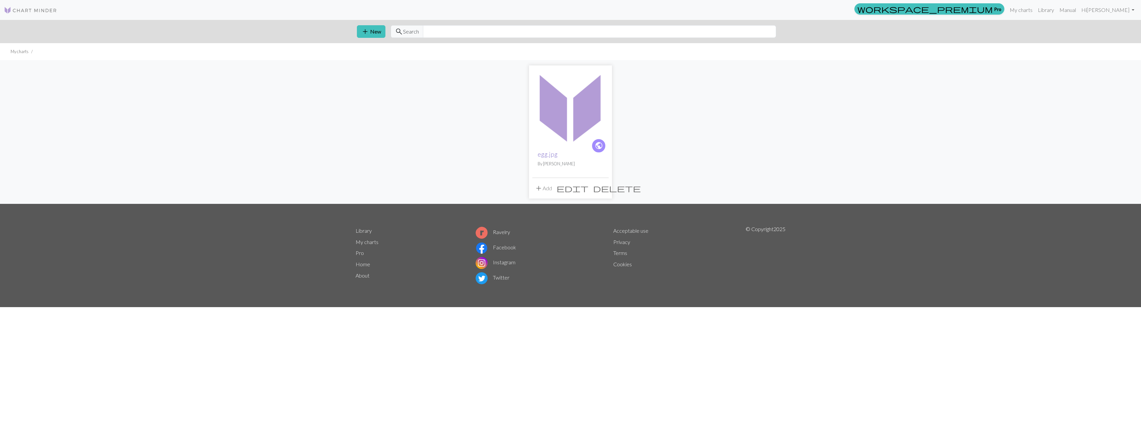
click at [544, 156] on link "egg.jpg" at bounding box center [548, 154] width 20 height 8
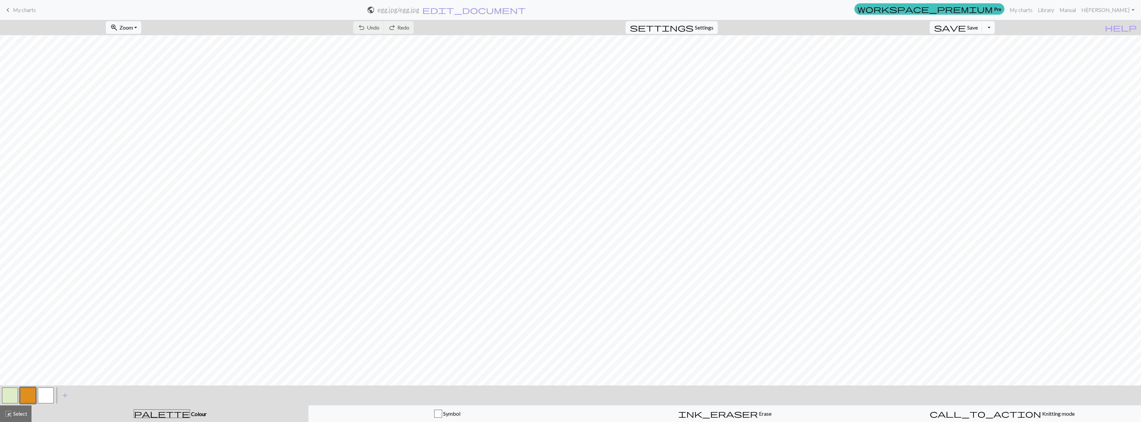
click at [995, 30] on button "Toggle Dropdown" at bounding box center [988, 27] width 13 height 13
drag, startPoint x: 852, startPoint y: 8, endPoint x: 822, endPoint y: 3, distance: 30.5
click at [850, 8] on form "public egg.jpg / egg.jpg edit_document Edit settings" at bounding box center [446, 9] width 811 height 13
click at [993, 30] on button "Toggle Dropdown" at bounding box center [988, 27] width 13 height 13
click at [380, 26] on span "Undo" at bounding box center [373, 27] width 13 height 6
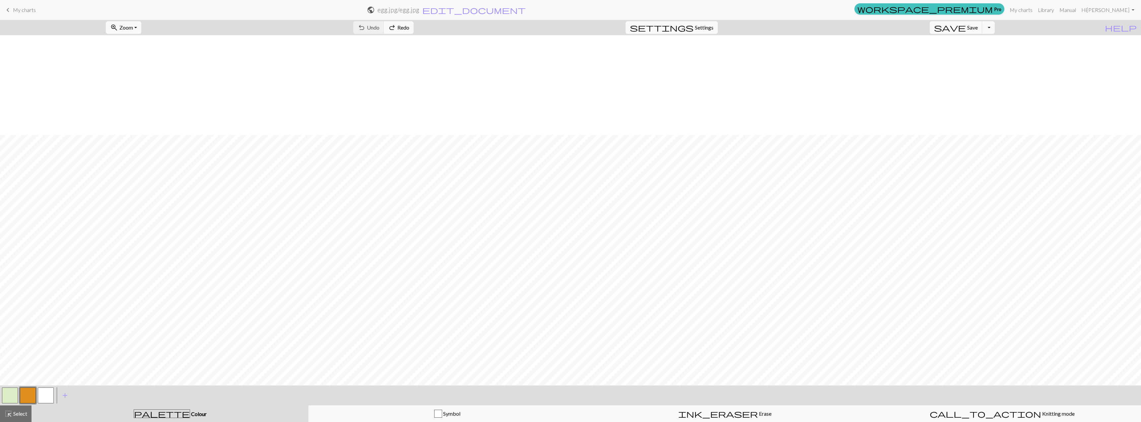
scroll to position [265, 0]
click at [118, 26] on span "zoom_in" at bounding box center [114, 27] width 8 height 9
click at [130, 81] on button "50%" at bounding box center [132, 79] width 52 height 11
click at [58, 399] on button "add Add a colour" at bounding box center [65, 395] width 17 height 17
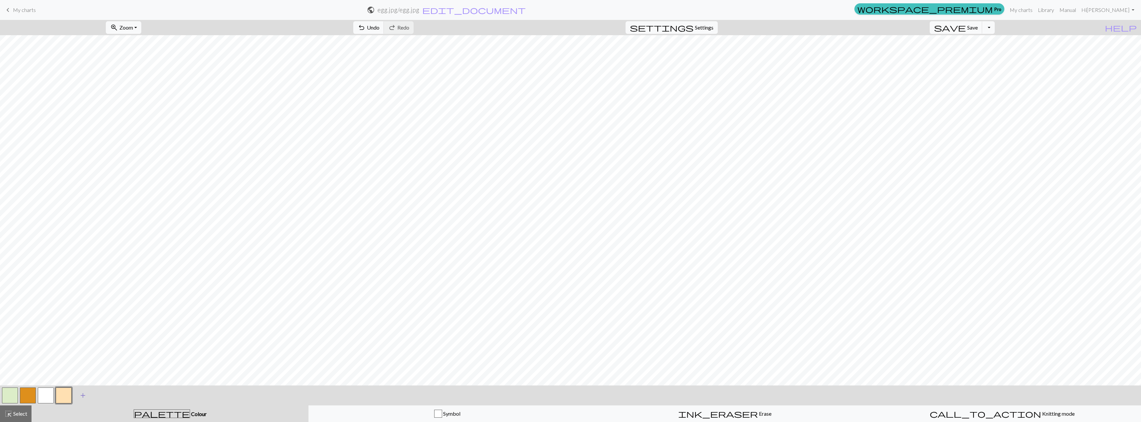
click at [42, 399] on div "Edit colour Name CC3 Use advanced picker workspace_premium Become a Pro user to…" at bounding box center [570, 211] width 1141 height 422
click at [48, 395] on button "button" at bounding box center [46, 395] width 16 height 16
click at [978, 30] on span "Save" at bounding box center [973, 27] width 11 height 6
